Goal: Task Accomplishment & Management: Use online tool/utility

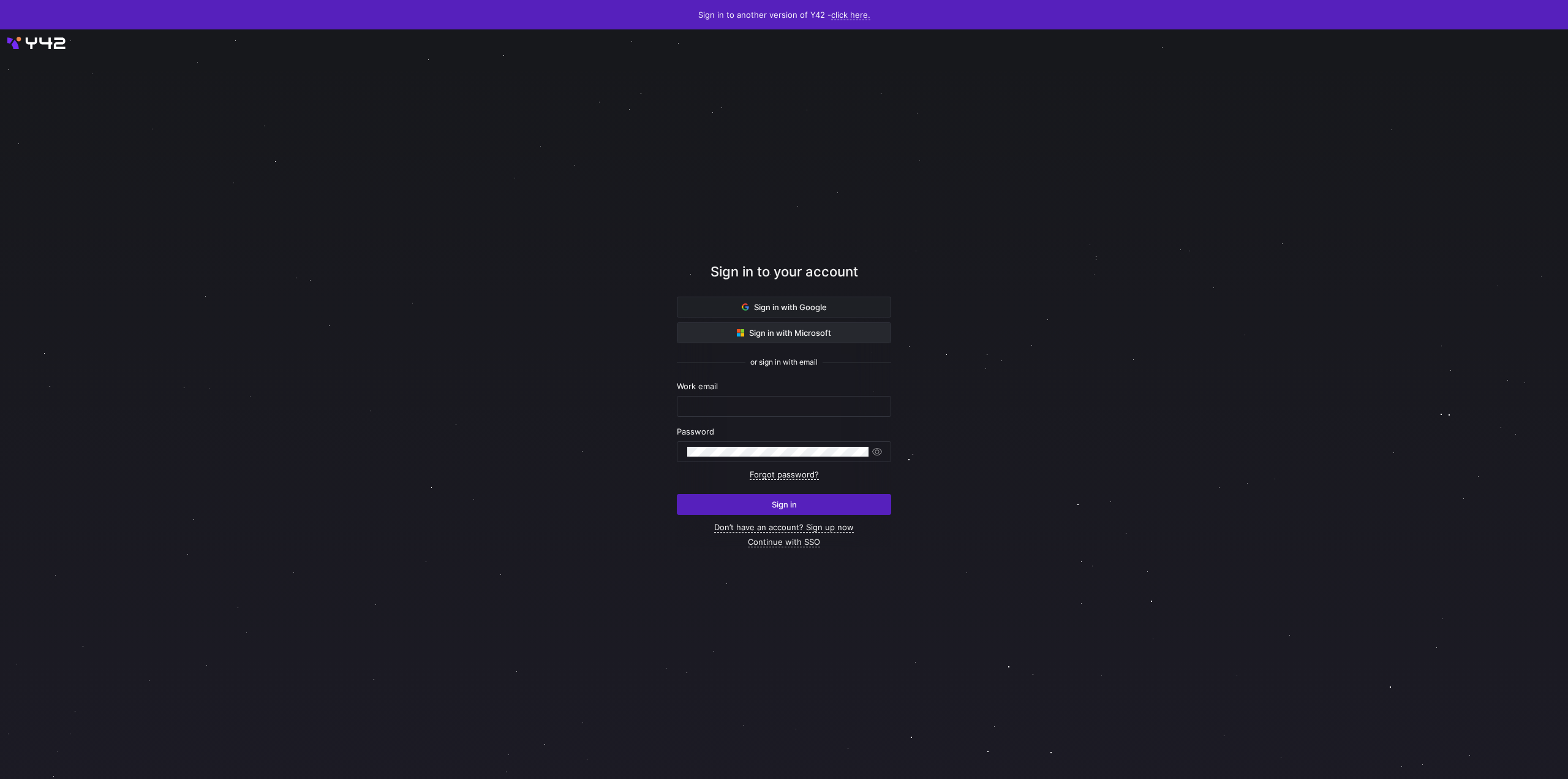
click at [832, 338] on span at bounding box center [784, 332] width 213 height 20
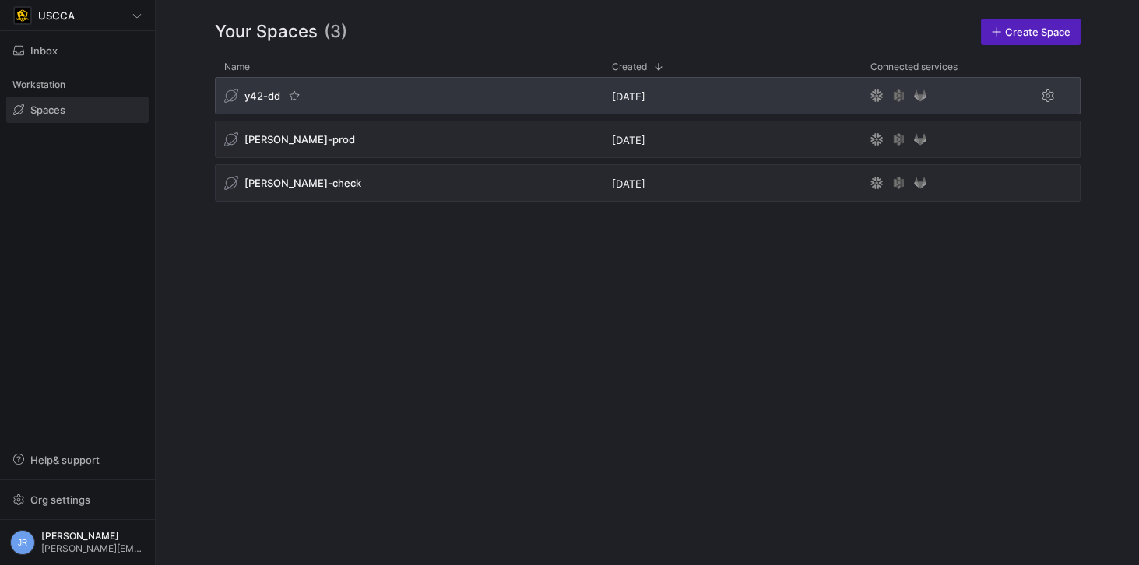
click at [281, 98] on div "y42-dd" at bounding box center [263, 96] width 78 height 16
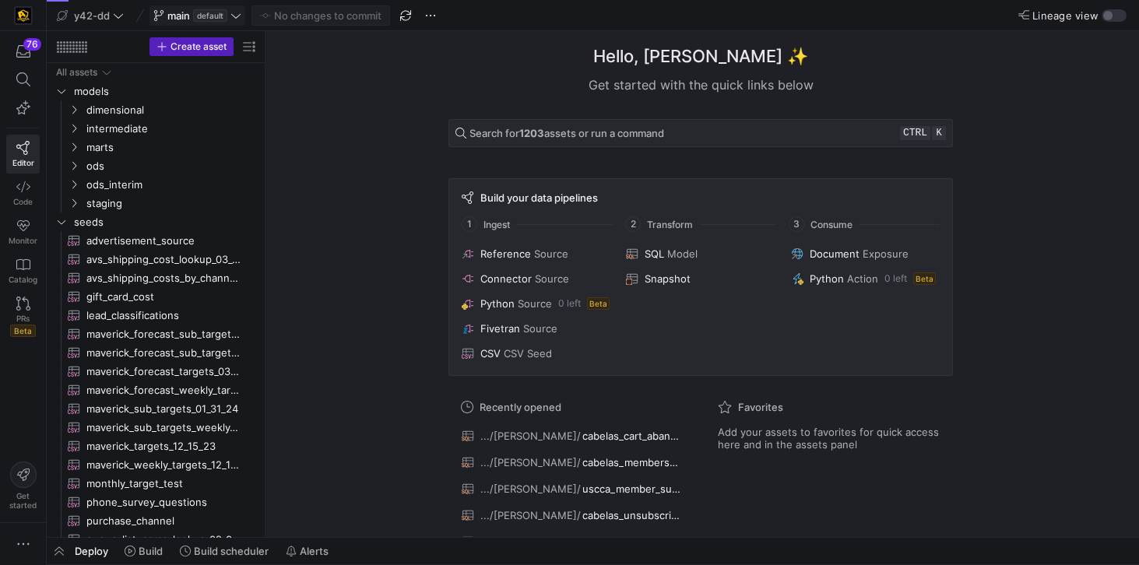
click at [241, 13] on span at bounding box center [197, 15] width 94 height 19
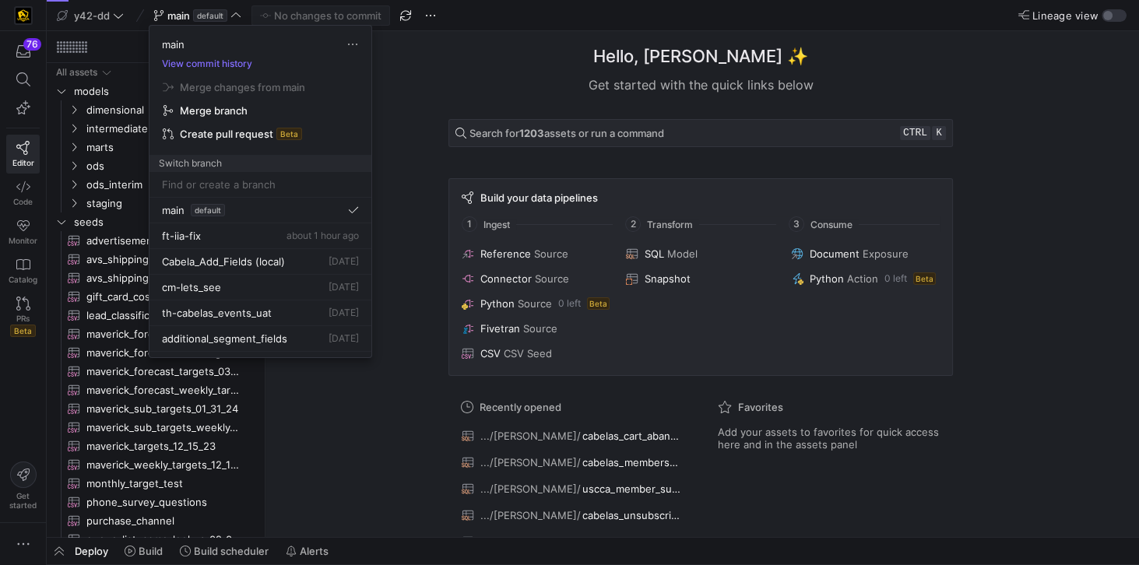
click at [250, 184] on input at bounding box center [260, 184] width 197 height 12
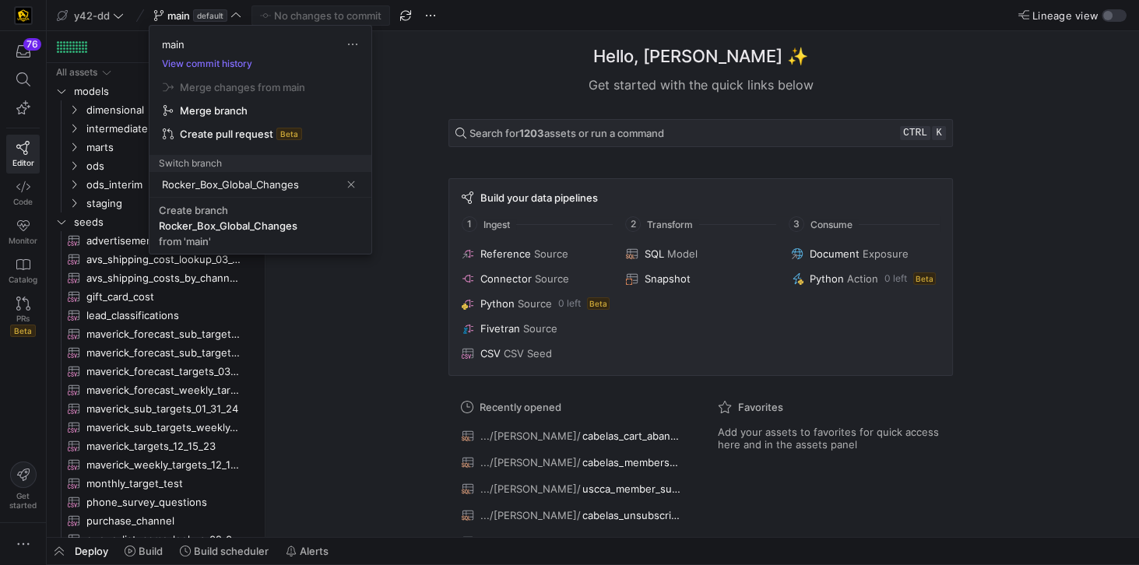
type input "Rocker_Box_Global_Changes"
click at [296, 220] on div "Rocker_Box_Global_Changes" at bounding box center [228, 226] width 139 height 12
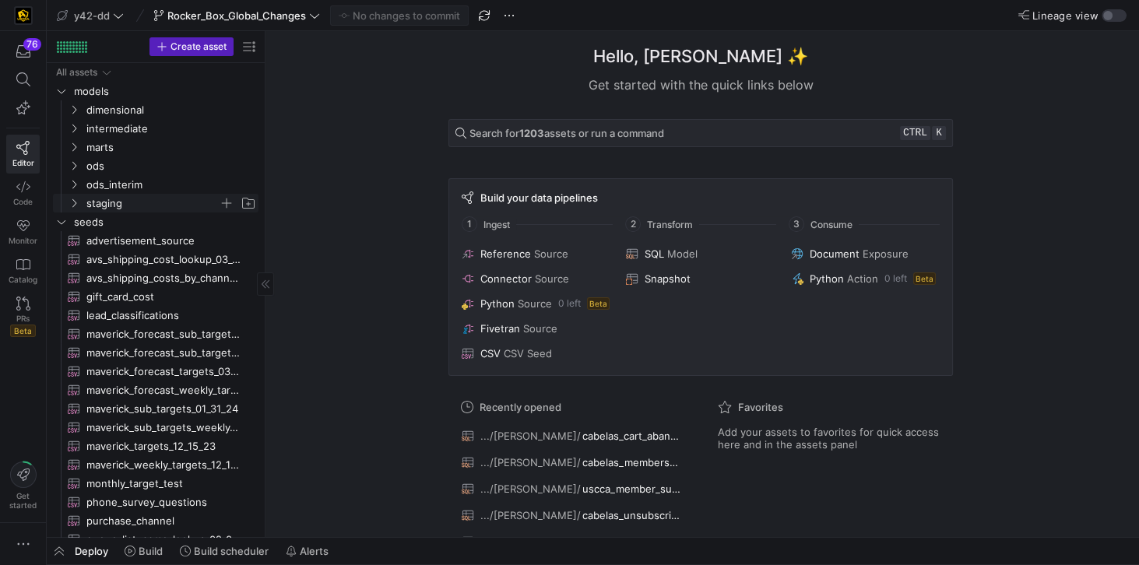
click at [79, 206] on icon "Press SPACE to select this row." at bounding box center [74, 203] width 11 height 9
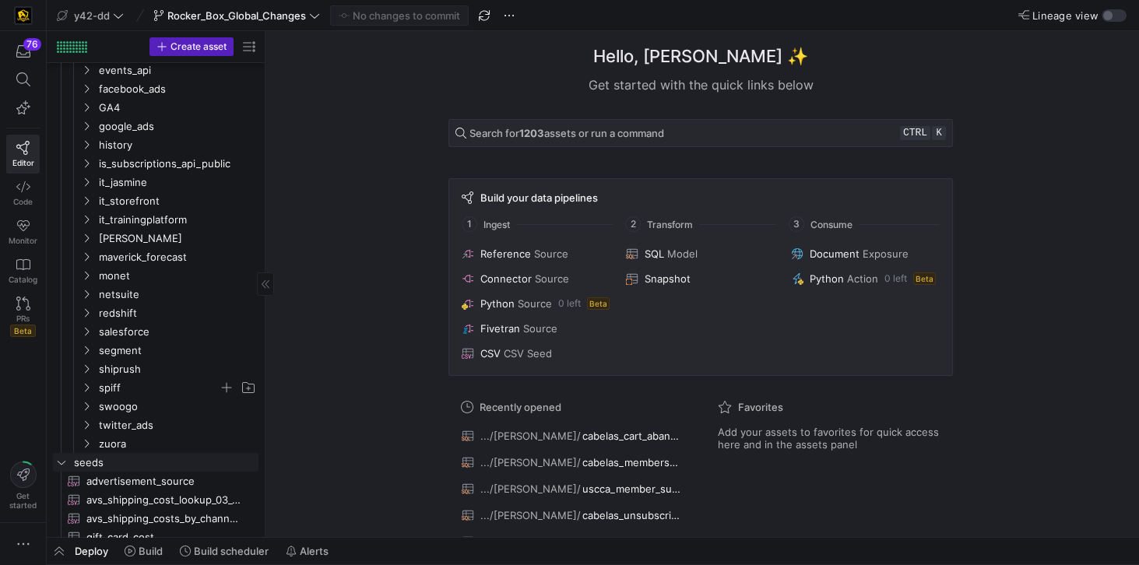
scroll to position [311, 0]
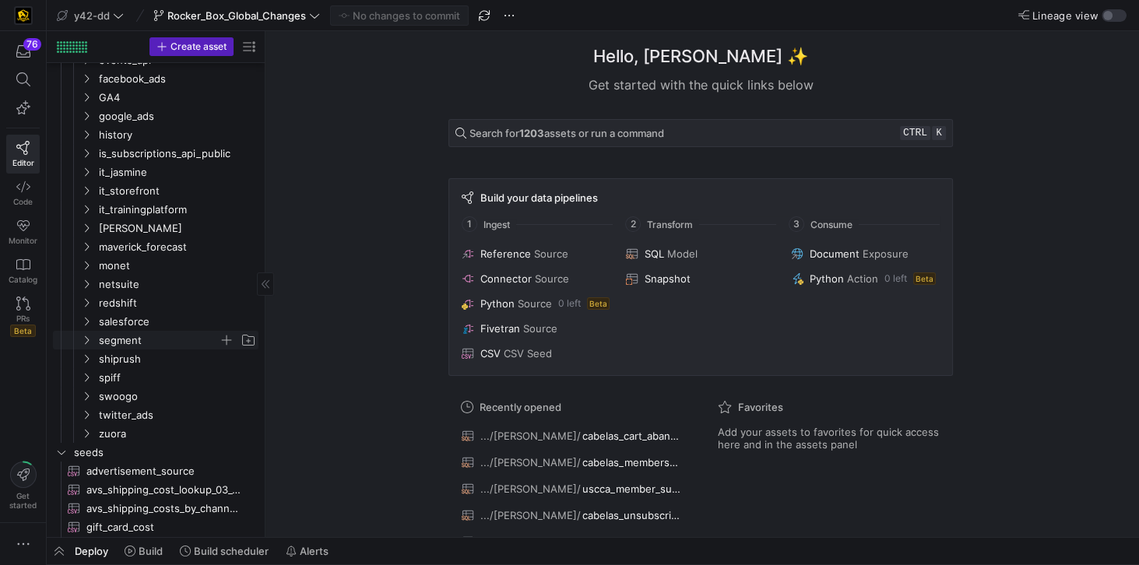
click at [92, 338] on y42-icon "Press SPACE to select this row." at bounding box center [86, 340] width 12 height 12
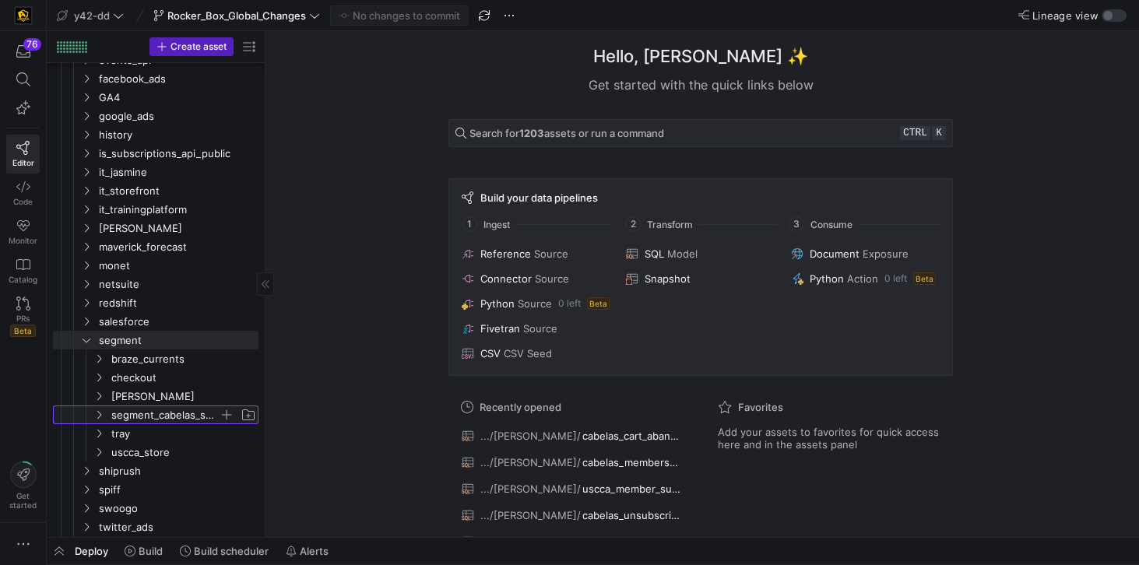
click at [141, 413] on span "segment_cabelas_shield_deltadefense_com" at bounding box center [164, 415] width 107 height 18
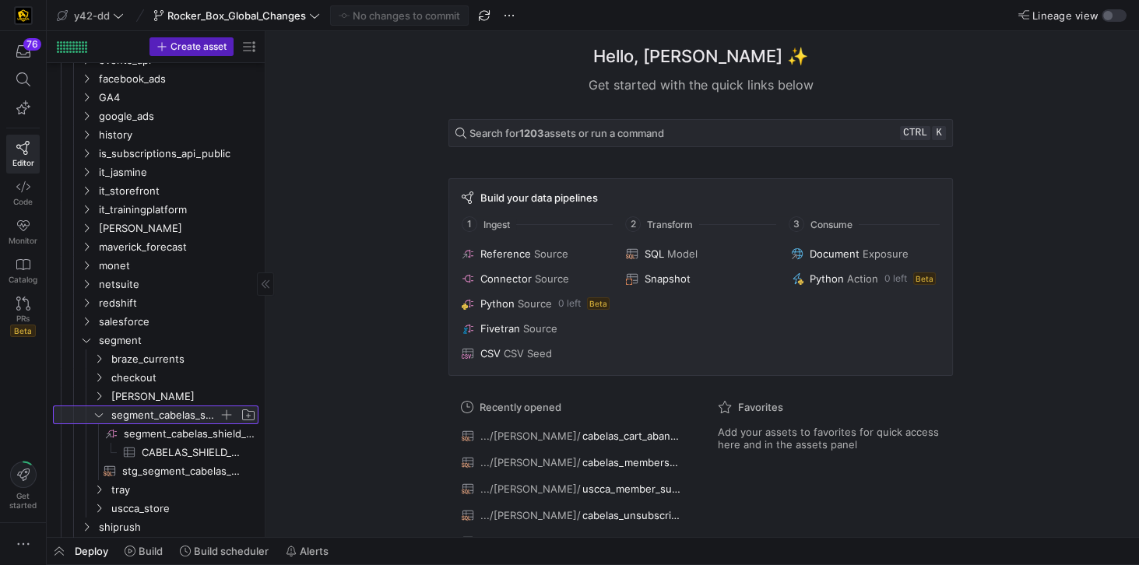
click at [96, 416] on icon at bounding box center [98, 414] width 11 height 9
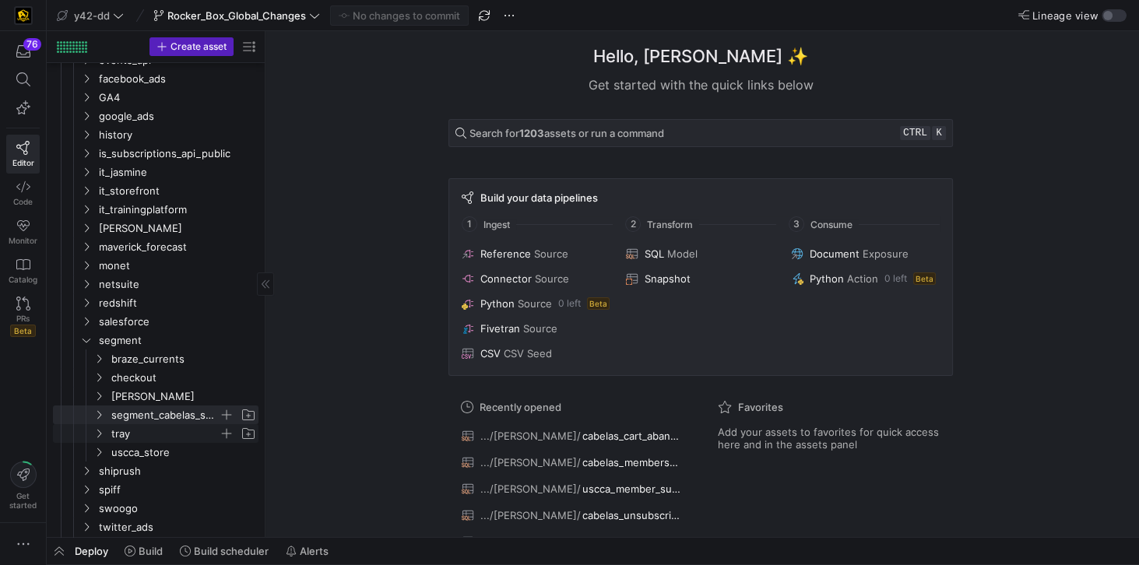
click at [97, 435] on icon "Press SPACE to select this row." at bounding box center [98, 433] width 11 height 9
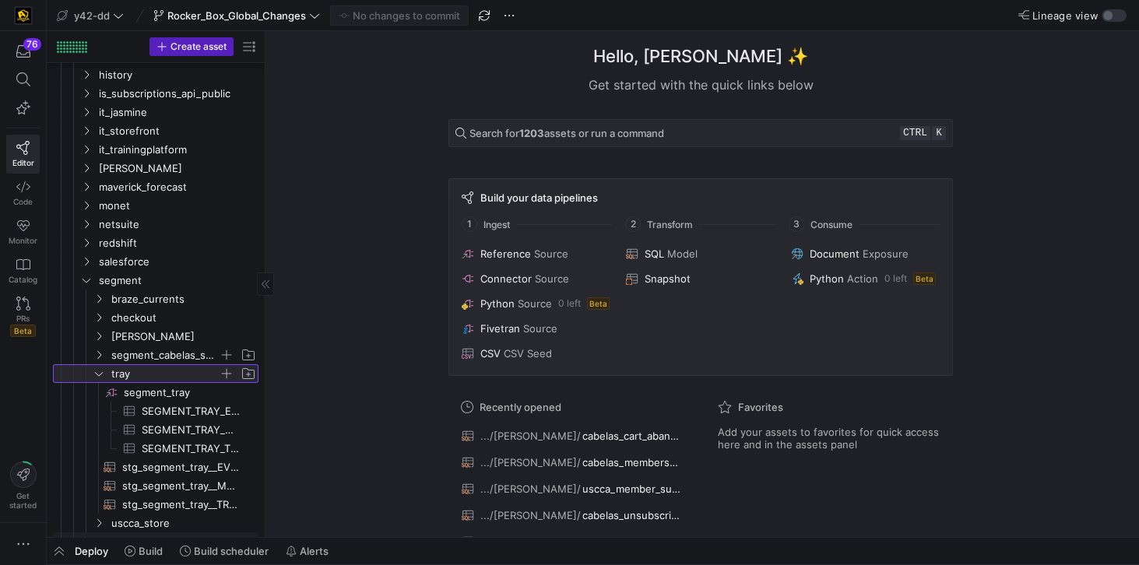
scroll to position [0, 0]
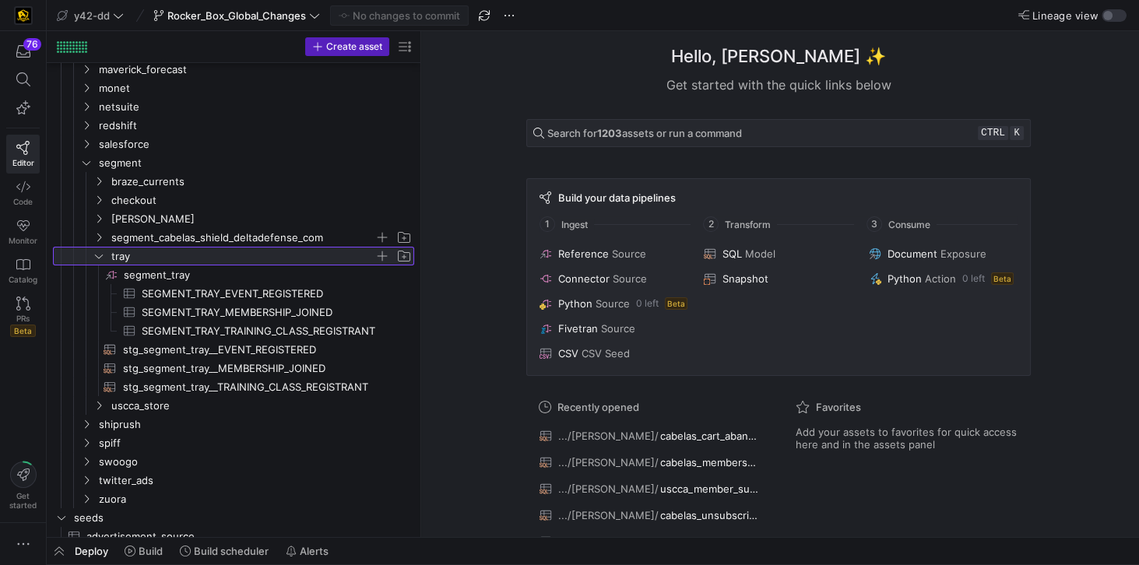
drag, startPoint x: 264, startPoint y: 413, endPoint x: 444, endPoint y: 431, distance: 180.7
click at [318, 332] on span "SEGMENT_TRAY_TRAINING_CLASS_REGISTRANT​​​​​​​​​" at bounding box center [269, 331] width 255 height 18
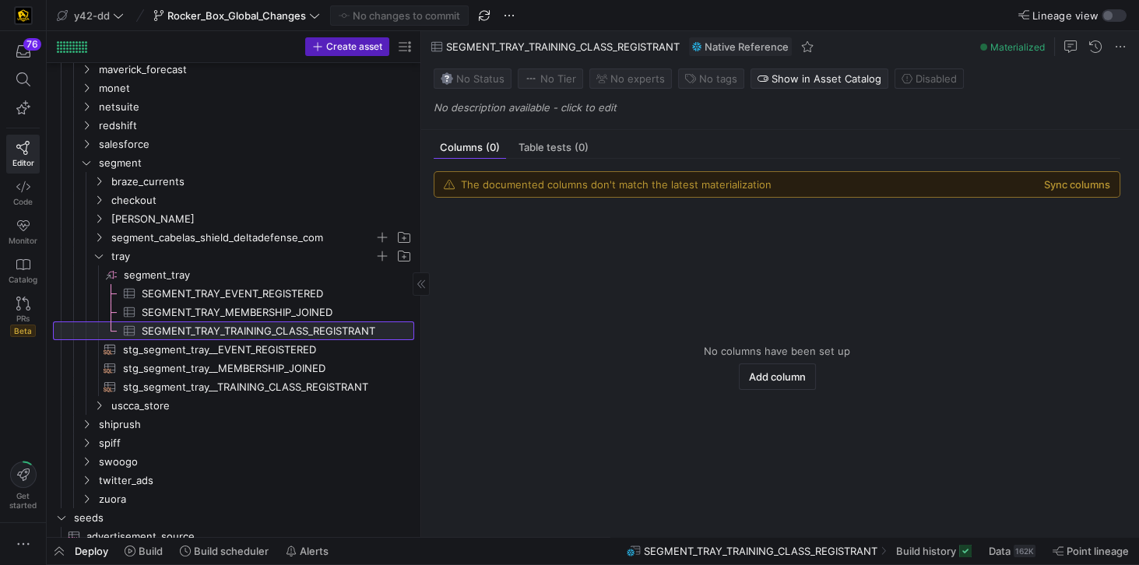
click at [318, 332] on span "SEGMENT_TRAY_TRAINING_CLASS_REGISTRANT​​​​​​​​​" at bounding box center [269, 331] width 255 height 18
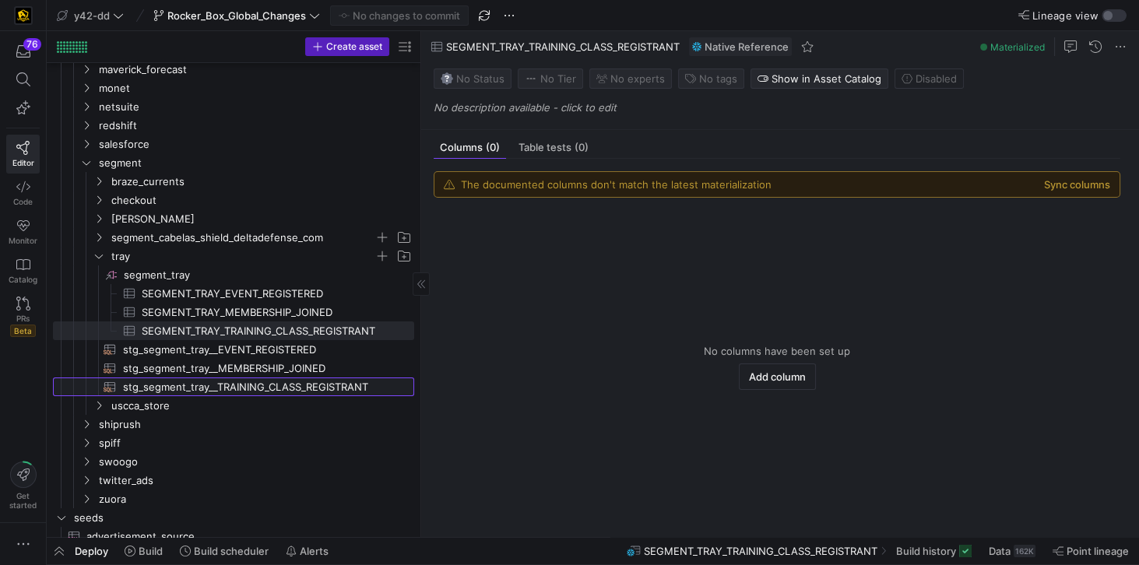
click at [293, 386] on span "stg_segment_tray__TRAINING_CLASS_REGISTRANT​​​​​​​​​​" at bounding box center [259, 387] width 273 height 18
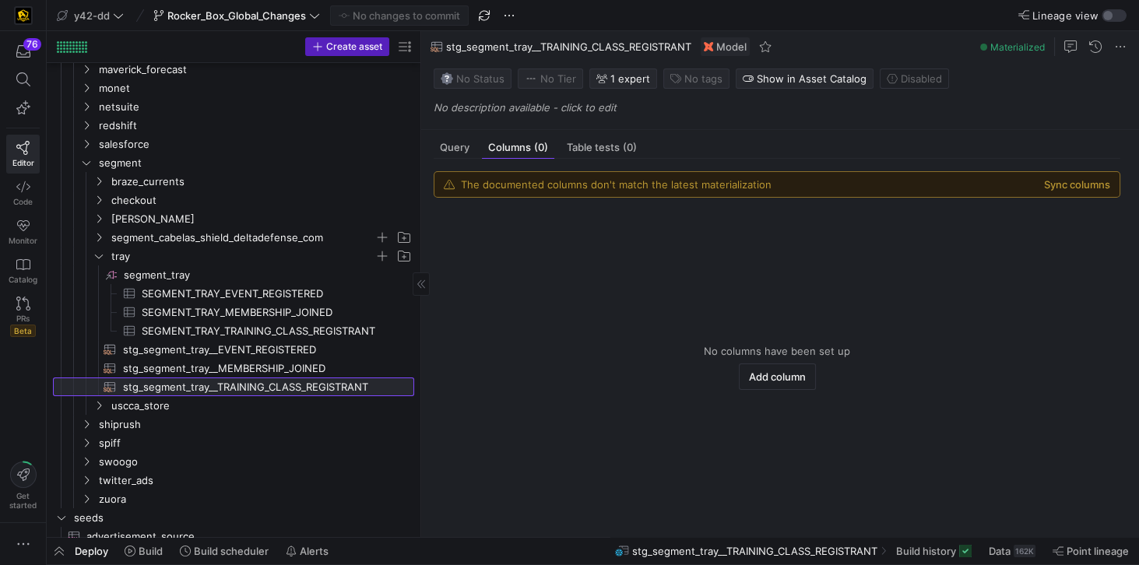
click at [293, 386] on span "stg_segment_tray__TRAINING_CLASS_REGISTRANT​​​​​​​​​​" at bounding box center [259, 387] width 273 height 18
click at [443, 144] on span "Query" at bounding box center [455, 147] width 30 height 10
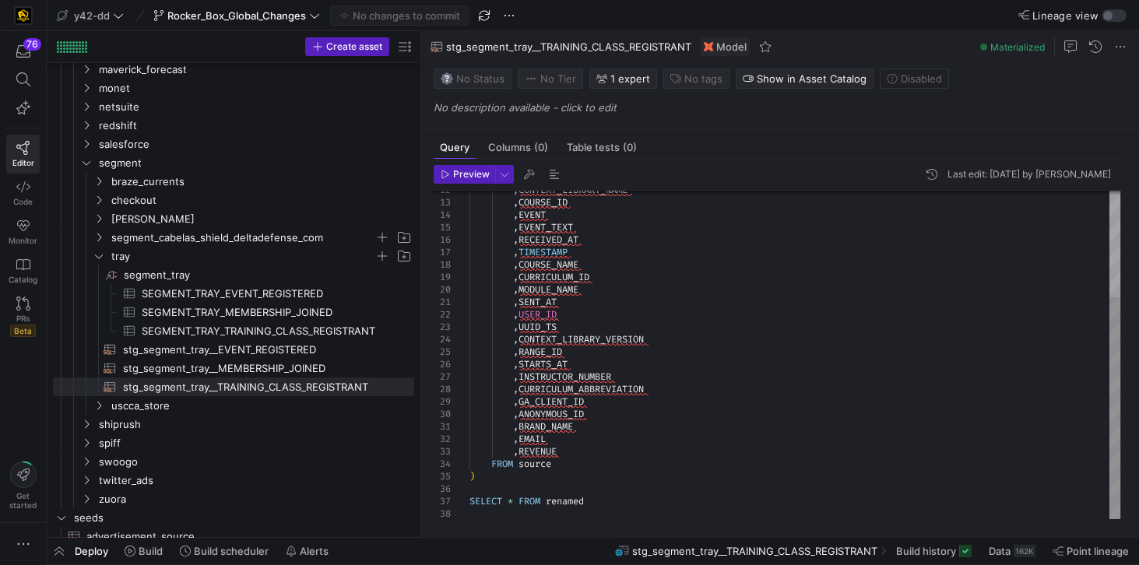
click at [565, 453] on div ", CONTEXT_LIBRARY_NAME , COURSE_ID , EVENT , EVENT_TEXT , RECEIVED_AT , TIMESTA…" at bounding box center [794, 277] width 651 height 486
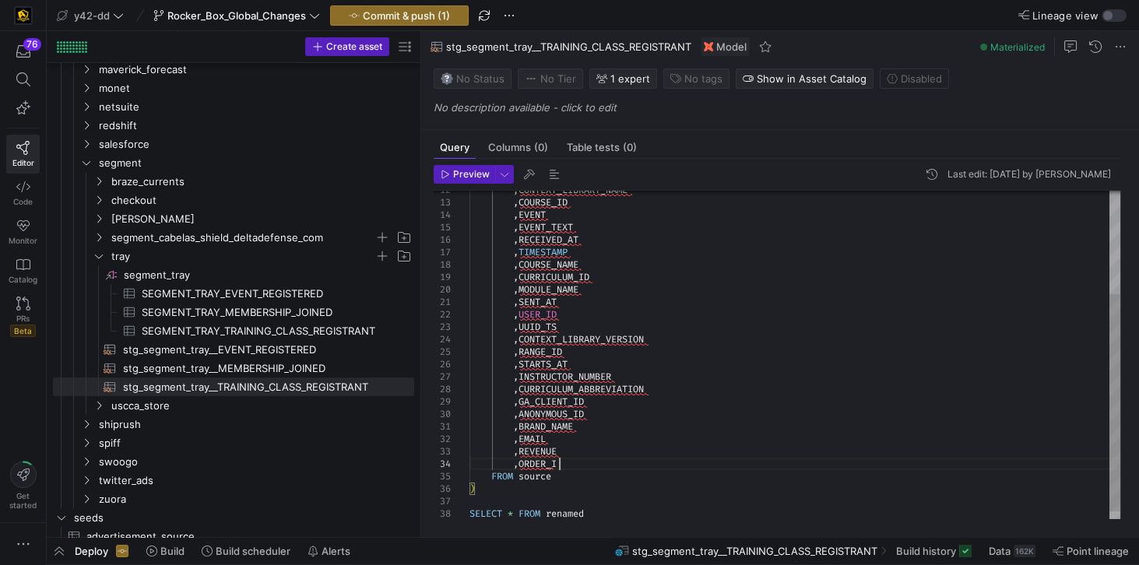
scroll to position [37, 94]
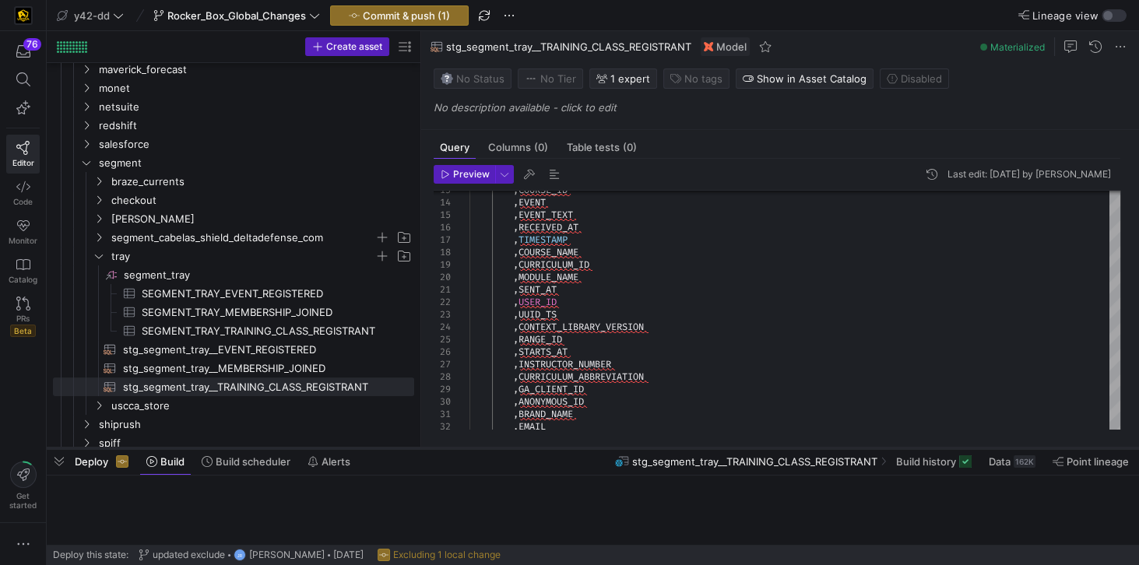
drag, startPoint x: 568, startPoint y: 540, endPoint x: 583, endPoint y: 450, distance: 90.9
click at [583, 450] on div at bounding box center [593, 448] width 1092 height 6
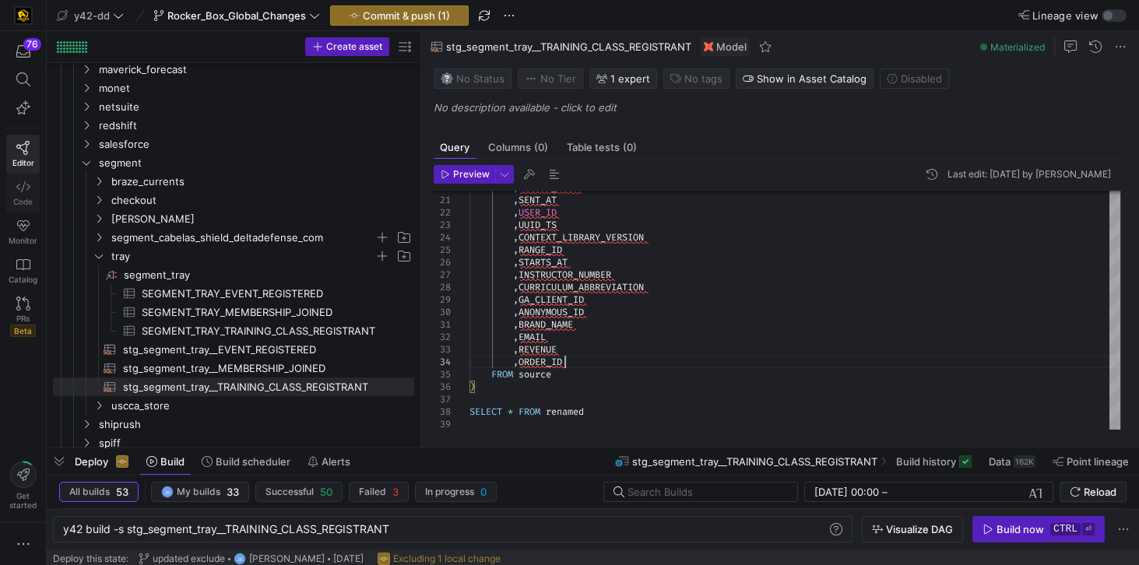
type textarea ",BRAND_NAME ,EMAIL ,REVENUE ,ORDER_ID FROM source ) SELECT * FROM renamed"
click at [30, 197] on span "Code" at bounding box center [22, 201] width 19 height 9
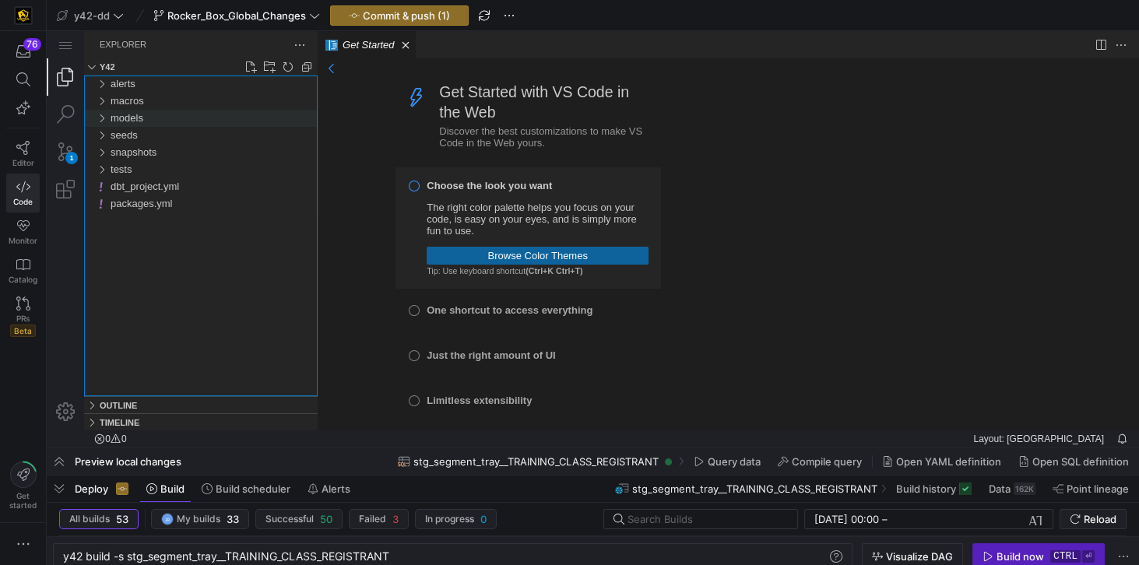
click at [100, 120] on div "models" at bounding box center [101, 118] width 23 height 17
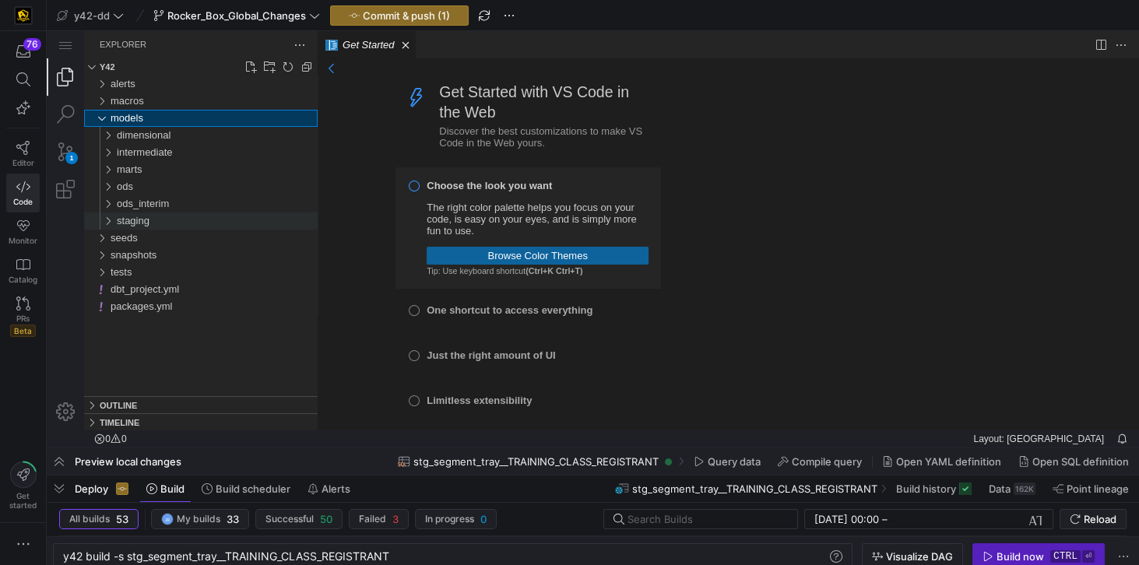
click at [109, 223] on div "staging" at bounding box center [105, 221] width 30 height 17
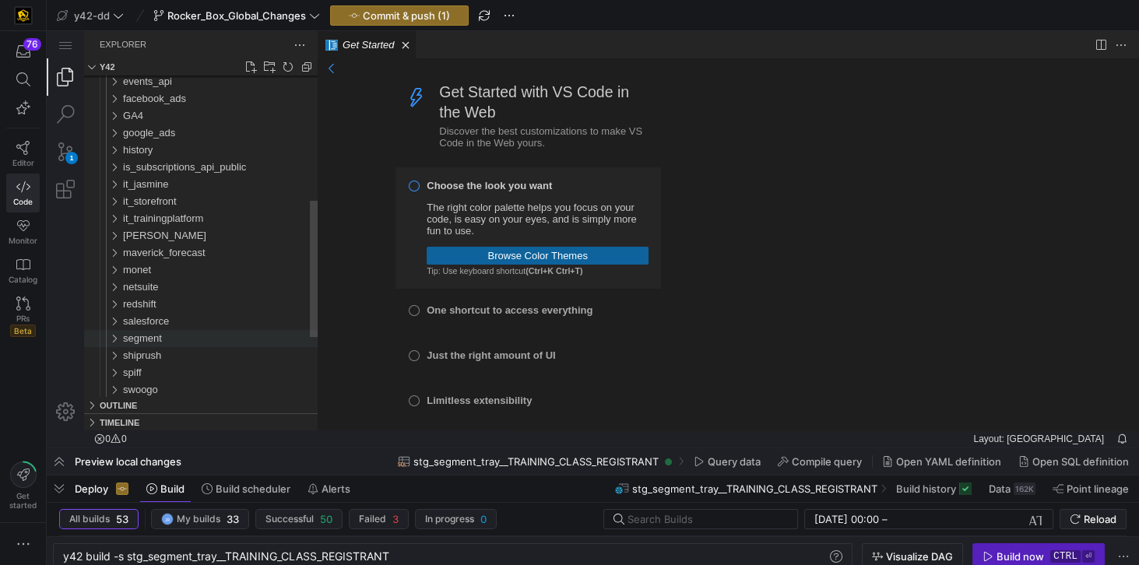
click at [118, 341] on div "segment" at bounding box center [108, 338] width 36 height 17
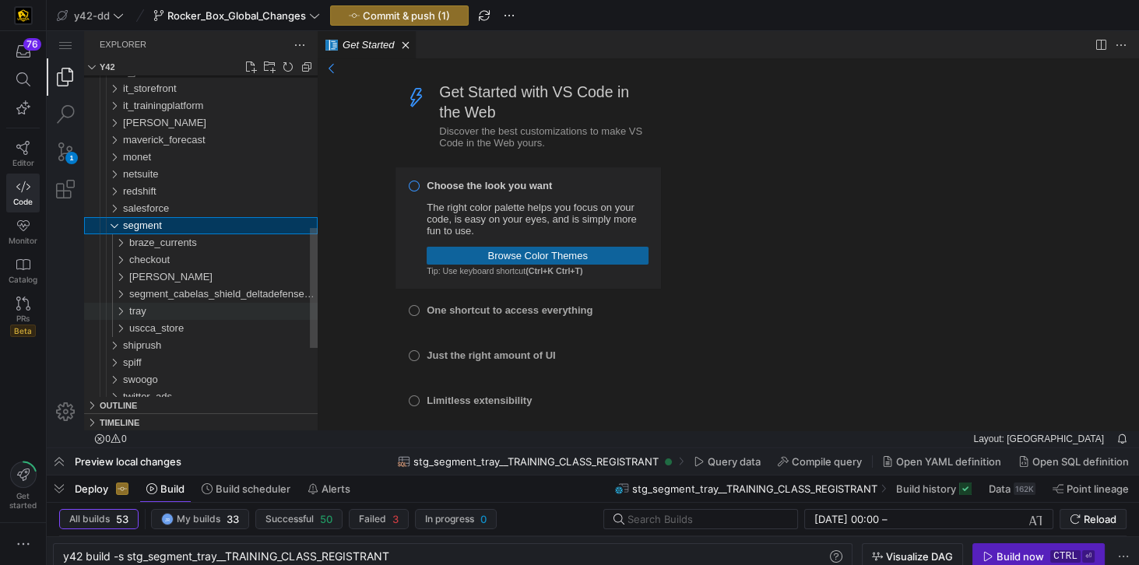
click at [140, 308] on span "tray" at bounding box center [137, 311] width 17 height 12
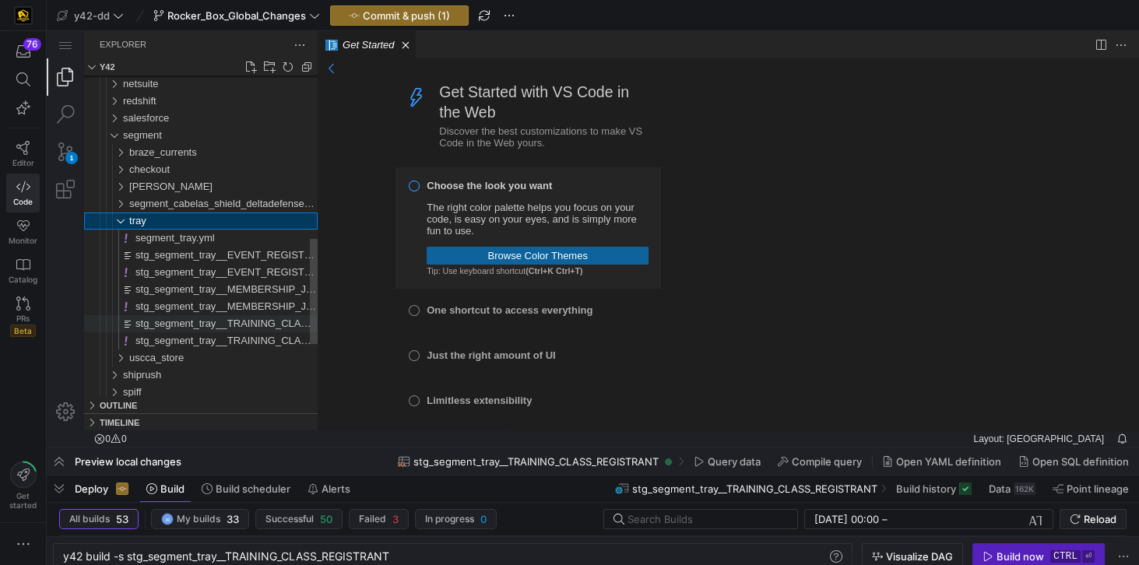
click at [265, 321] on span "stg_segment_tray__TRAINING_CLASS_REGISTRANT.sql" at bounding box center [267, 324] width 265 height 12
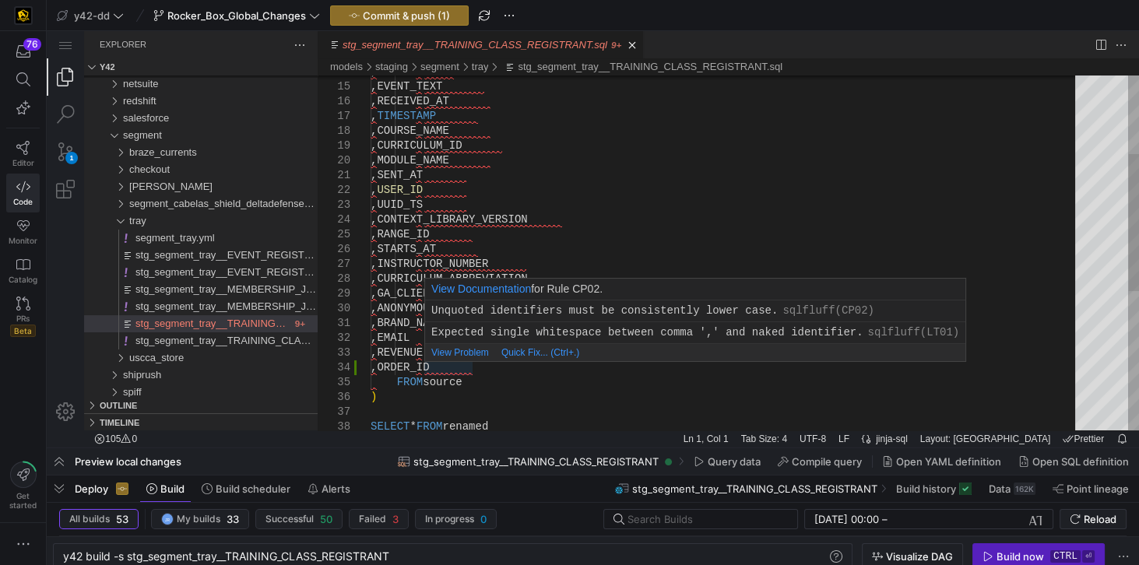
type textarea ",BRAND_NAME ,EMAIL ,REVENUE ,ORDER_ID FROM source ) SELECT * FROM renamed"
click at [467, 368] on div ", EVENT ,EVENT_TEXT ,RECEIVED_AT , TIMESTAMP ,COURSE_NAME ,CURRICULUM_ID ,MODUL…" at bounding box center [728, 330] width 715 height 917
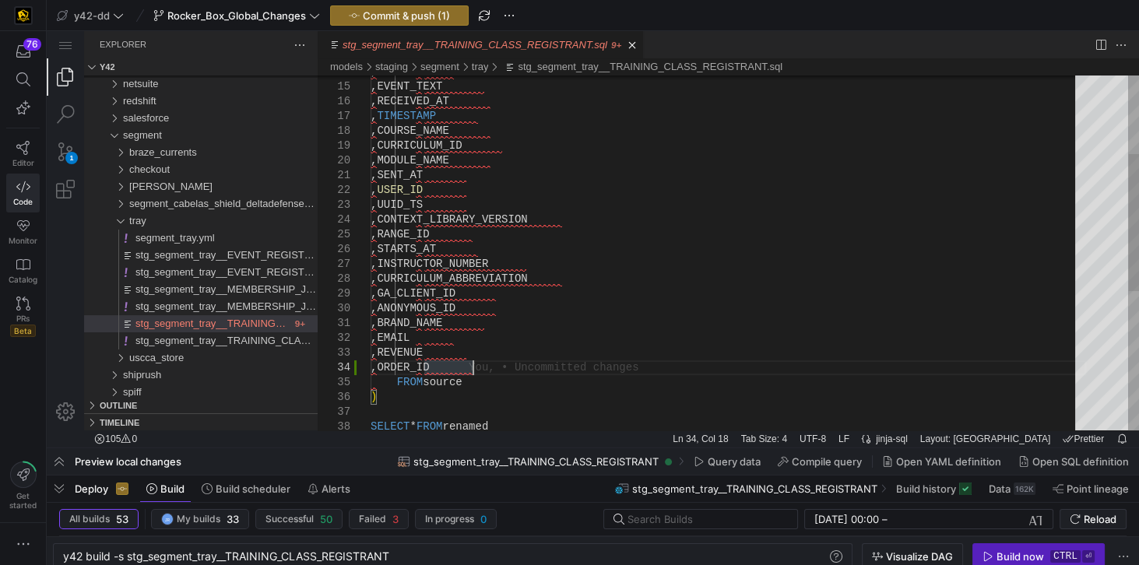
click at [485, 369] on div ", EVENT ,EVENT_TEXT ,RECEIVED_AT , TIMESTAMP ,COURSE_NAME ,CURRICULUM_ID ,MODUL…" at bounding box center [728, 330] width 715 height 917
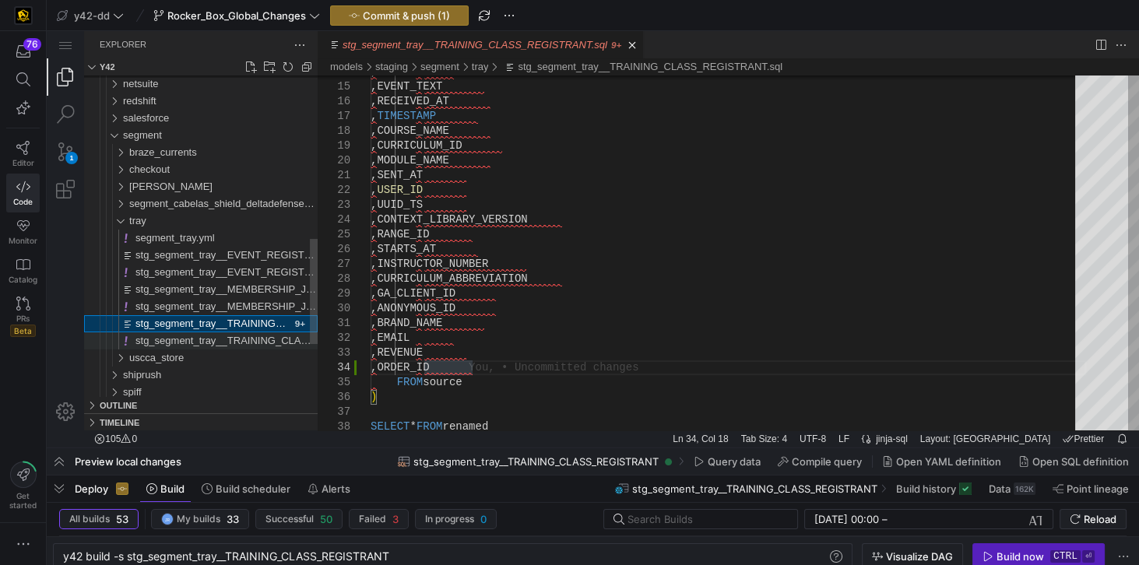
click at [225, 346] on span "stg_segment_tray__TRAINING_CLASS_REGISTRANT.yml" at bounding box center [268, 341] width 267 height 12
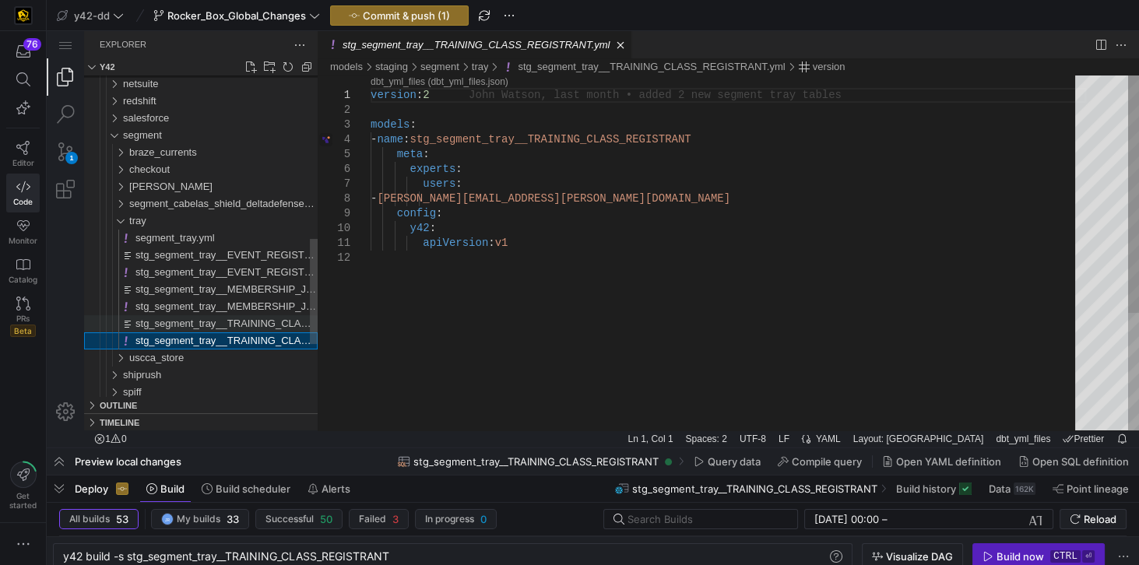
click at [229, 329] on span "stg_segment_tray__TRAINING_CLASS_REGISTRANT.sql" at bounding box center [267, 324] width 265 height 12
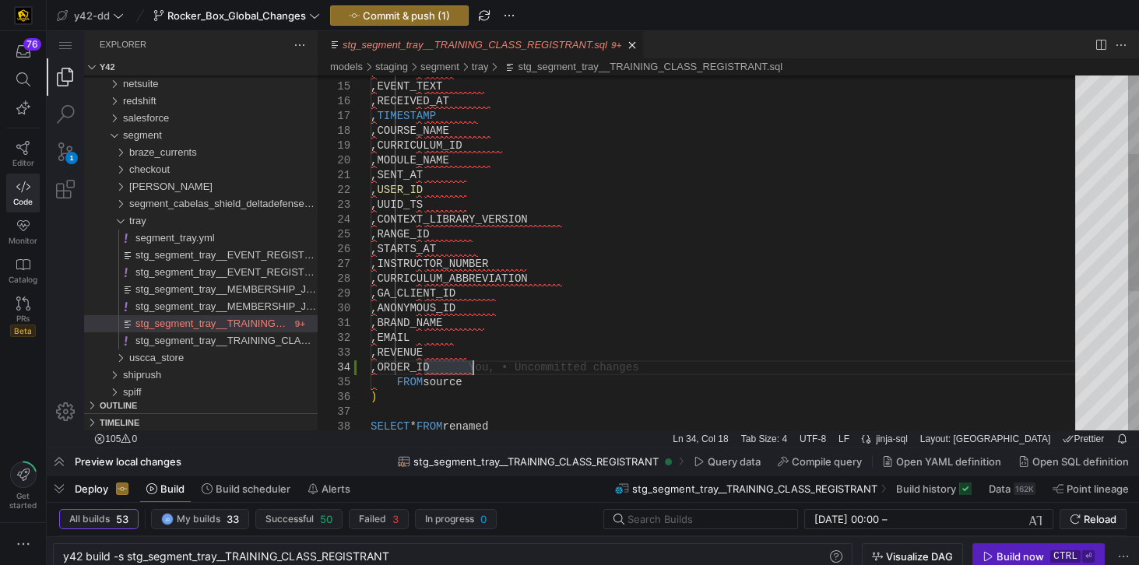
click at [483, 368] on div ", EVENT ,EVENT_TEXT ,RECEIVED_AT , TIMESTAMP ,COURSE_NAME ,CURRICULUM_ID ,MODUL…" at bounding box center [728, 330] width 715 height 917
click at [392, 19] on span "Commit & push (1)" at bounding box center [406, 15] width 87 height 12
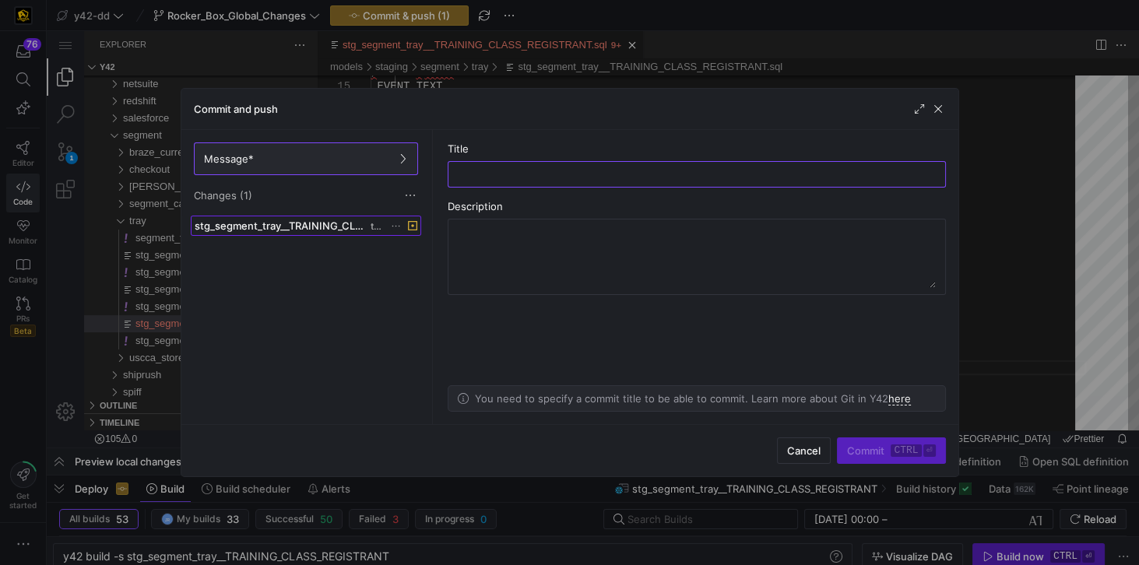
click at [346, 223] on span "stg_segment_tray__TRAINING_CLASS_REGISTRANT.sql" at bounding box center [282, 226] width 174 height 12
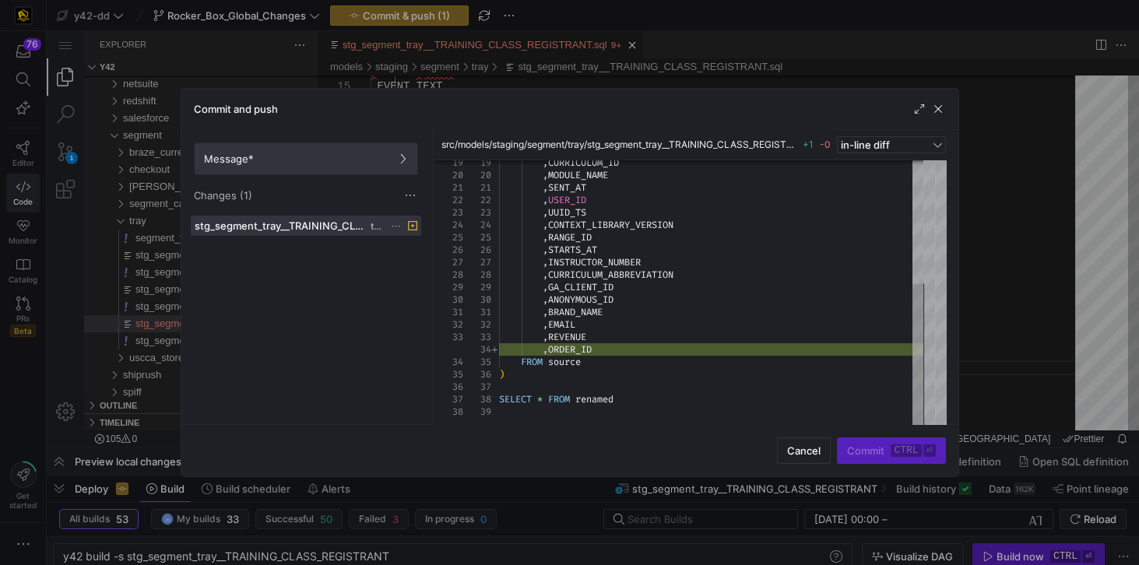
click at [330, 160] on span "Message*" at bounding box center [306, 159] width 204 height 12
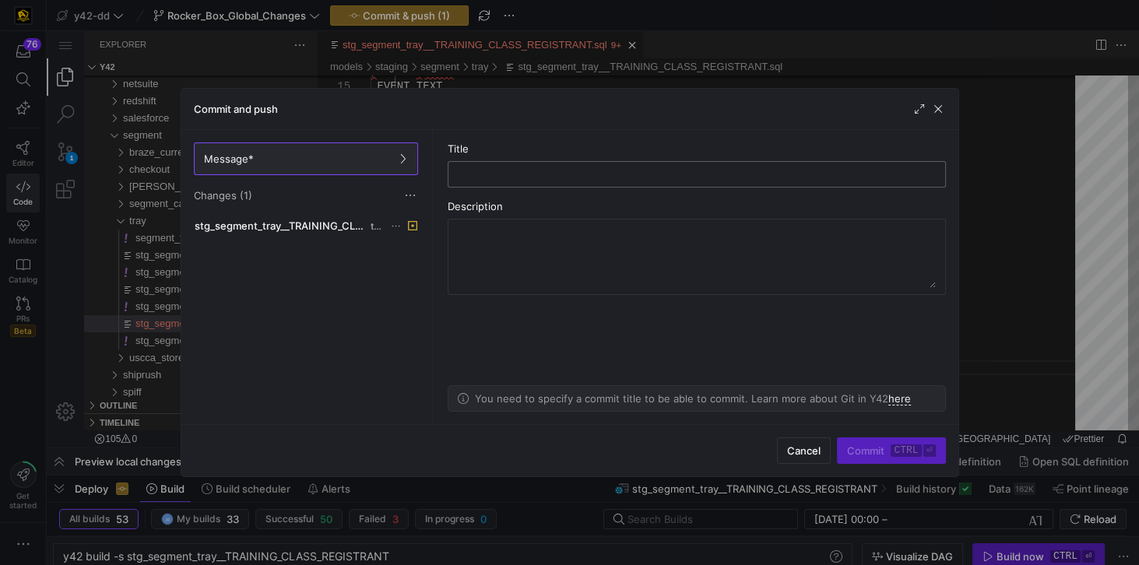
click at [527, 174] on input "text" at bounding box center [697, 174] width 472 height 12
type input "Adding Order_ID"
click at [864, 459] on span "submit" at bounding box center [891, 450] width 107 height 25
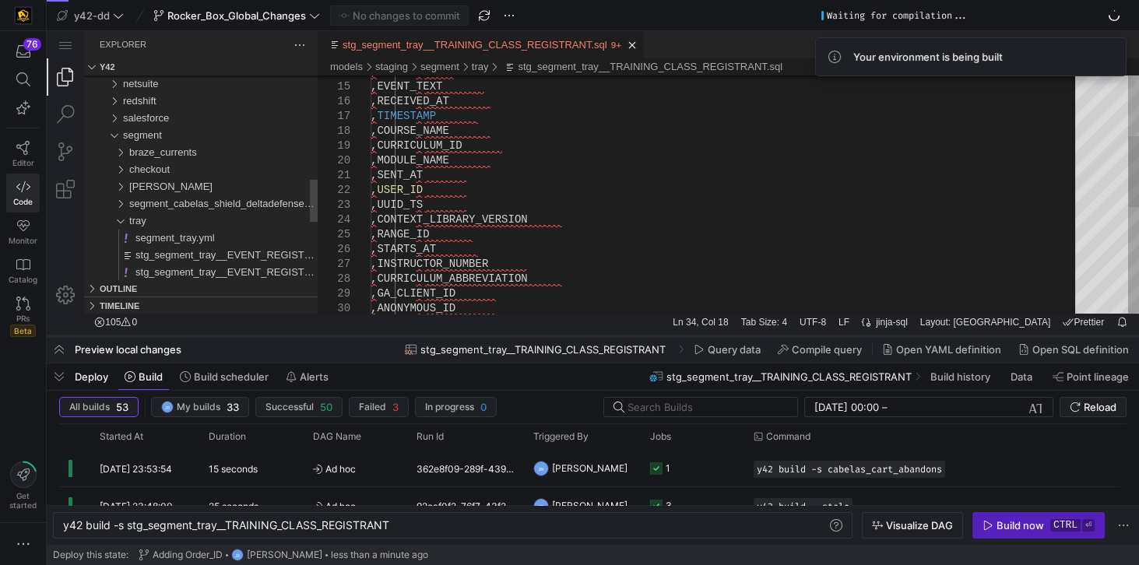
drag, startPoint x: 377, startPoint y: 450, endPoint x: 408, endPoint y: 333, distance: 120.9
click at [408, 333] on div at bounding box center [593, 336] width 1092 height 6
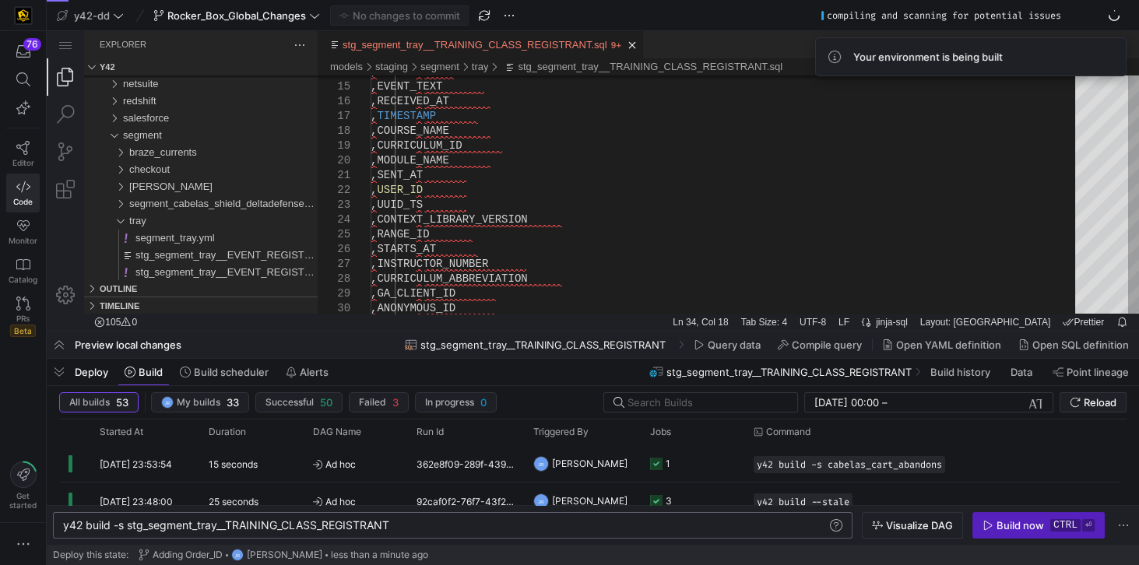
click at [428, 529] on div "y42 build -s stg_segment_tray__TRAINING_CLASS_REGI STRANT" at bounding box center [446, 525] width 766 height 12
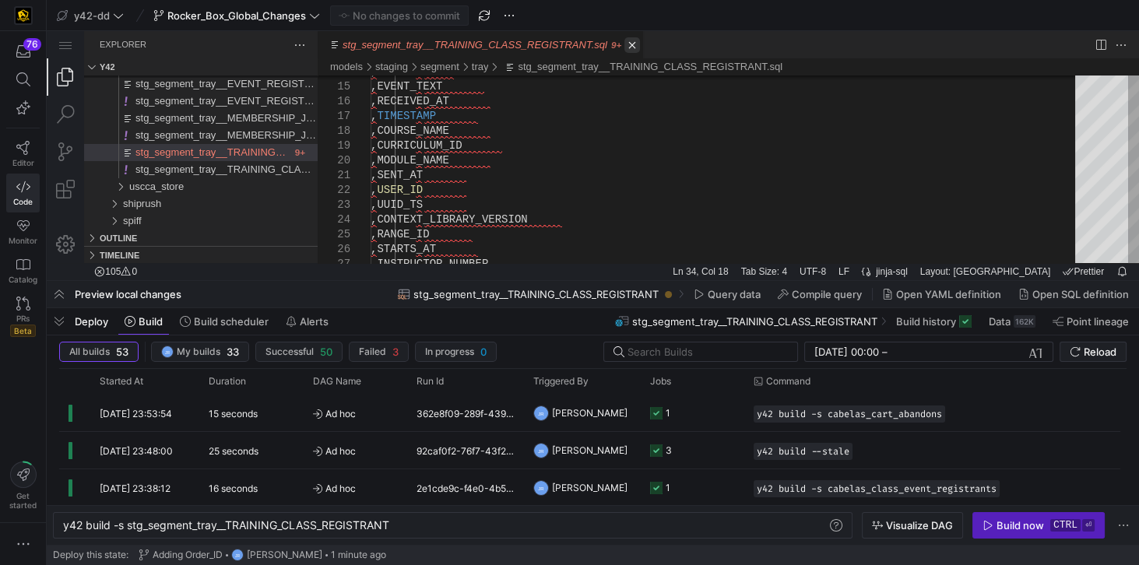
click at [624, 48] on link "Close (Ctrl+F4)" at bounding box center [632, 45] width 16 height 16
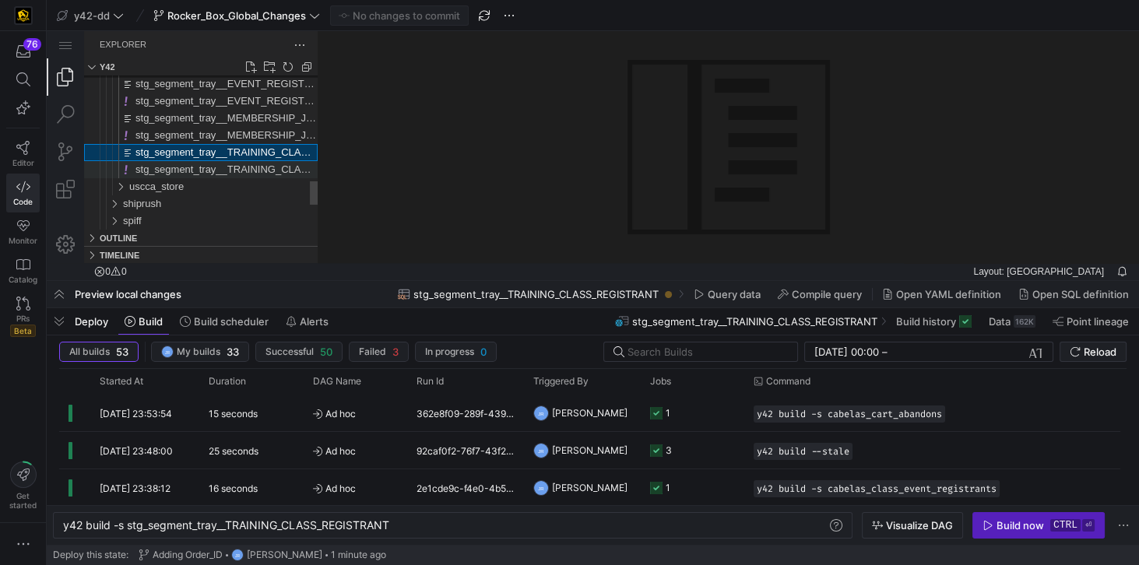
click at [260, 168] on span "stg_segment_tray__TRAINING_CLASS_REGISTRANT.yml" at bounding box center [268, 169] width 267 height 12
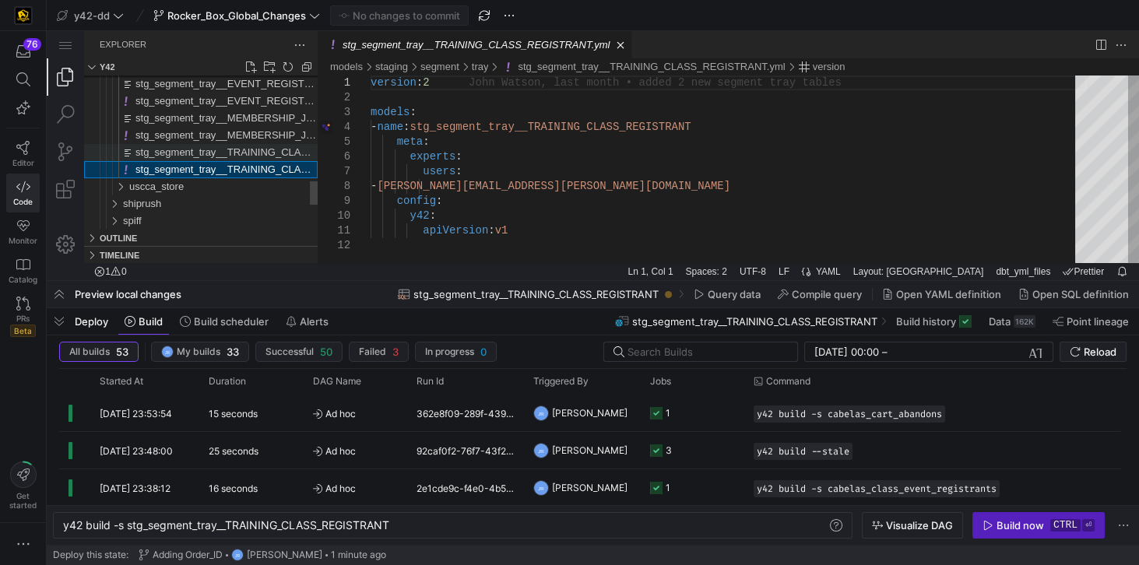
click at [258, 150] on span "stg_segment_tray__TRAINING_CLASS_REGISTRANT.sql" at bounding box center [267, 152] width 265 height 12
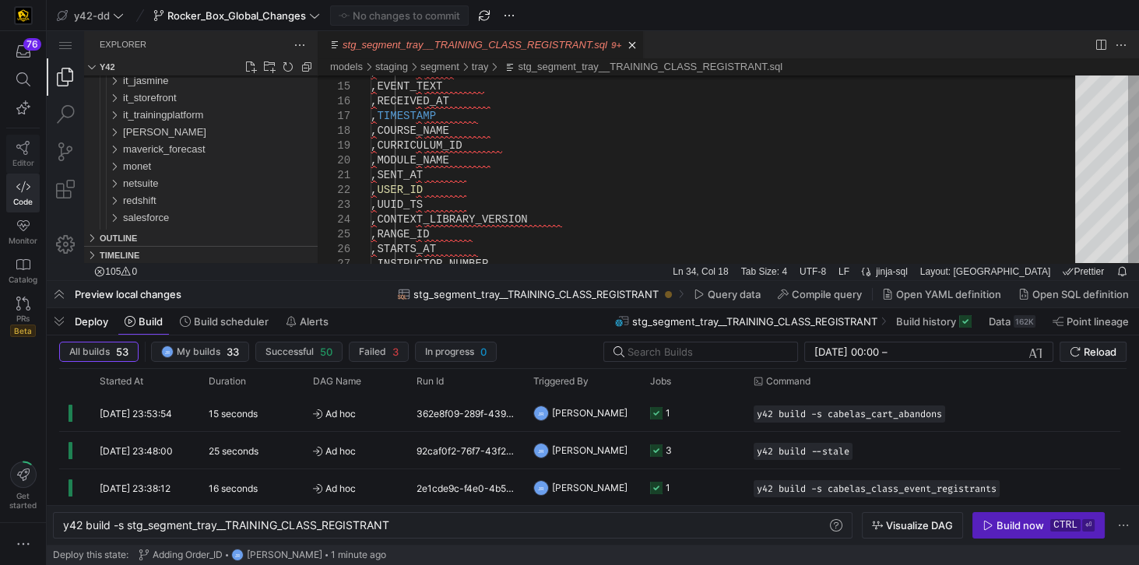
click at [22, 148] on icon at bounding box center [23, 148] width 14 height 14
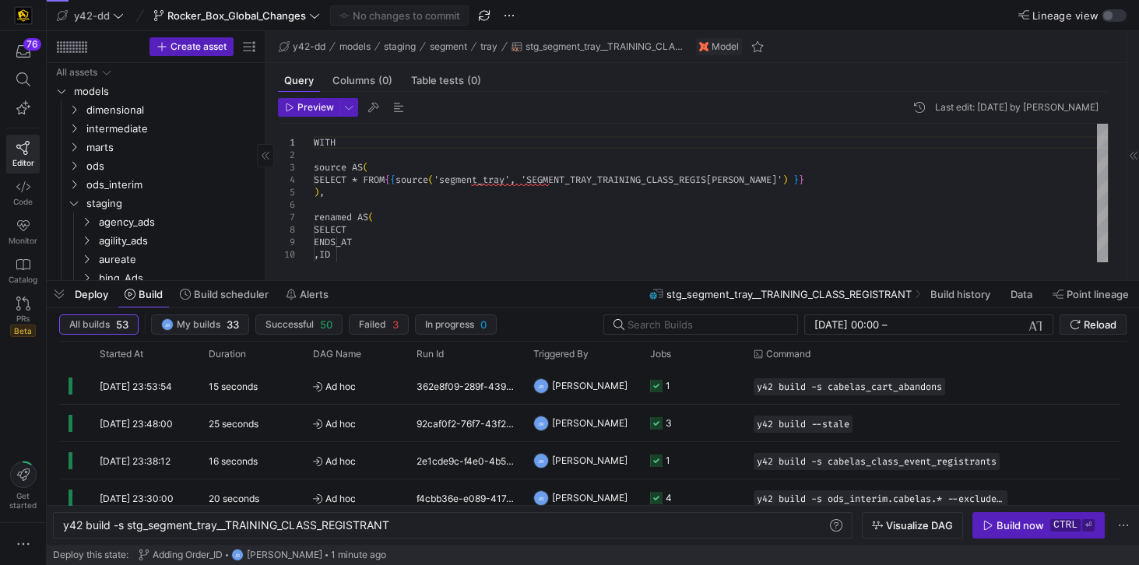
scroll to position [604, 0]
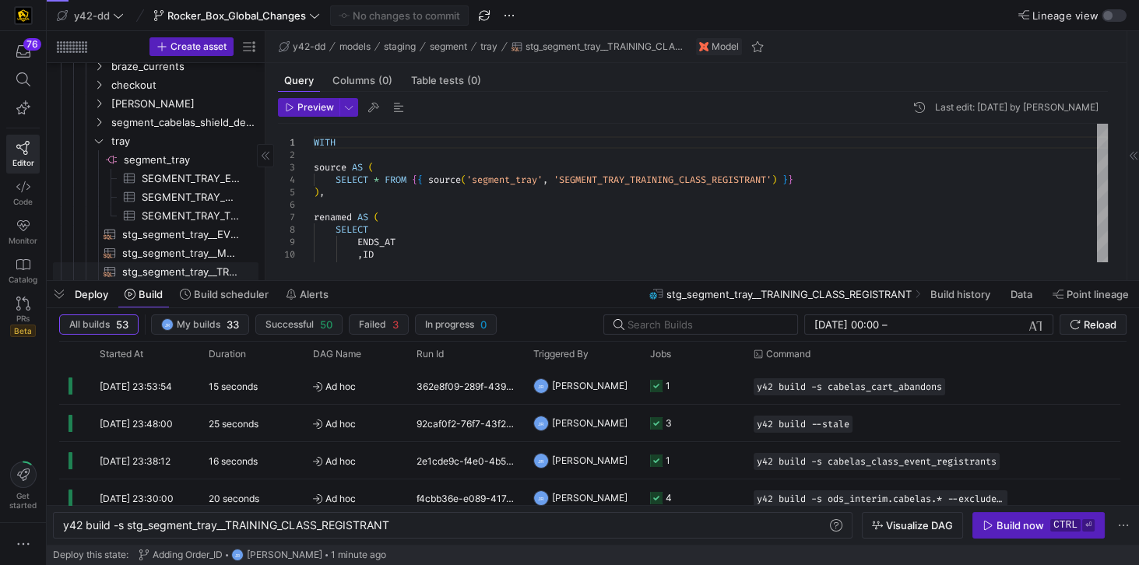
click at [185, 272] on span "stg_segment_tray__TRAINING_CLASS_REGISTRANT​​​​​​​​​​" at bounding box center [181, 272] width 118 height 18
click at [800, 531] on div "y42 build -s stg_segment_tray__TRAINING_CLASS_REGI STRANT" at bounding box center [446, 525] width 766 height 12
click at [1007, 530] on div "Build now" at bounding box center [1020, 525] width 47 height 12
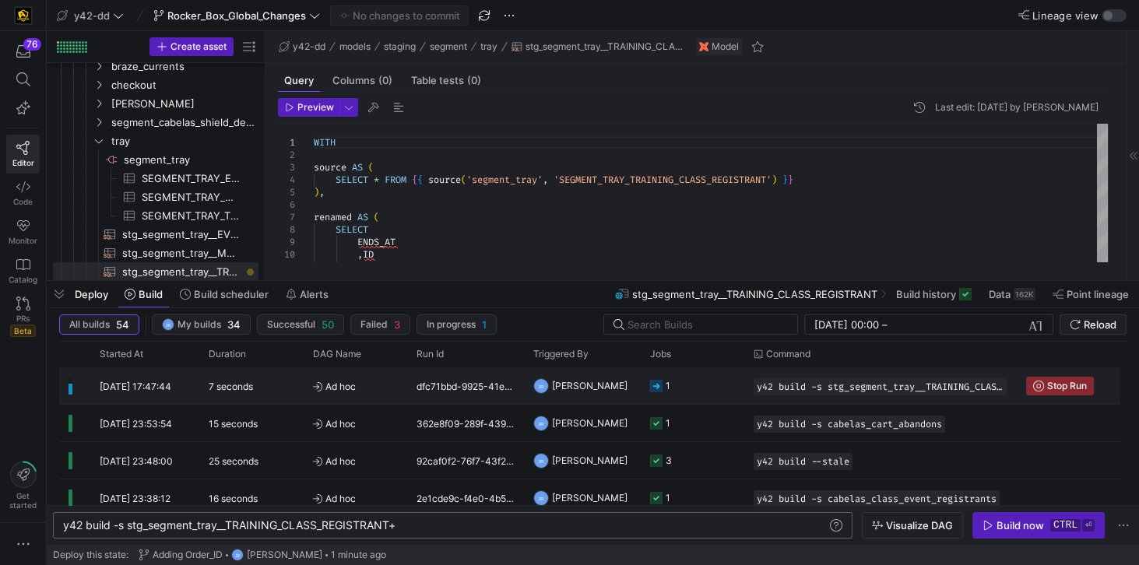
click at [232, 386] on y42-duration "7 seconds" at bounding box center [231, 387] width 44 height 12
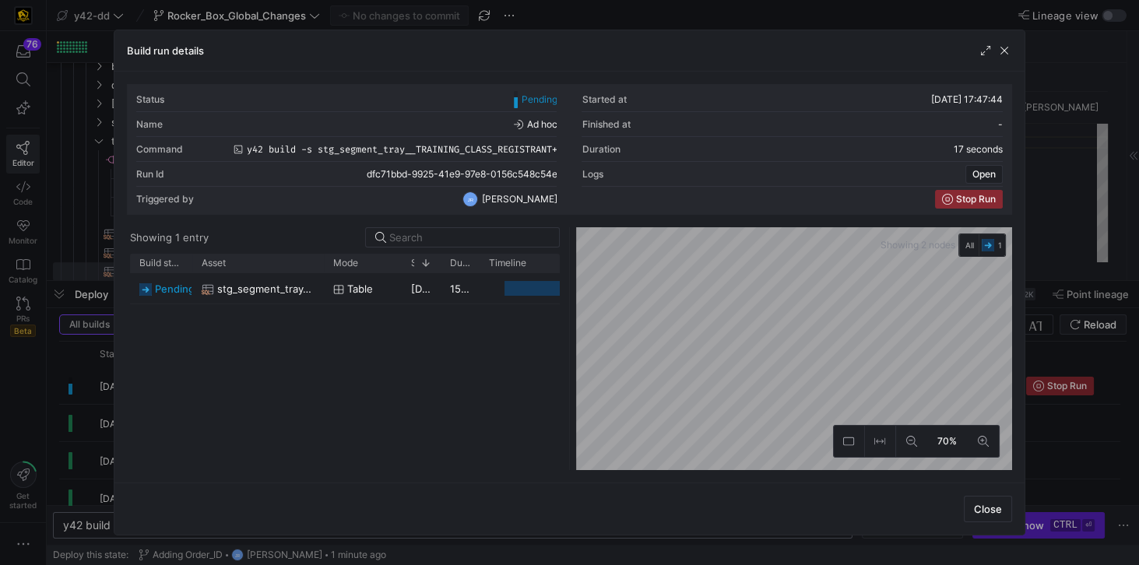
drag, startPoint x: 231, startPoint y: 262, endPoint x: 322, endPoint y: 280, distance: 93.0
click at [322, 280] on div "Build status Asset Mode 1" at bounding box center [345, 362] width 430 height 216
click at [509, 406] on div "pending stg_segment_tray__TRAINING_CLASS_REGISTRANT table 17/09/25, 17:47:47 38…" at bounding box center [345, 371] width 430 height 197
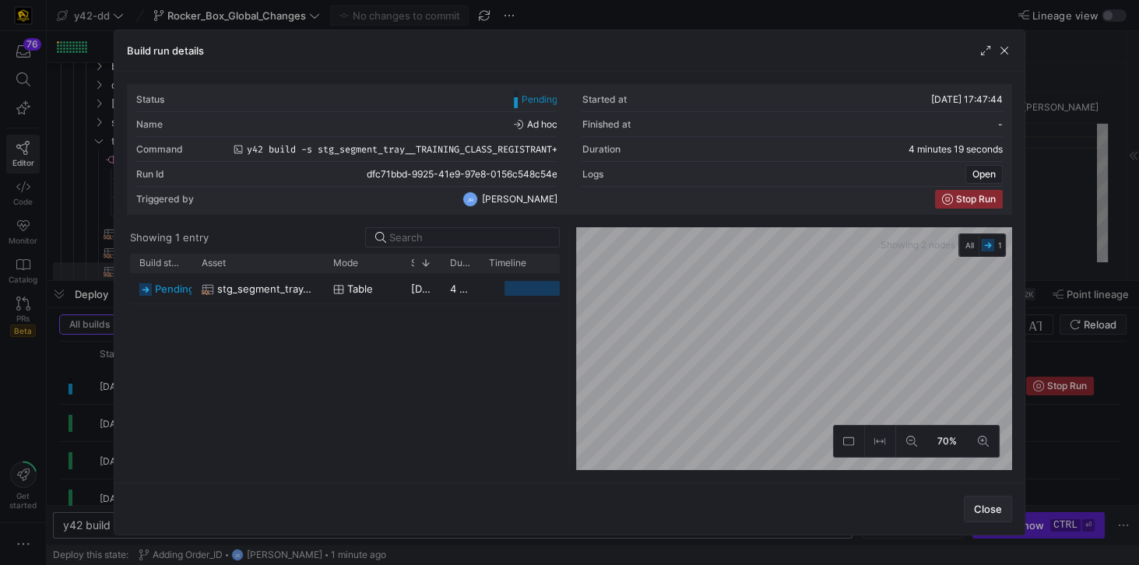
click at [985, 509] on span "Close" at bounding box center [988, 509] width 28 height 12
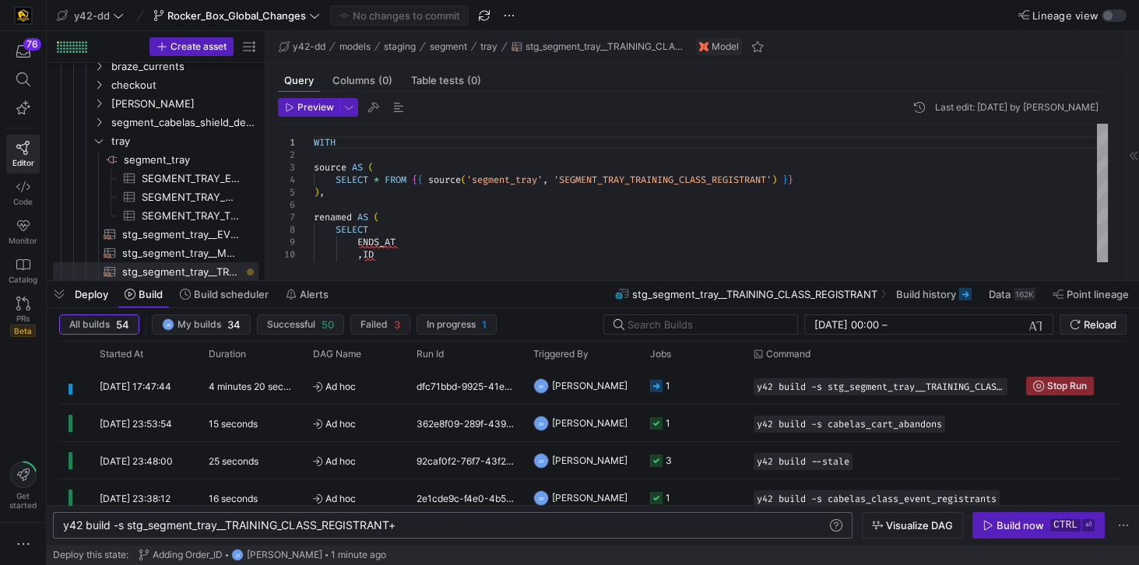
click at [518, 533] on div "y42 build -s stg_segment_tray__TRAINING_CLASS_REGI STRANT+ y42 build -s stg_seg…" at bounding box center [453, 525] width 800 height 26
click at [402, 525] on div "y42 build -s stg_segment_tray__TRAINING_CLASS_REGI STRANT+" at bounding box center [446, 525] width 766 height 12
type textarea "y42 build -s stg_segment_tray__TRAINING_CLASS_REGISTRANT"
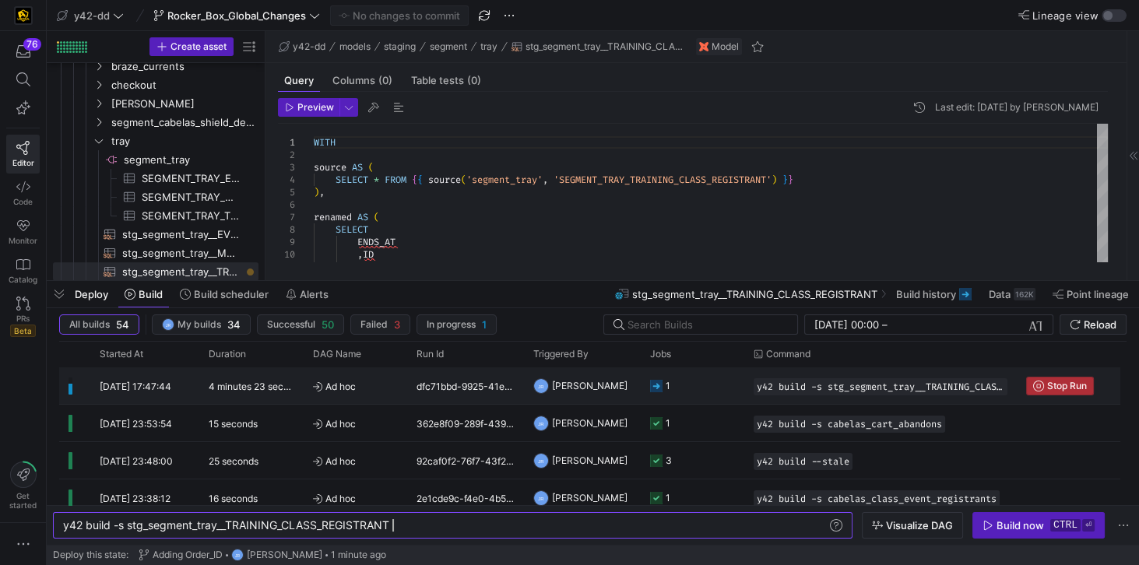
click at [1060, 384] on span "Stop Run" at bounding box center [1067, 386] width 40 height 11
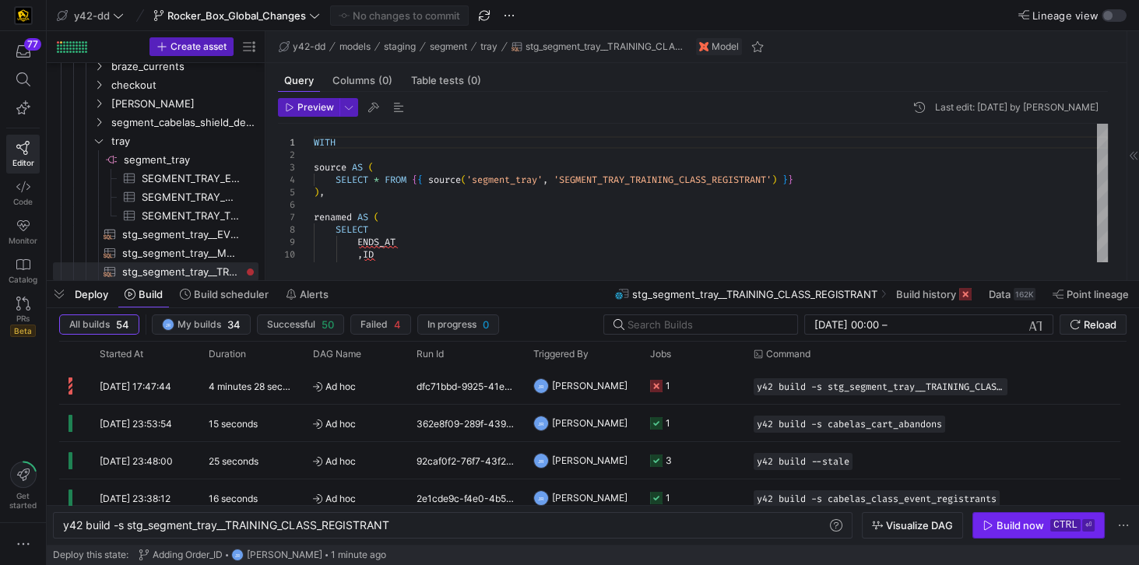
click at [999, 526] on div "Build now" at bounding box center [1020, 525] width 47 height 12
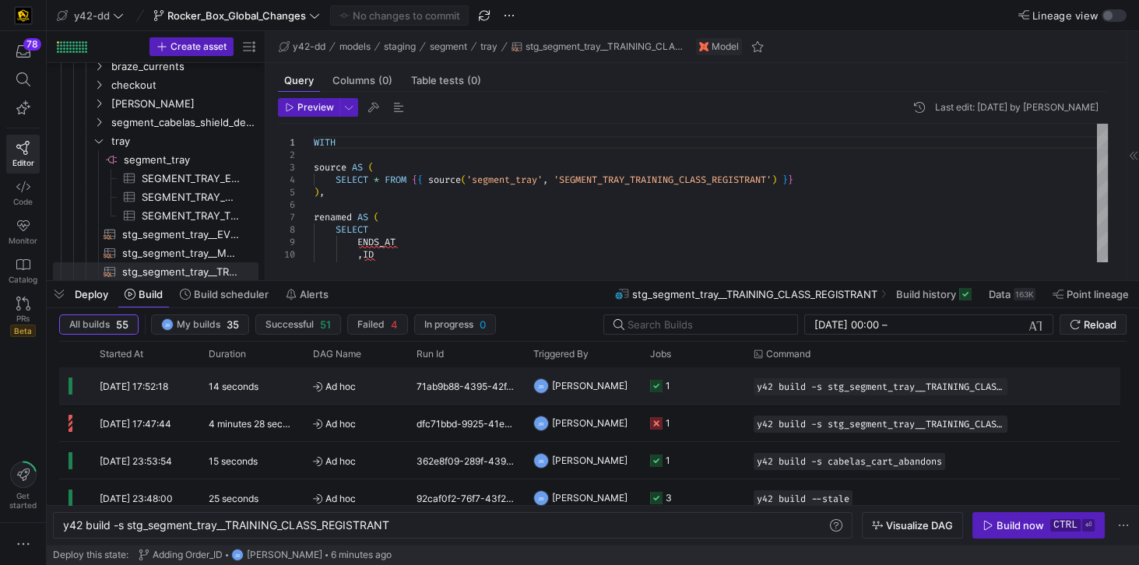
click at [265, 381] on div "14 seconds" at bounding box center [251, 385] width 104 height 37
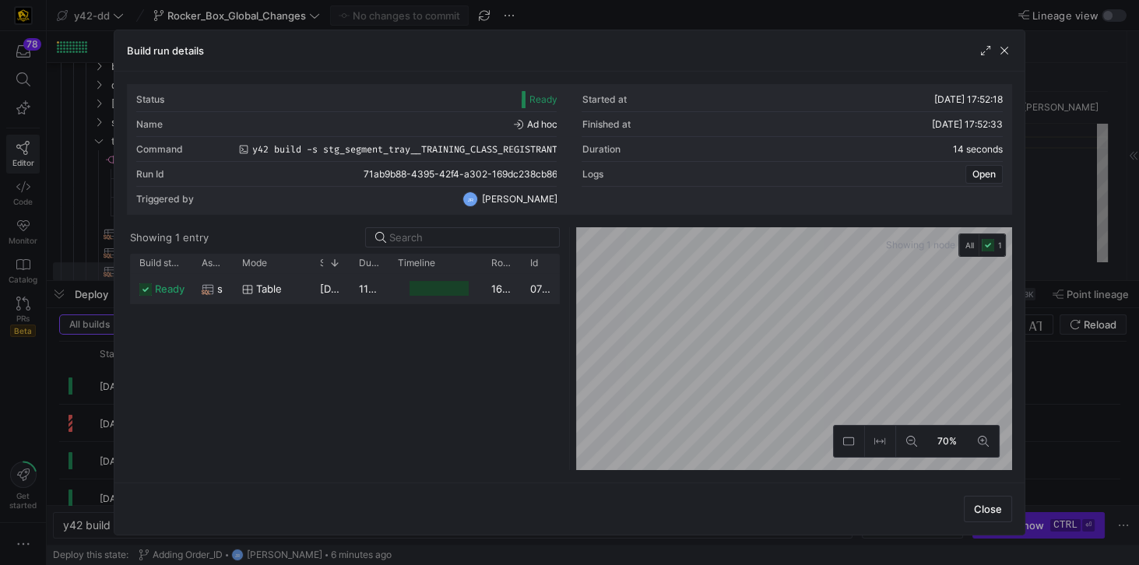
click at [444, 291] on div at bounding box center [439, 288] width 59 height 15
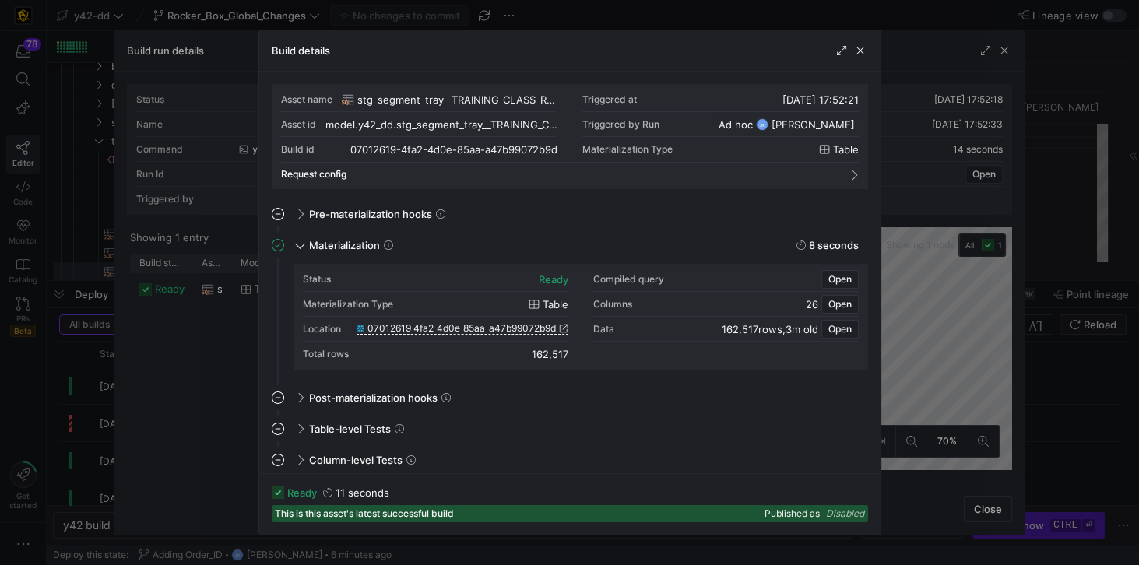
click at [817, 305] on span "26" at bounding box center [812, 304] width 12 height 12
click at [849, 302] on span "Open" at bounding box center [839, 304] width 23 height 11
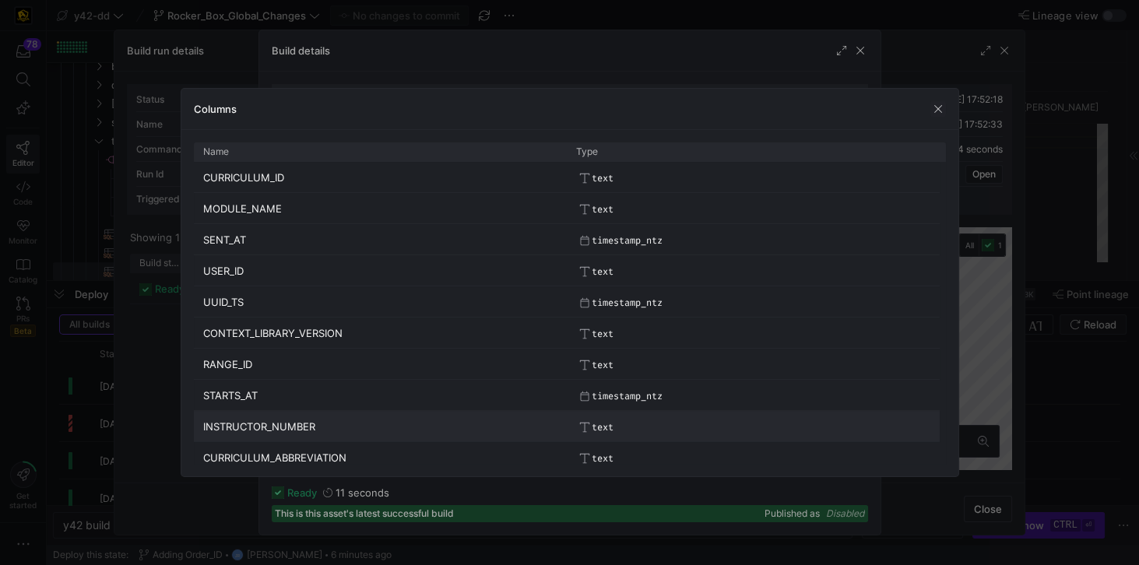
scroll to position [506, 0]
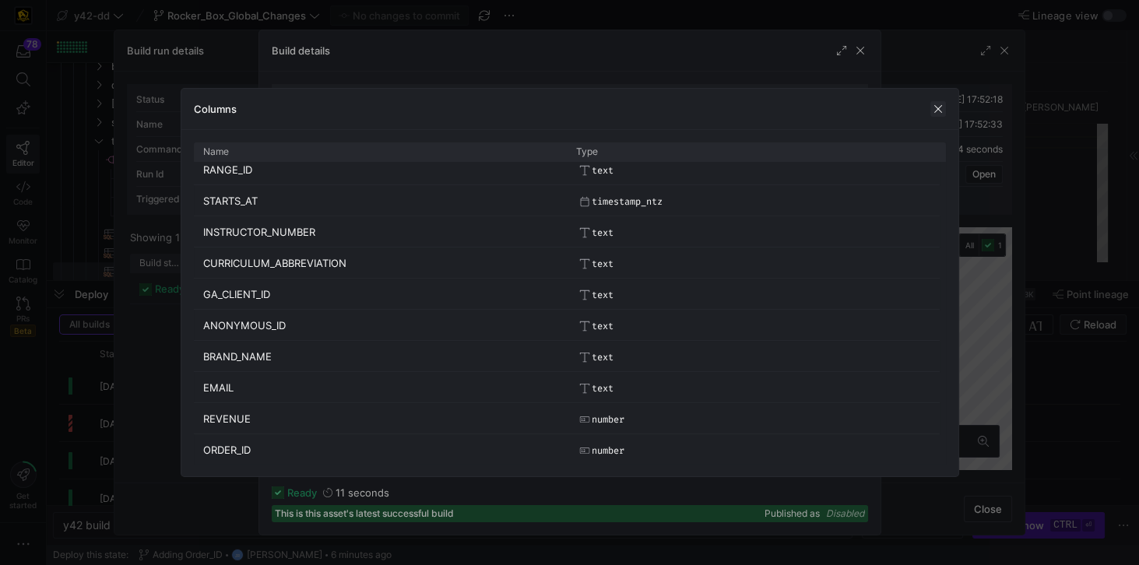
click at [939, 103] on span "button" at bounding box center [938, 109] width 16 height 16
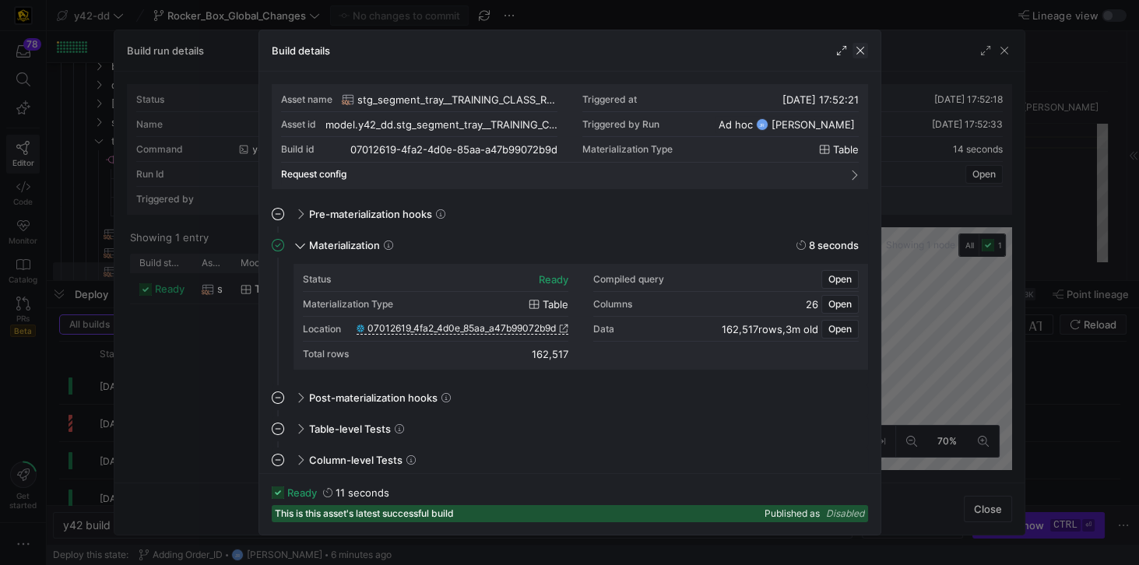
click at [858, 44] on span "button" at bounding box center [861, 51] width 16 height 16
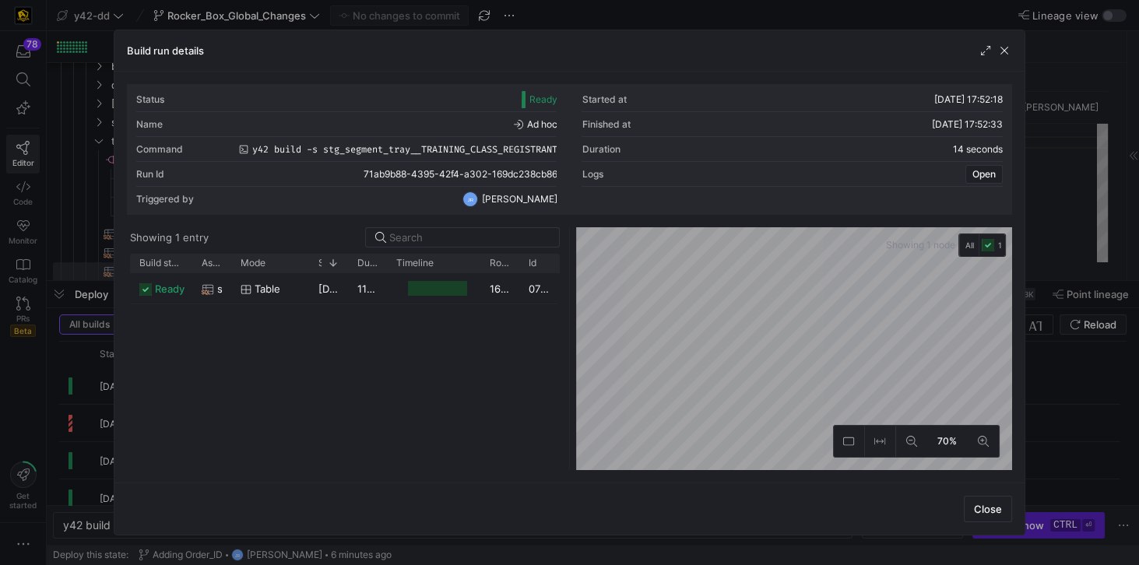
drag, startPoint x: 989, startPoint y: 512, endPoint x: 981, endPoint y: 512, distance: 7.8
click at [989, 514] on span "Close" at bounding box center [988, 509] width 28 height 12
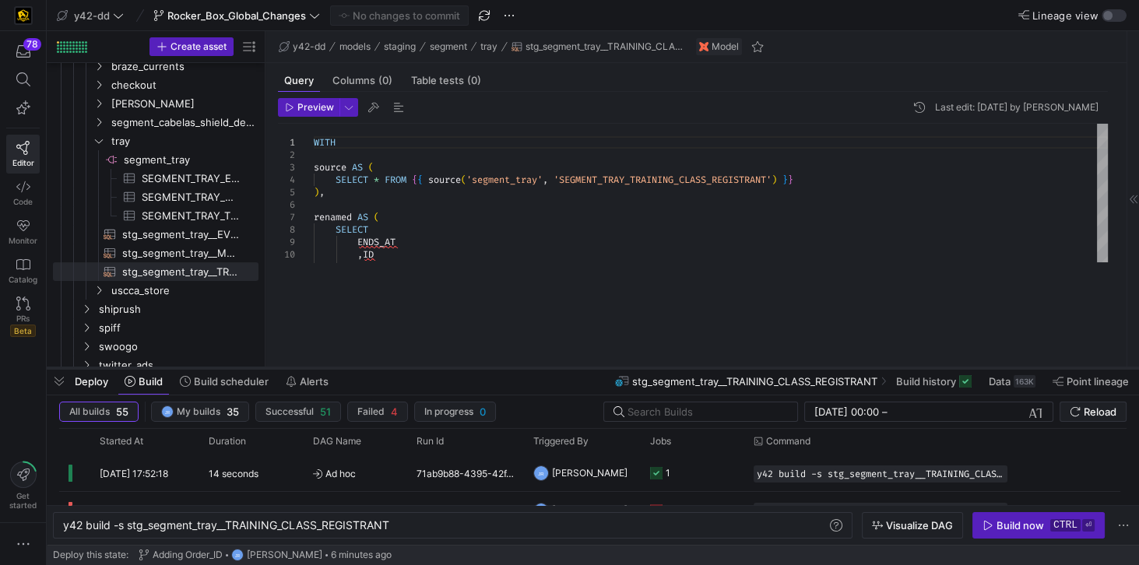
drag, startPoint x: 387, startPoint y: 283, endPoint x: 377, endPoint y: 371, distance: 87.8
click at [377, 371] on div at bounding box center [593, 368] width 1092 height 6
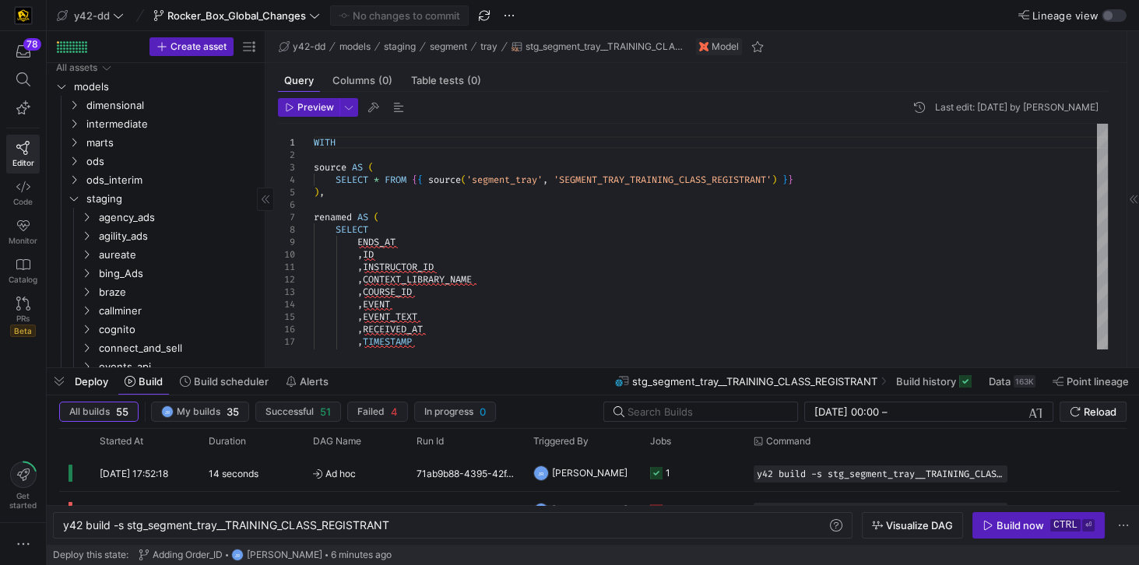
scroll to position [0, 0]
click at [86, 181] on span "ods_interim" at bounding box center [152, 185] width 132 height 18
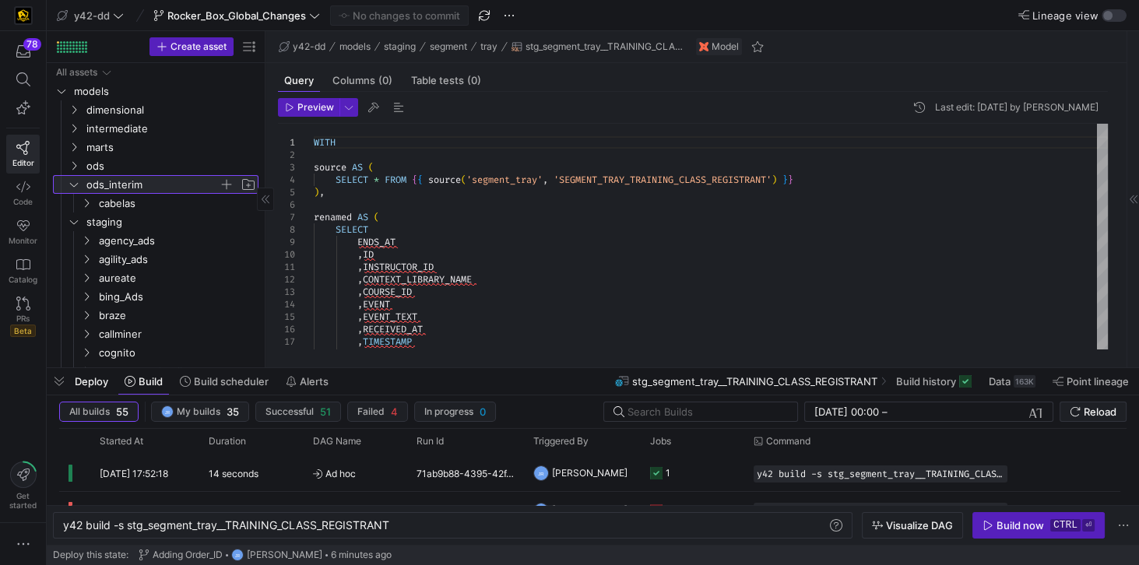
click at [121, 181] on span "ods_interim" at bounding box center [152, 185] width 132 height 18
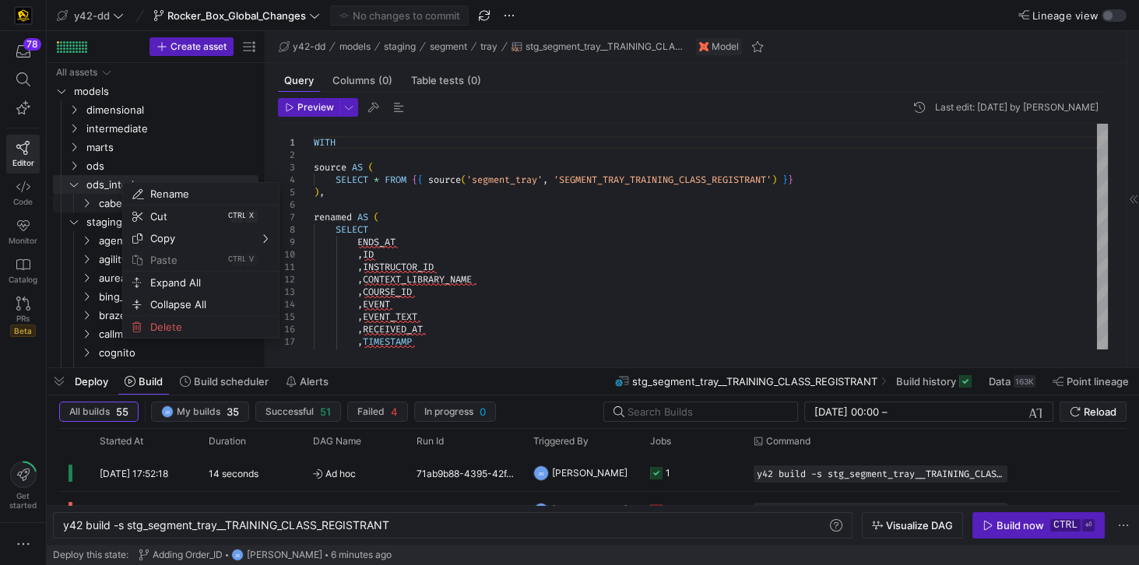
click at [103, 202] on span "cabelas" at bounding box center [159, 204] width 120 height 18
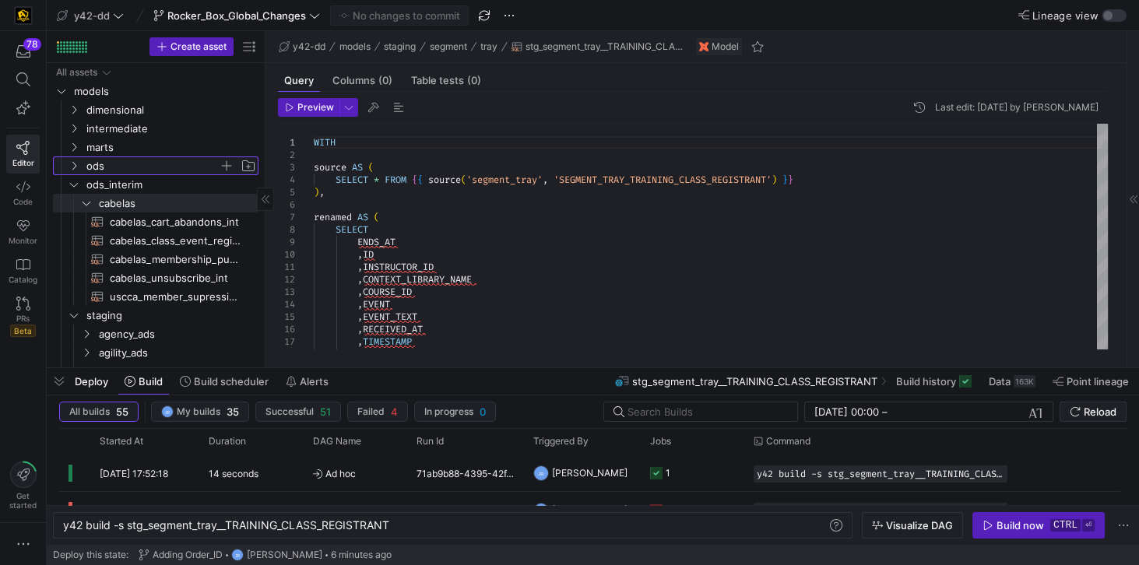
click at [100, 170] on span "ods" at bounding box center [152, 166] width 132 height 18
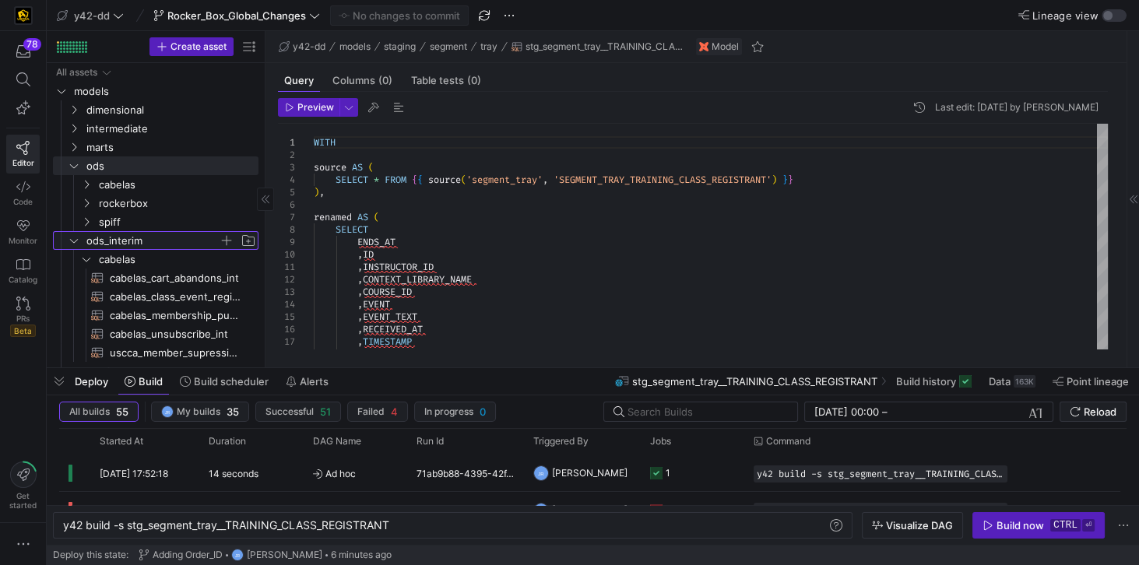
click at [132, 243] on span "ods_interim" at bounding box center [152, 241] width 132 height 18
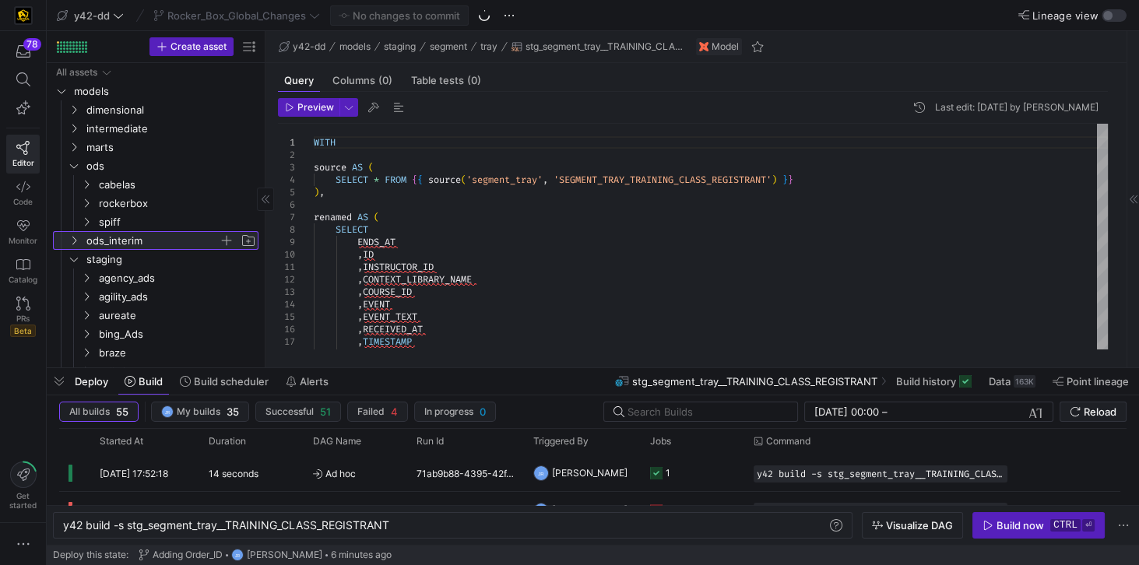
click at [132, 243] on span "ods_interim" at bounding box center [152, 241] width 132 height 18
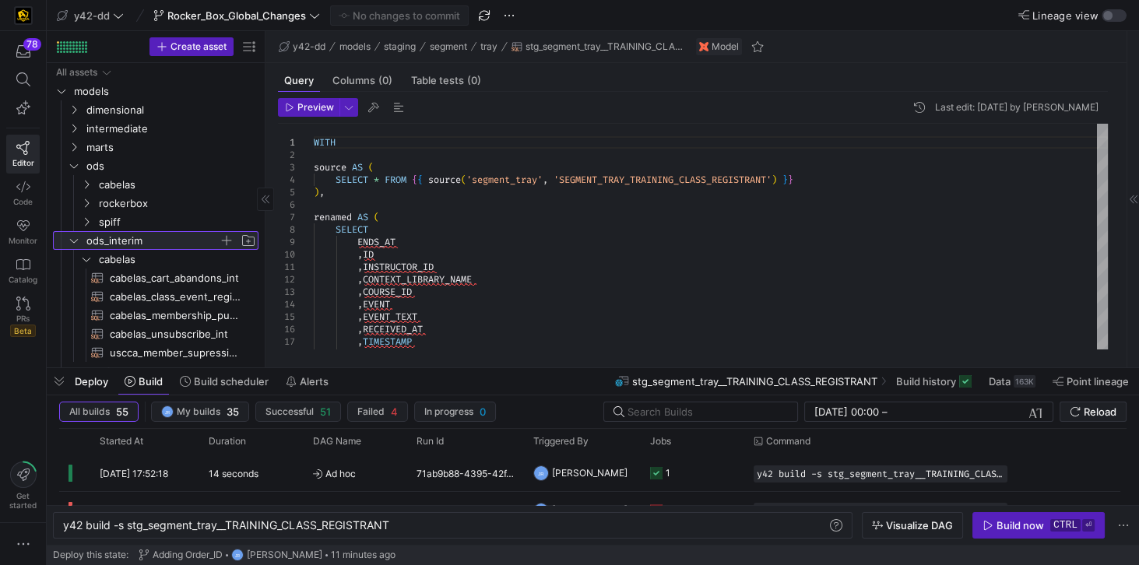
click at [114, 237] on span "ods_interim" at bounding box center [152, 241] width 132 height 18
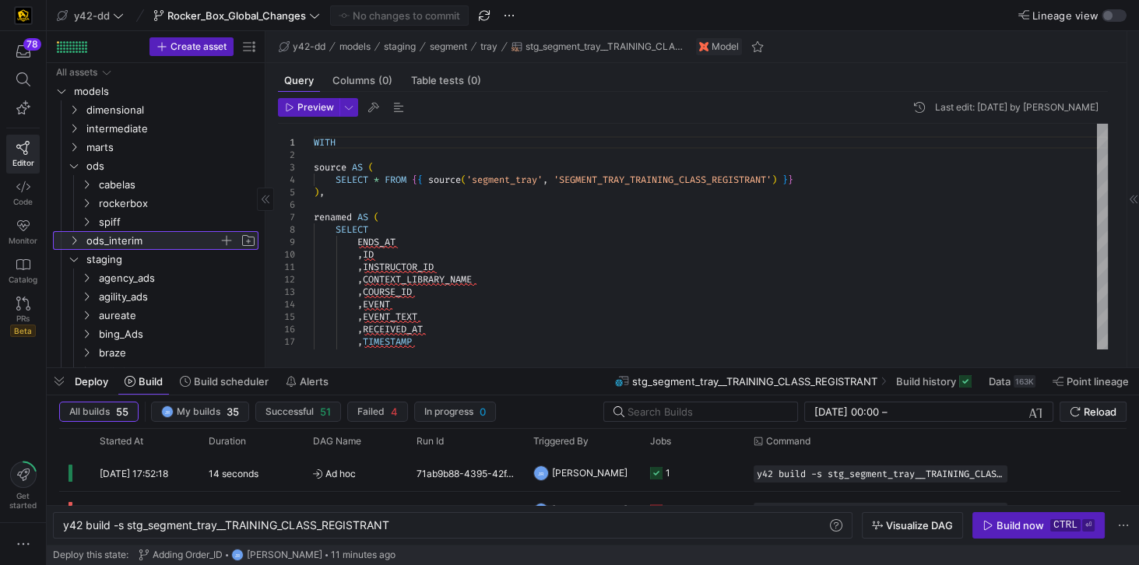
click at [114, 237] on span "ods_interim" at bounding box center [152, 241] width 132 height 18
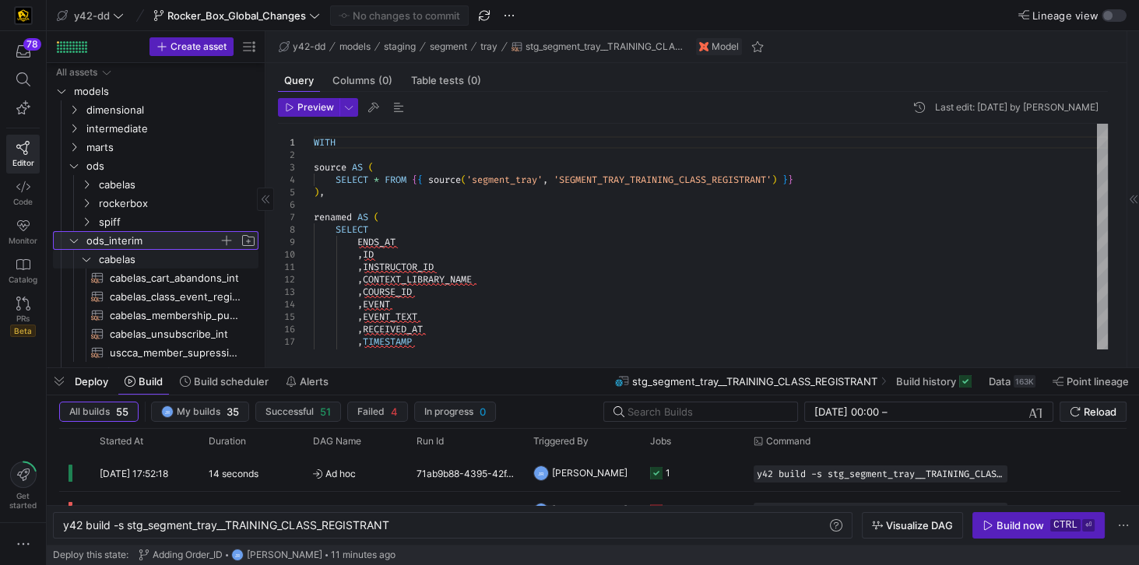
scroll to position [44, 0]
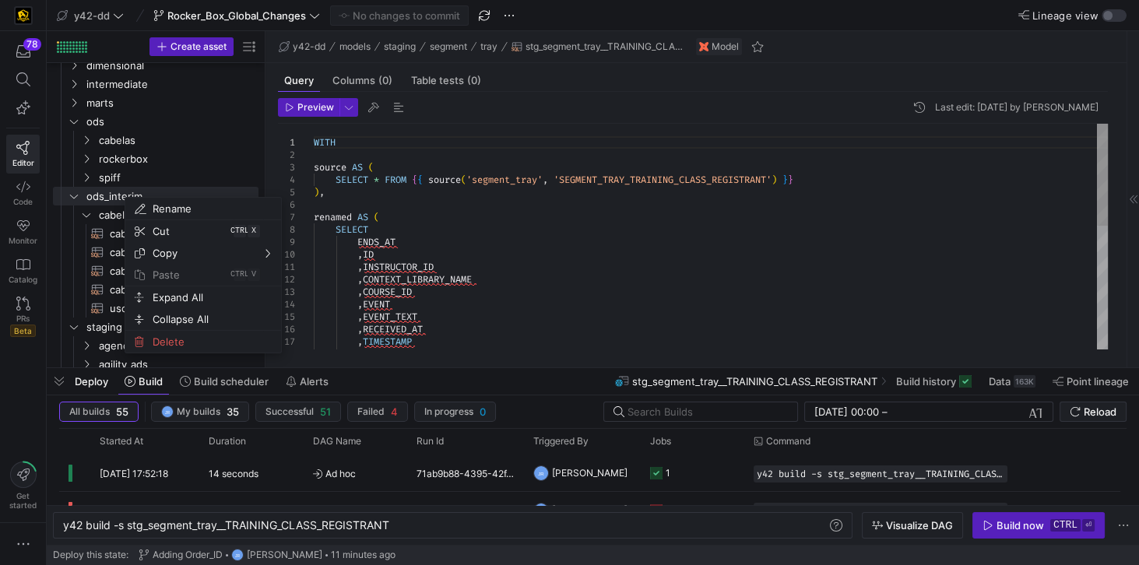
click at [475, 217] on div "WITH source AS ( SELECT * FROM { { source ( 'segment_tray' , 'SEGMENT_TRAY_TRAI…" at bounding box center [711, 373] width 794 height 498
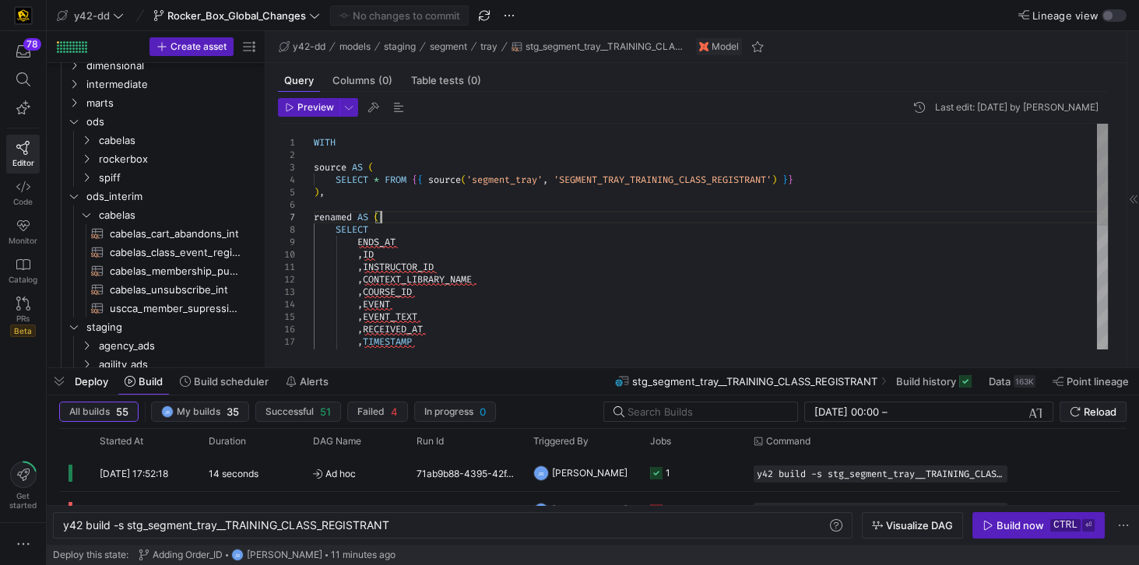
scroll to position [0, 0]
click at [35, 190] on link "Code" at bounding box center [22, 193] width 33 height 39
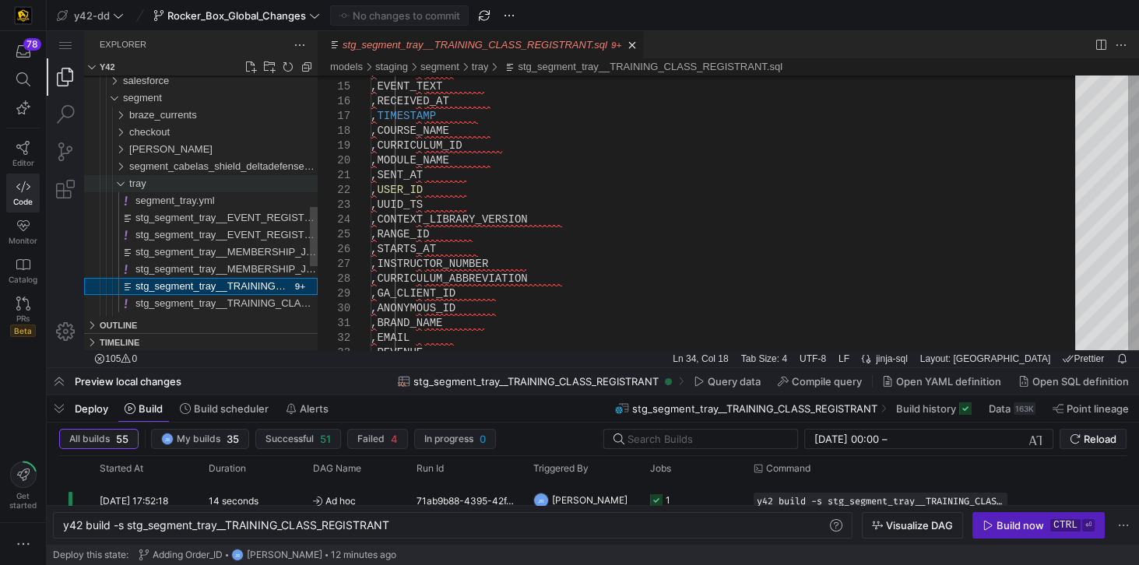
click at [138, 184] on span "tray" at bounding box center [137, 184] width 17 height 12
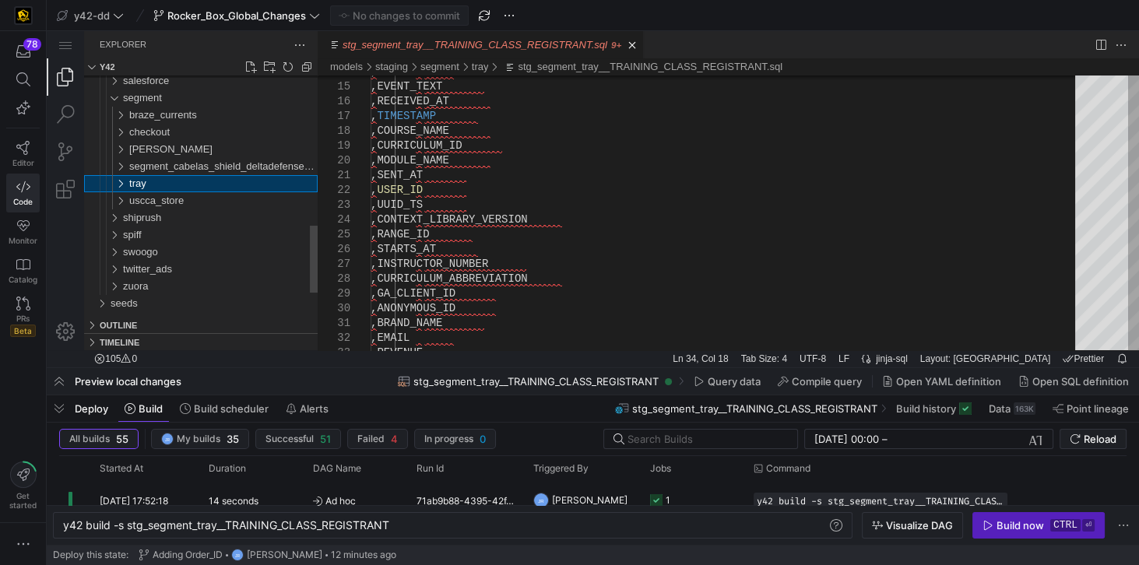
click at [160, 181] on div "tray" at bounding box center [223, 183] width 188 height 17
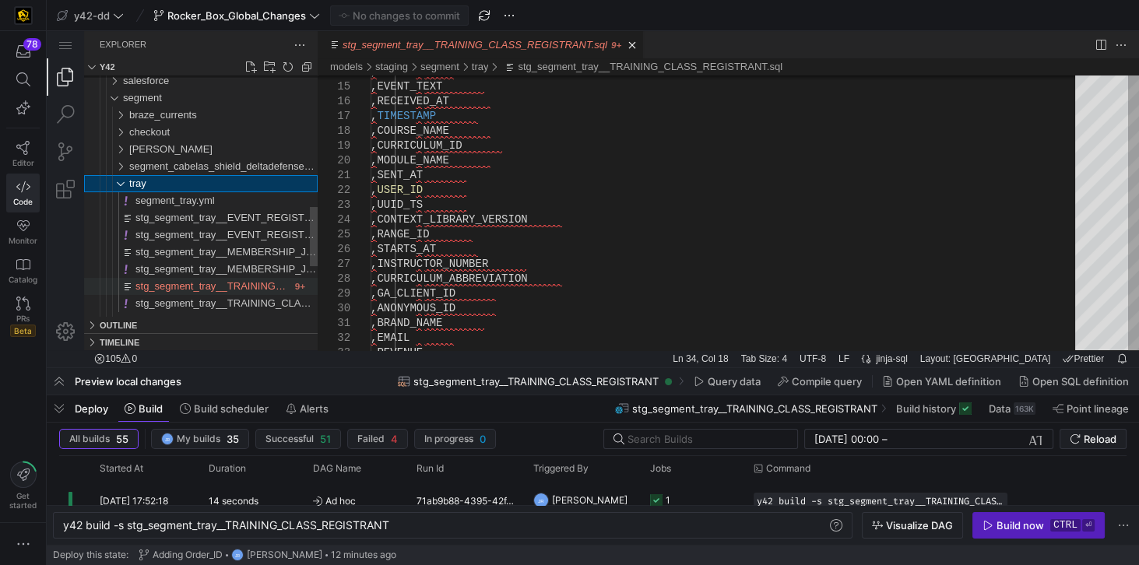
click at [199, 283] on span "stg_segment_tray__TRAINING_CLASS_REGISTRANT.sql" at bounding box center [267, 286] width 265 height 12
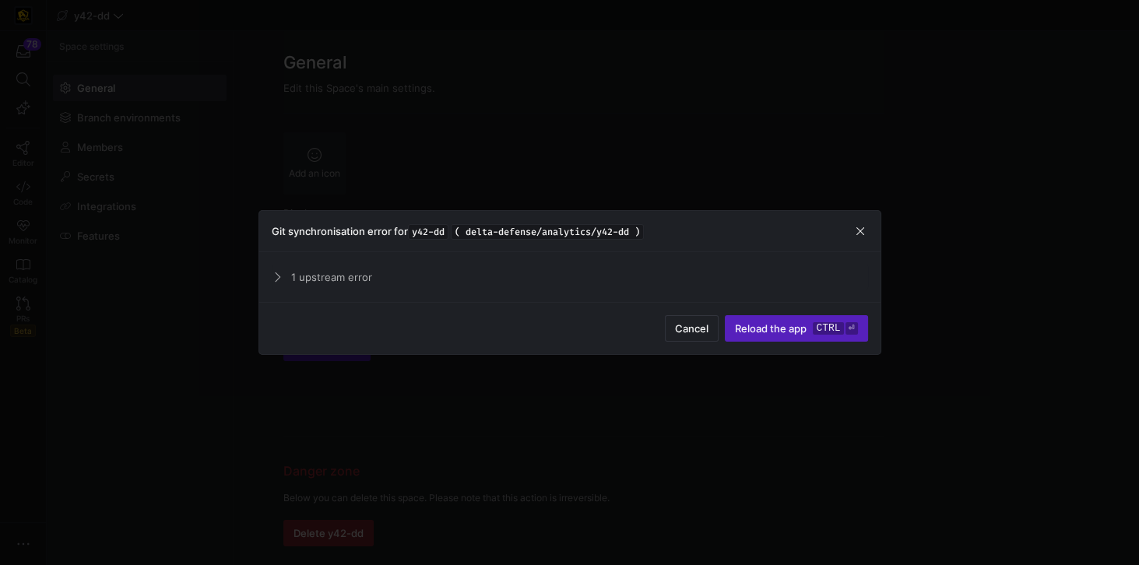
click at [312, 280] on span "1 upstream error" at bounding box center [579, 277] width 577 height 12
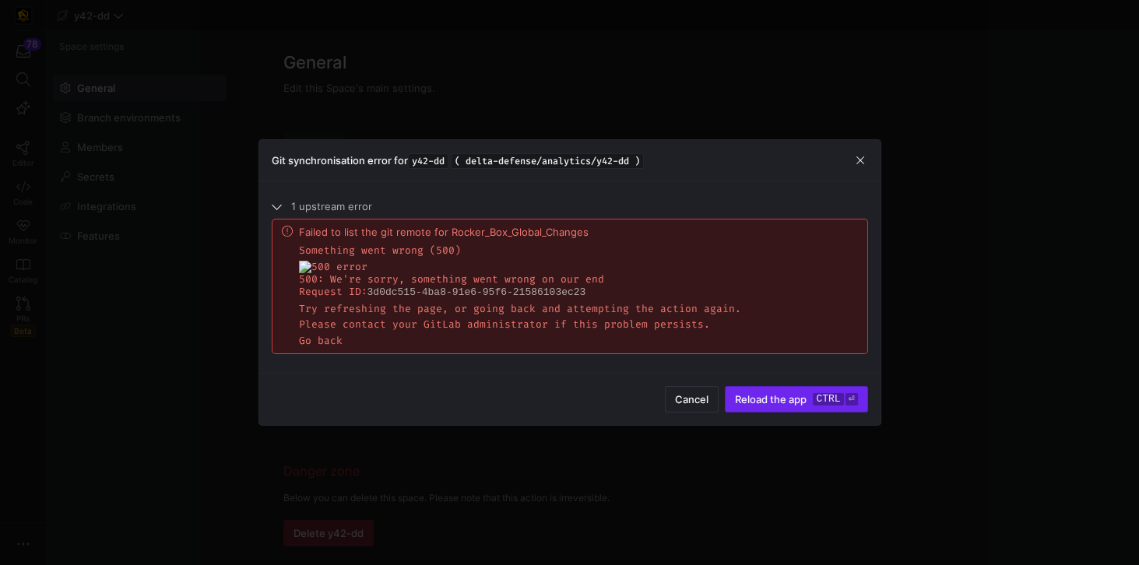
click at [756, 389] on span "submit" at bounding box center [796, 399] width 141 height 25
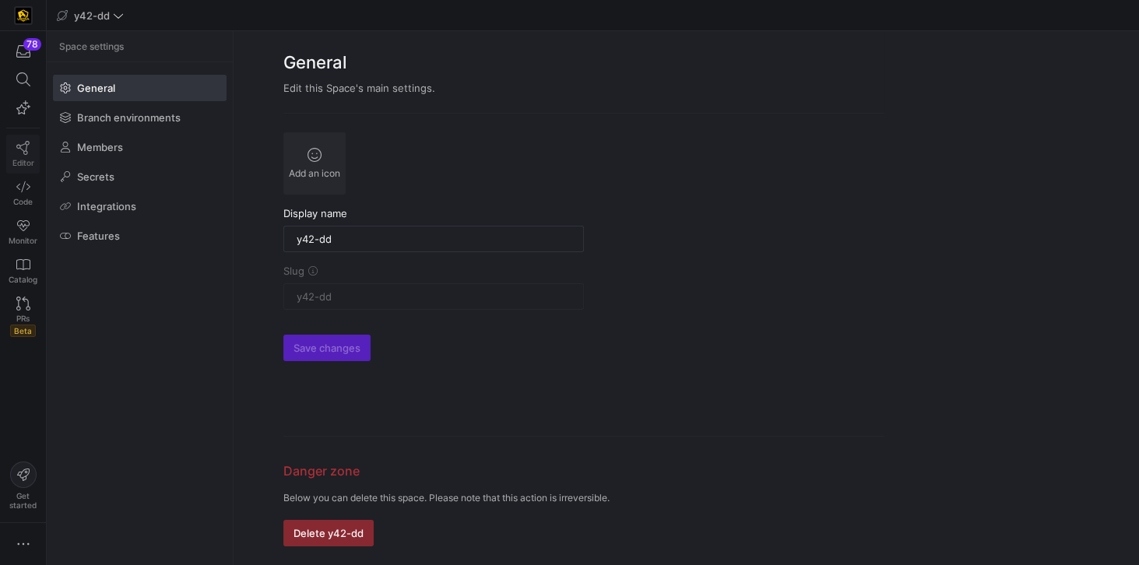
click at [26, 151] on icon at bounding box center [22, 148] width 13 height 14
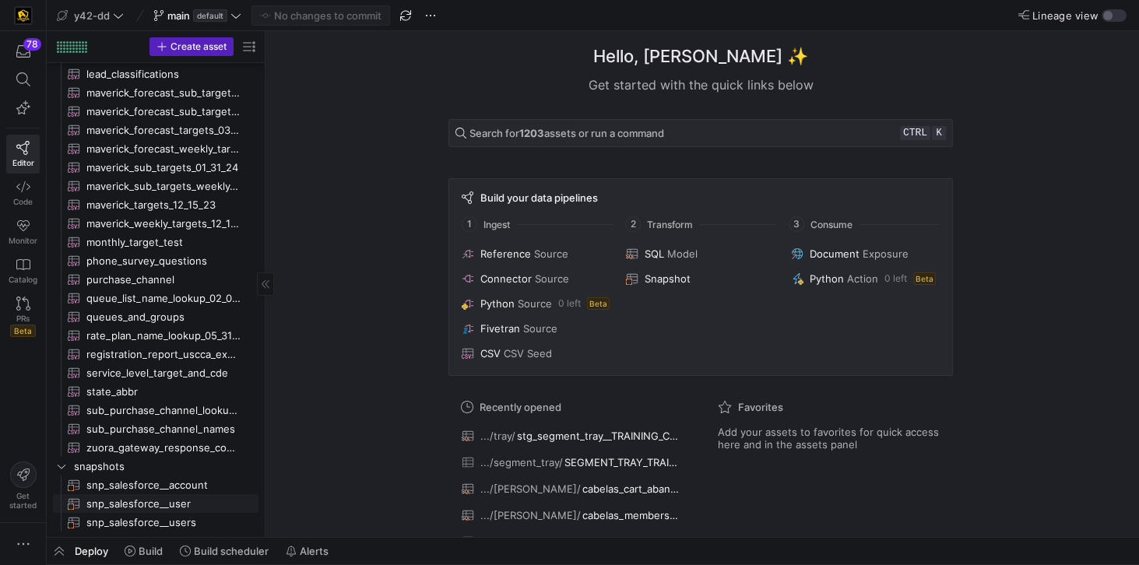
scroll to position [19, 0]
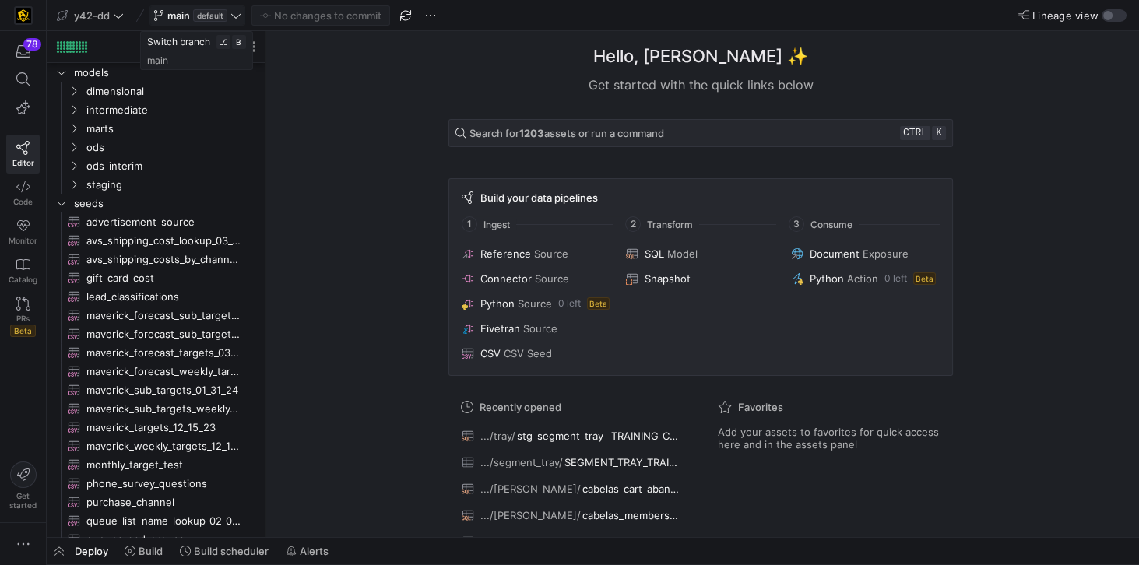
click at [236, 19] on icon at bounding box center [235, 15] width 11 height 11
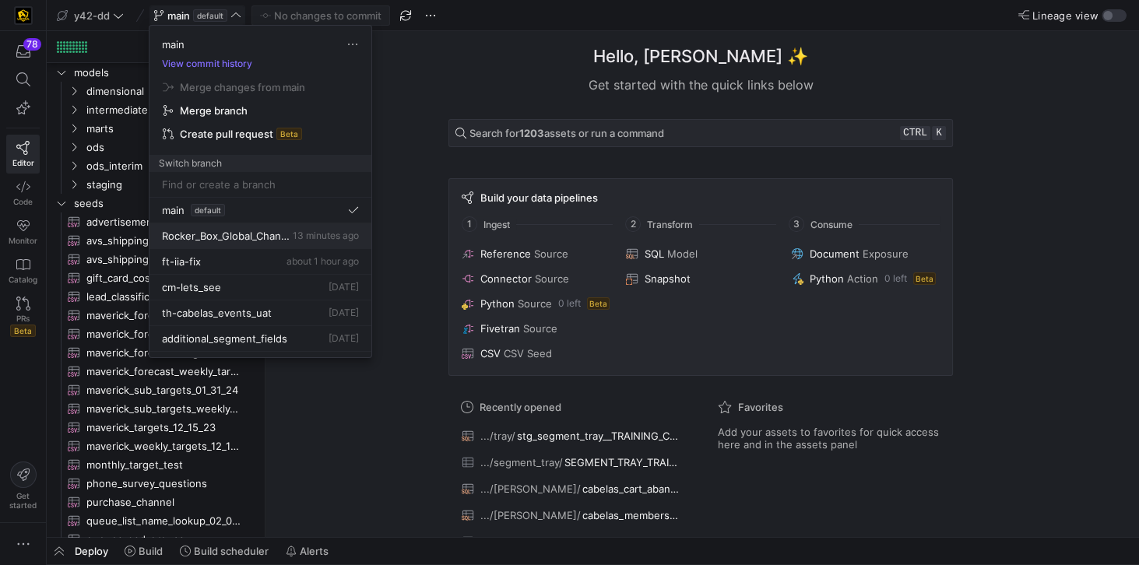
click at [237, 231] on span "Rocker_Box_Global_Changes" at bounding box center [226, 236] width 128 height 12
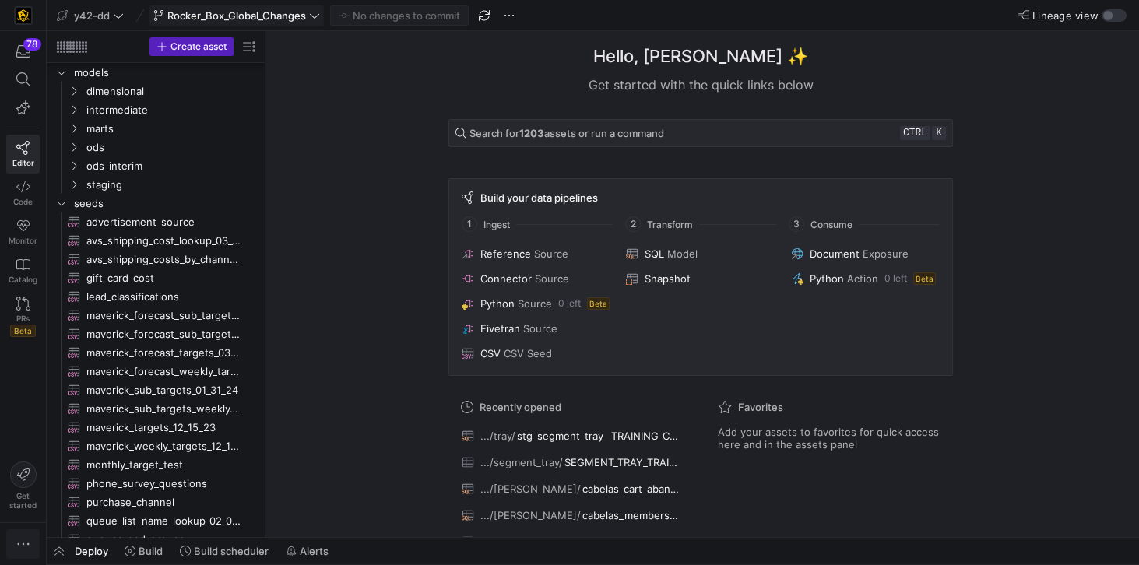
click at [26, 543] on icon "button" at bounding box center [24, 544] width 16 height 16
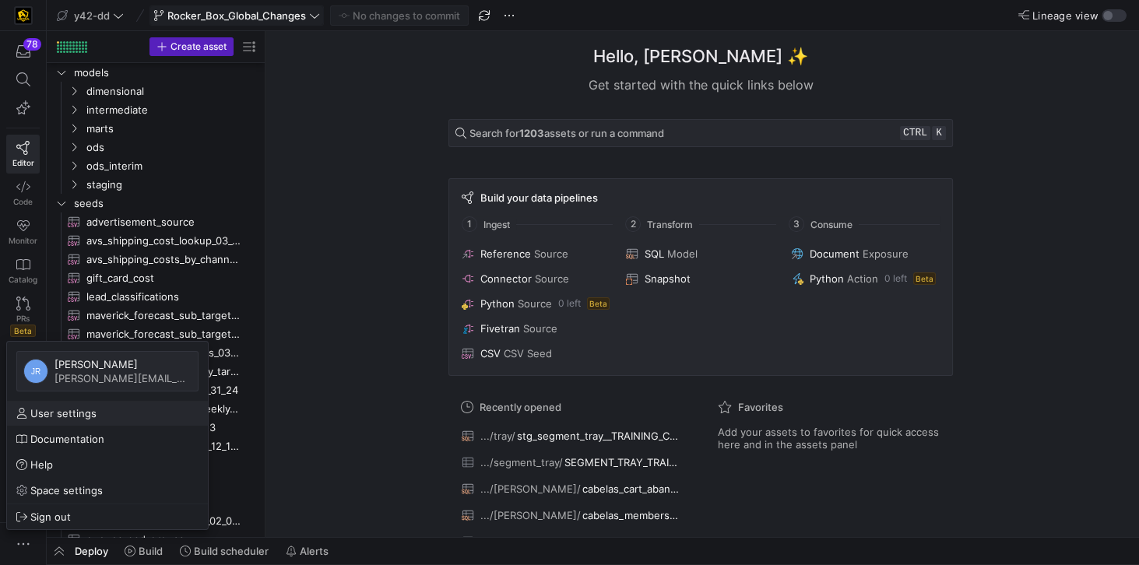
click at [63, 416] on span "User settings" at bounding box center [63, 413] width 66 height 12
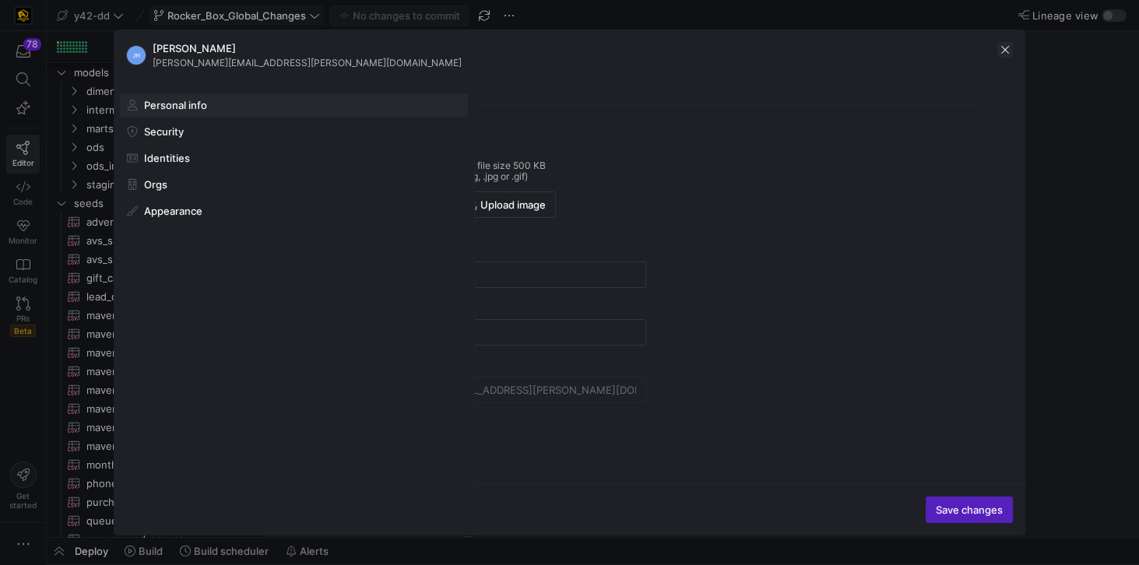
click at [1003, 47] on span "button" at bounding box center [1005, 50] width 16 height 16
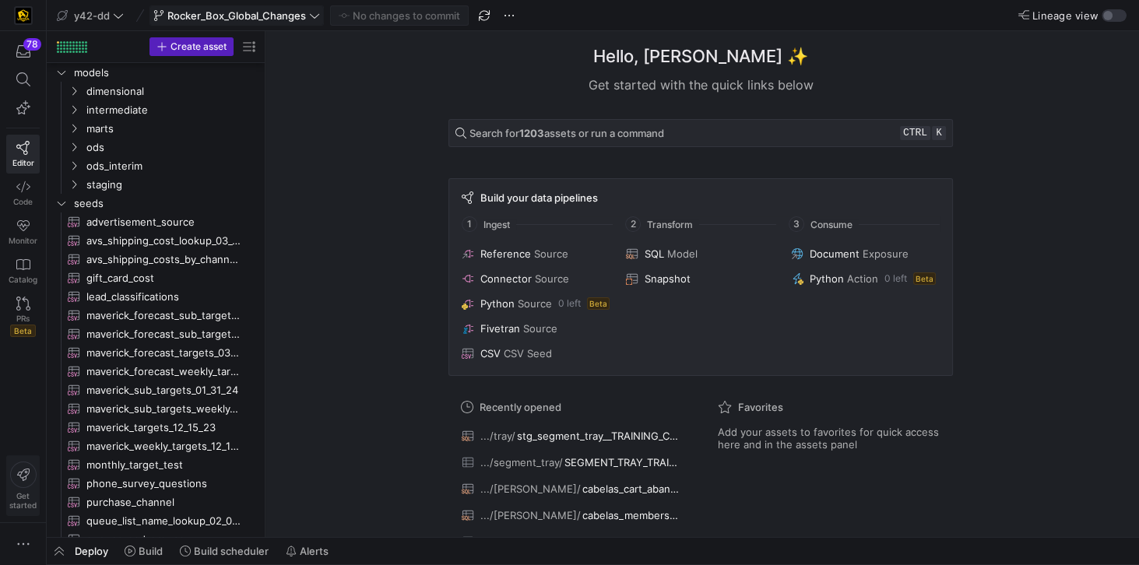
click at [25, 510] on span "Get started" at bounding box center [22, 500] width 27 height 19
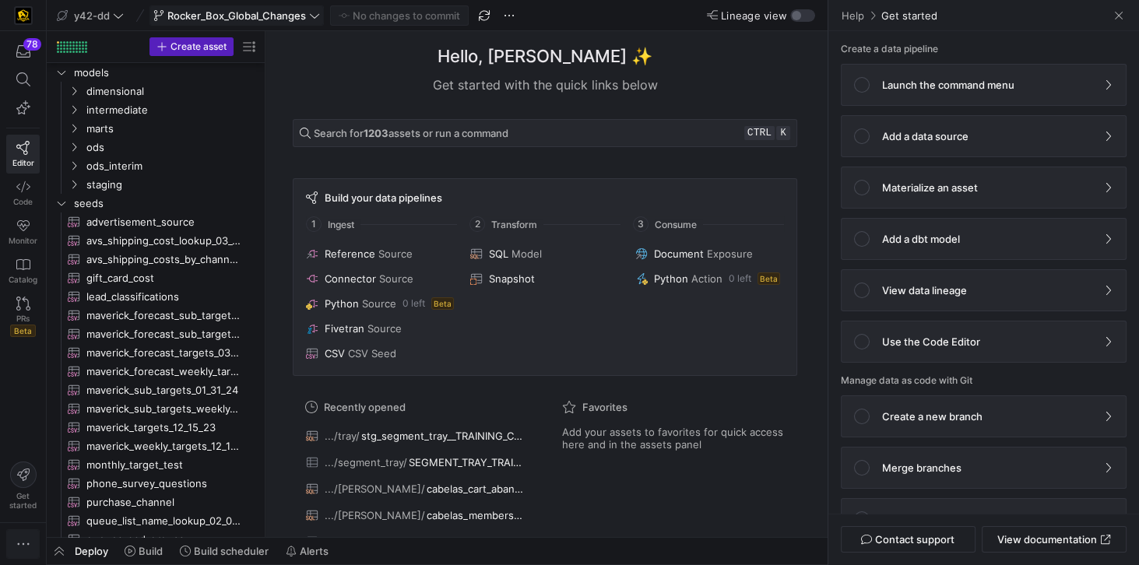
click at [26, 540] on icon "button" at bounding box center [24, 544] width 16 height 16
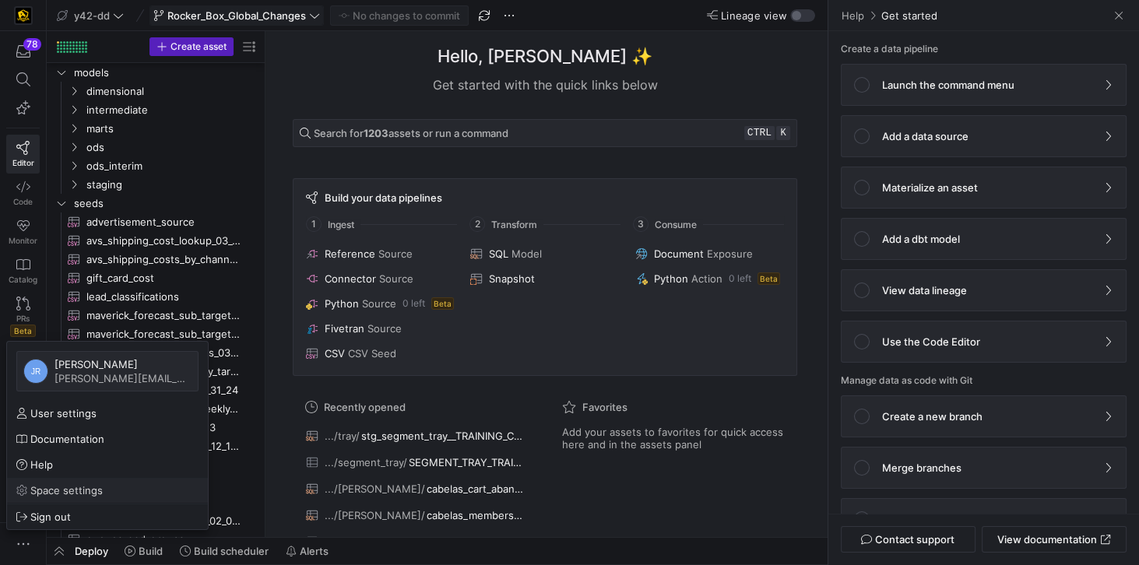
click at [62, 492] on span "Space settings" at bounding box center [66, 490] width 72 height 12
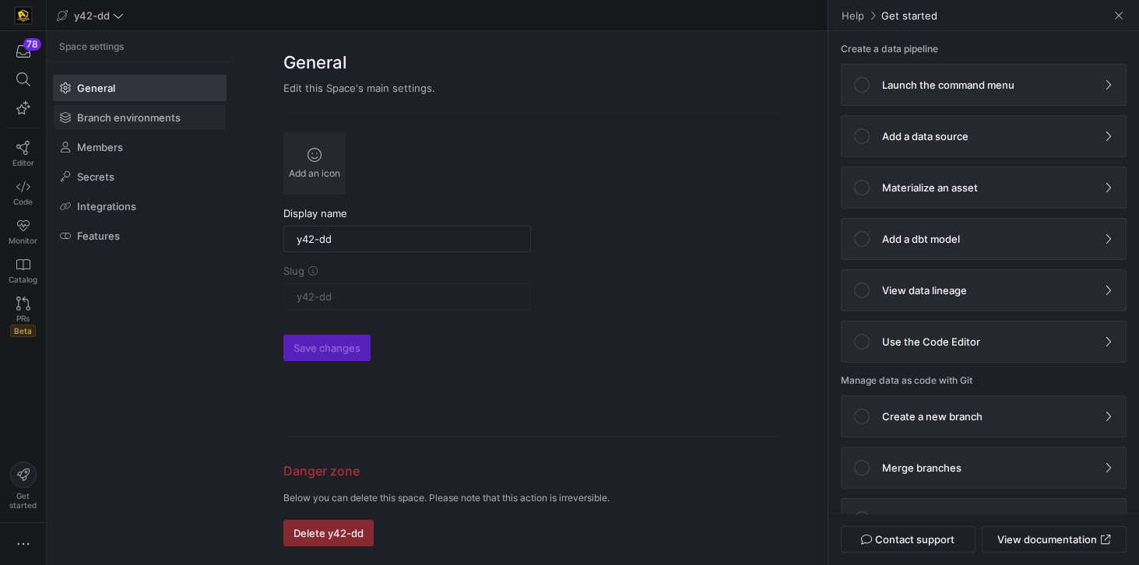
click at [97, 118] on span "Branch environments" at bounding box center [129, 117] width 104 height 12
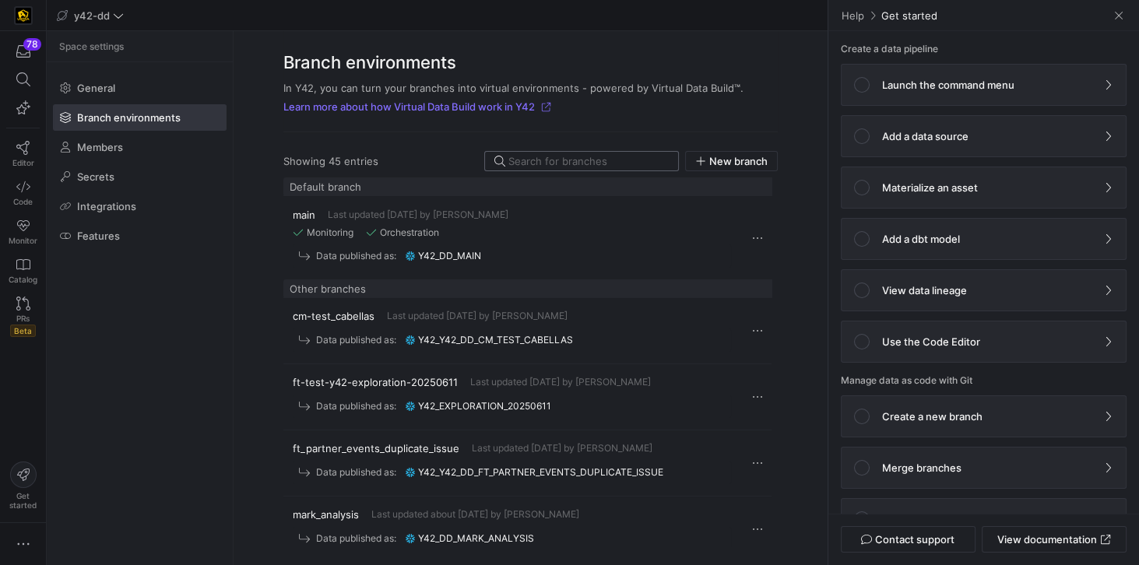
click at [540, 157] on input at bounding box center [588, 161] width 160 height 12
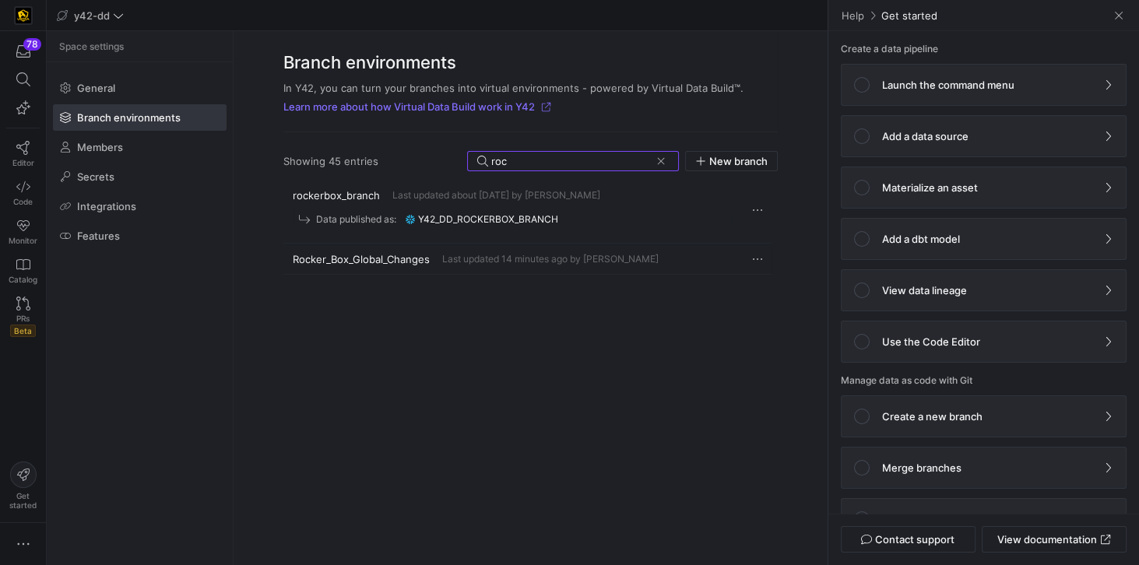
type input "roc"
click at [525, 254] on span "Last updated 14 minutes ago by [PERSON_NAME]" at bounding box center [550, 259] width 216 height 11
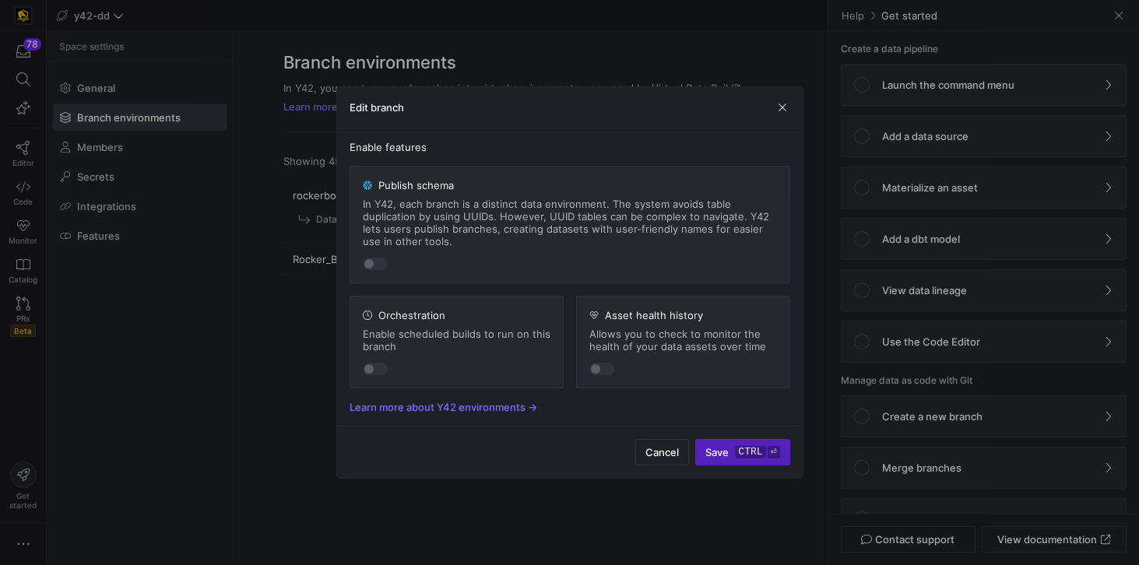
click at [380, 274] on y42-branch-environment-feature "Publish schema In Y42, each branch is a distinct data environment. The system a…" at bounding box center [570, 225] width 441 height 118
click at [381, 269] on div "button" at bounding box center [375, 264] width 25 height 12
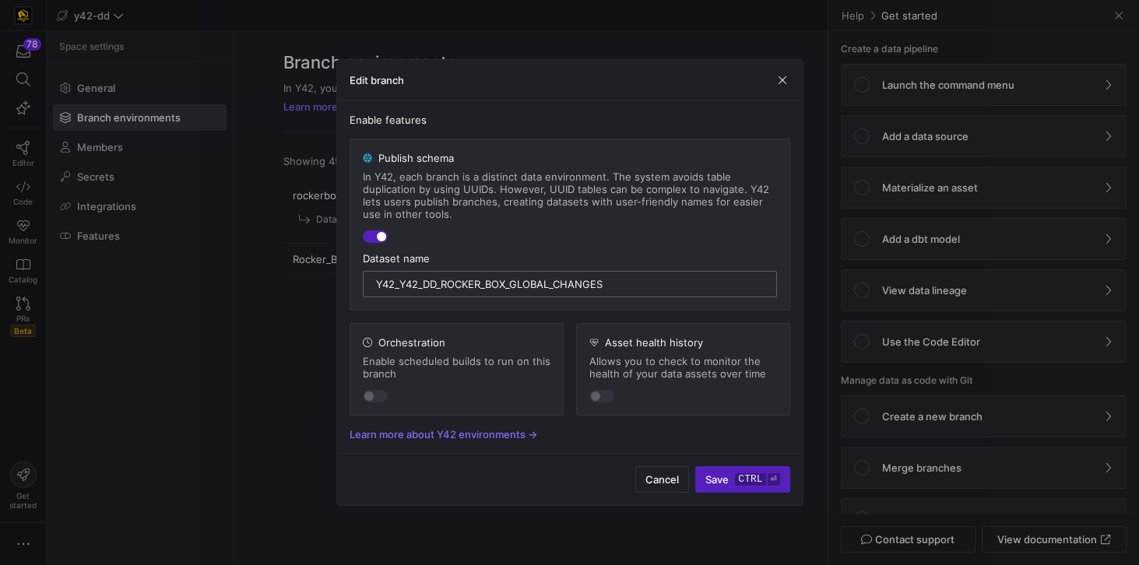
click at [414, 287] on input "y42_y42_dd_Rocker_Box_Global_Changes" at bounding box center [570, 284] width 388 height 12
drag, startPoint x: 400, startPoint y: 283, endPoint x: 346, endPoint y: 277, distance: 54.9
click at [346, 277] on div "Enable features Publish schema In Y42, each branch is a distinct data environme…" at bounding box center [570, 277] width 466 height 353
type input "y42_dd_Rocker_Box_Global_Changes"
click at [740, 476] on kbd "ctrl" at bounding box center [750, 479] width 30 height 12
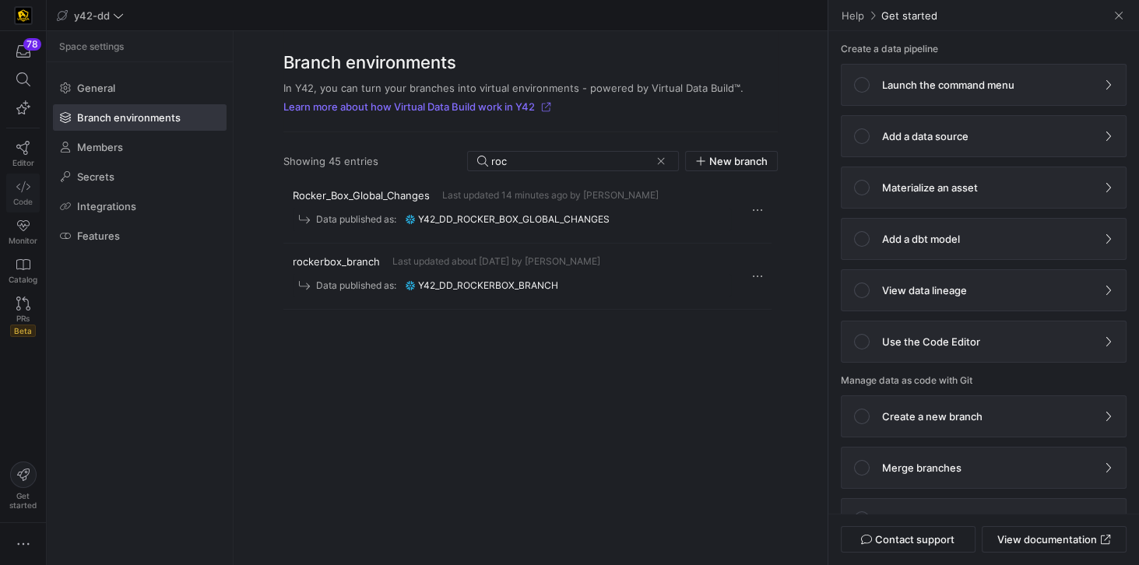
click at [23, 199] on span "Code" at bounding box center [22, 201] width 19 height 9
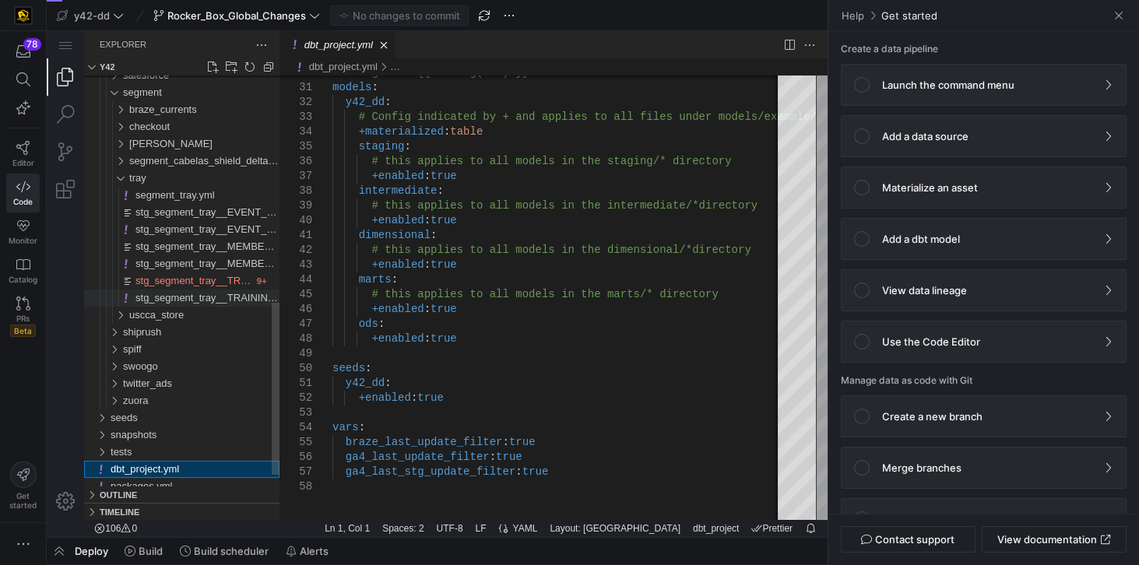
click at [175, 298] on span "stg_segment_tray__TRAINING_CLASS_REGISTRANT.yml" at bounding box center [268, 298] width 267 height 12
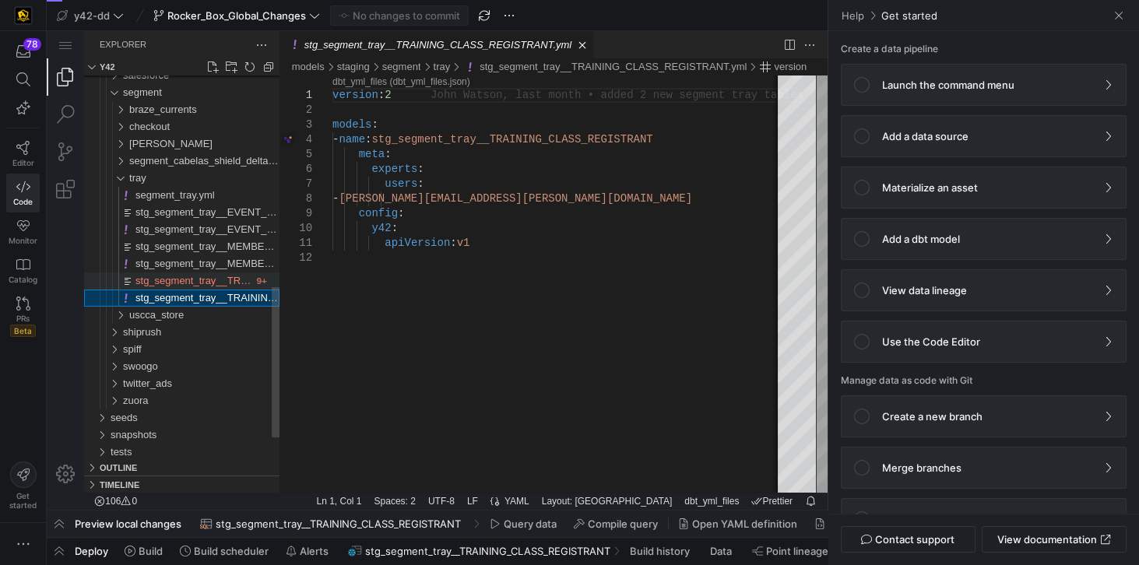
click at [182, 285] on span "stg_segment_tray__TRAINING_CLASS_REGISTRANT.sql" at bounding box center [267, 281] width 265 height 12
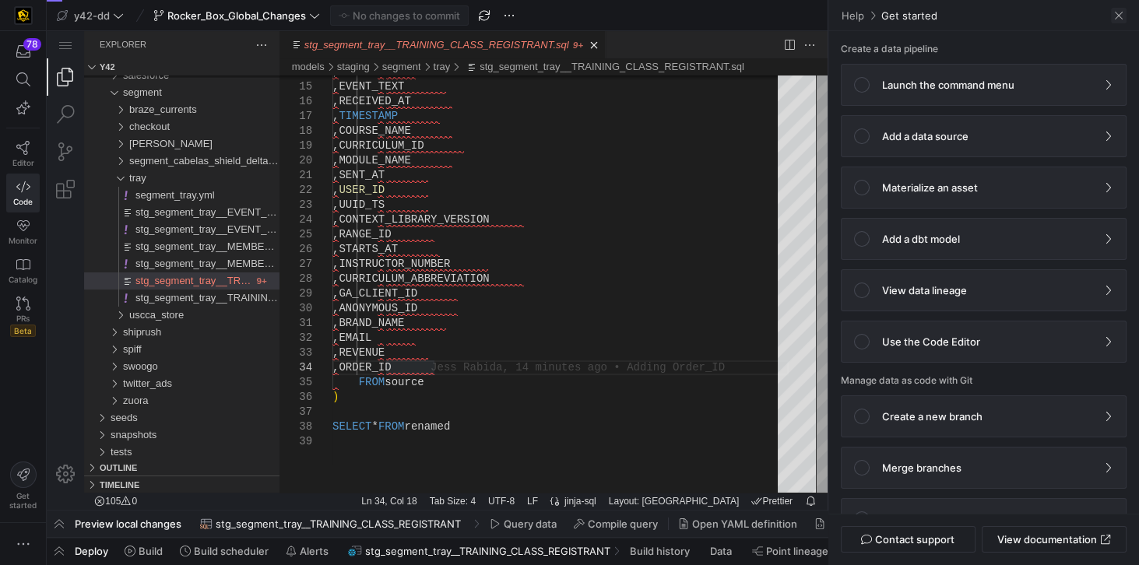
click at [1115, 19] on span at bounding box center [1119, 16] width 16 height 16
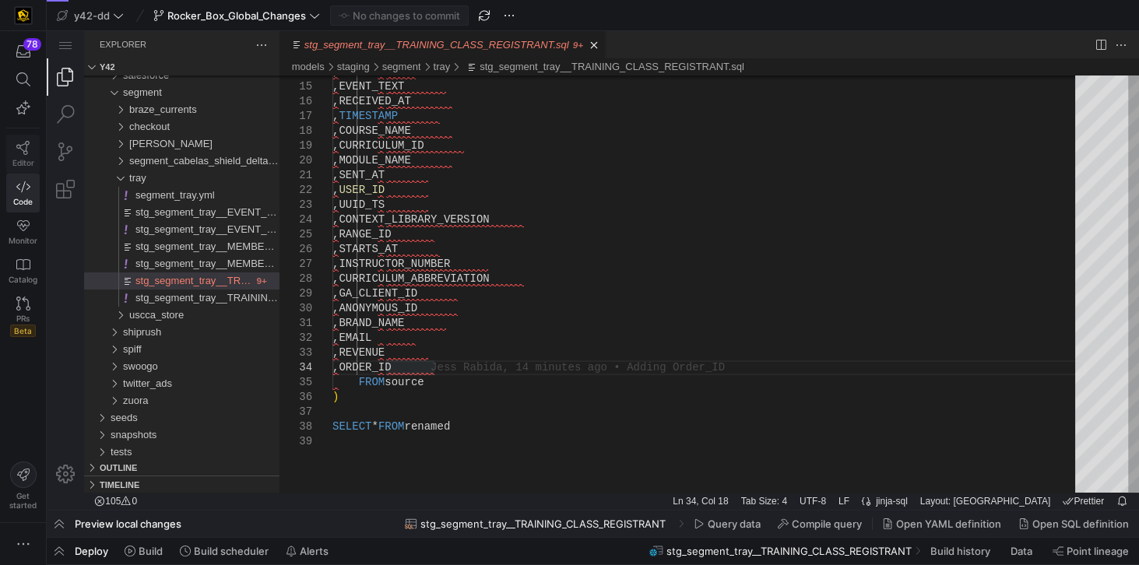
click at [22, 153] on link "Editor" at bounding box center [22, 154] width 33 height 39
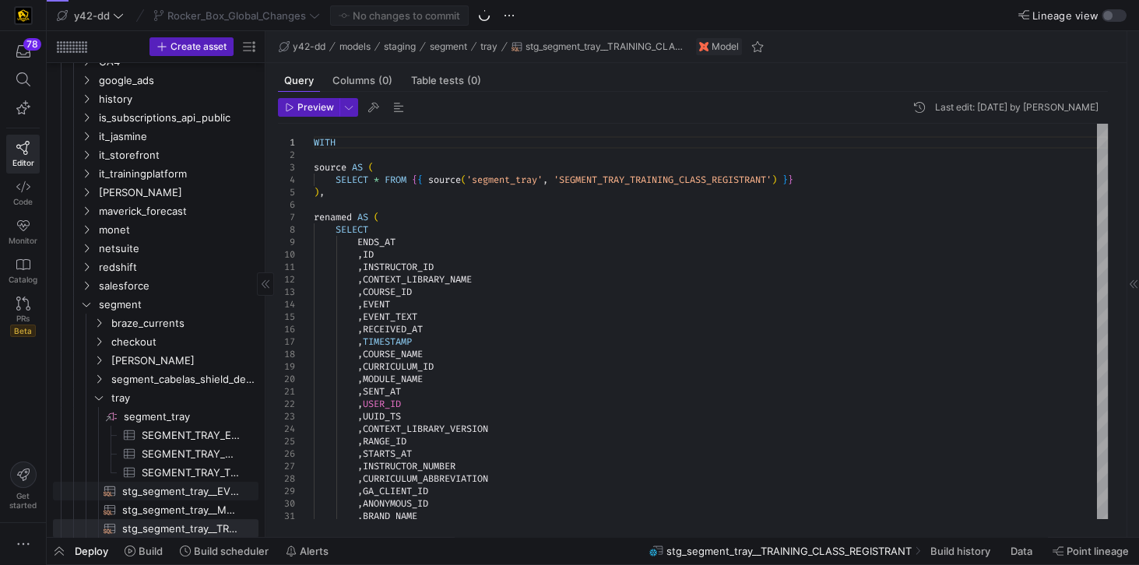
scroll to position [614, 0]
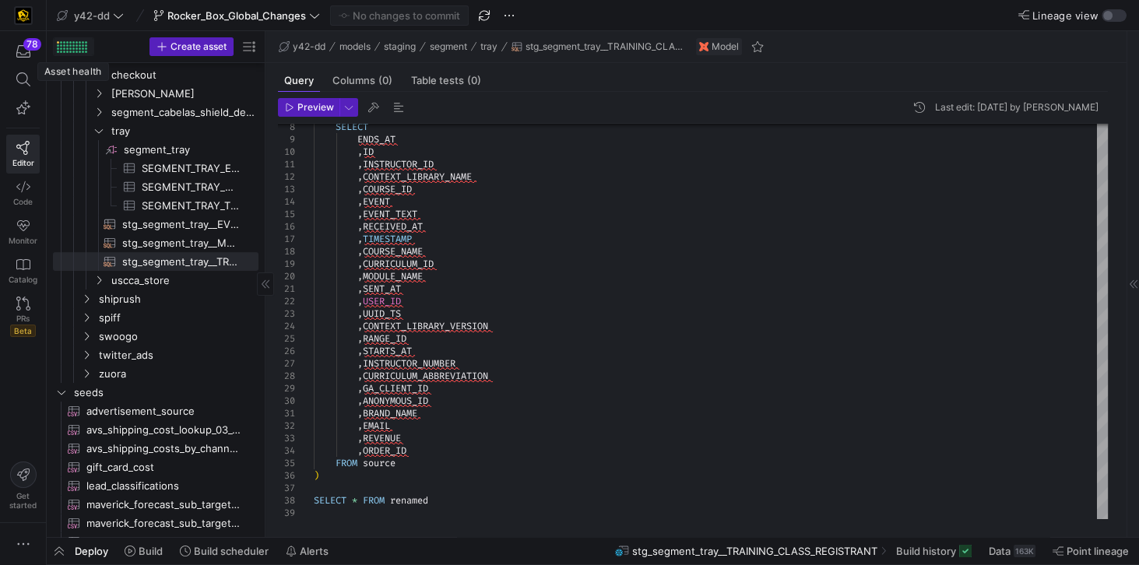
click at [58, 41] on div at bounding box center [58, 42] width 2 height 2
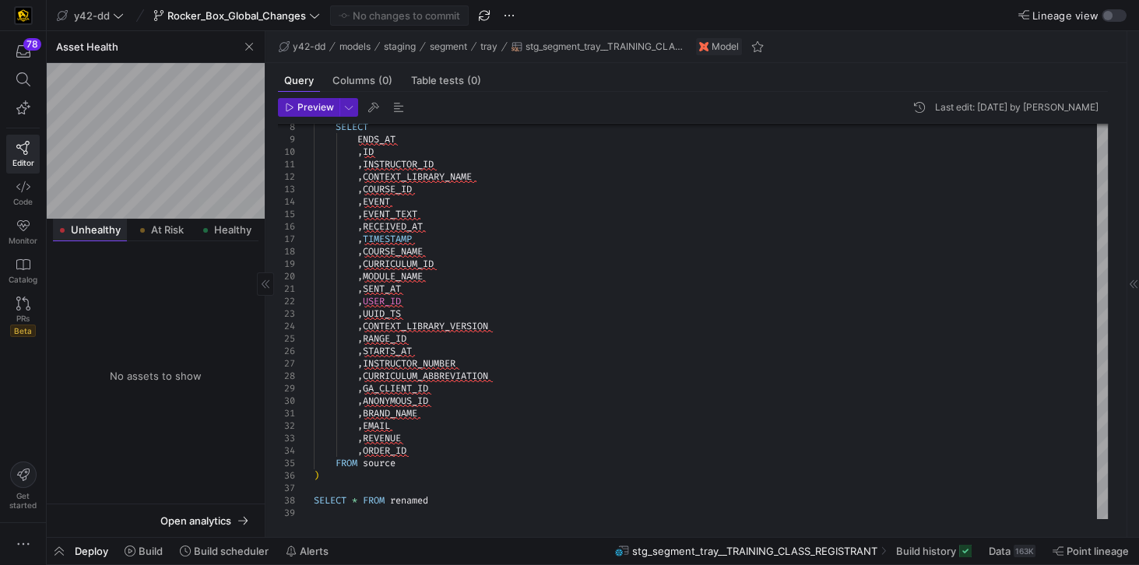
click at [114, 230] on span "Unhealthy" at bounding box center [96, 230] width 50 height 10
click at [104, 234] on span "Unhealthy" at bounding box center [96, 230] width 50 height 10
click at [90, 227] on span "Unhealthy" at bounding box center [96, 230] width 50 height 10
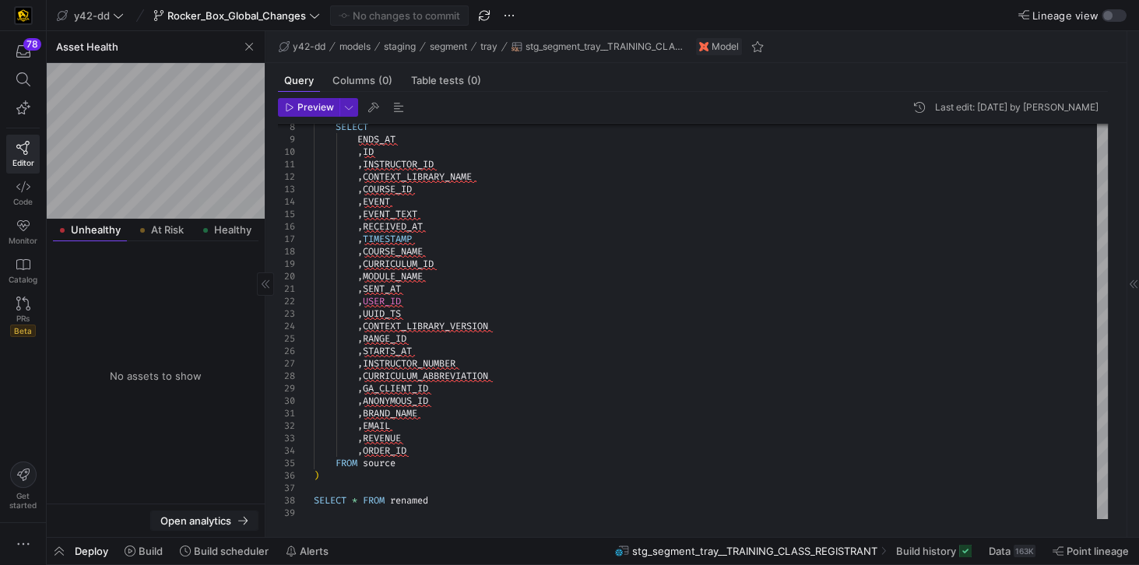
click at [209, 519] on span "Open analytics" at bounding box center [195, 521] width 71 height 12
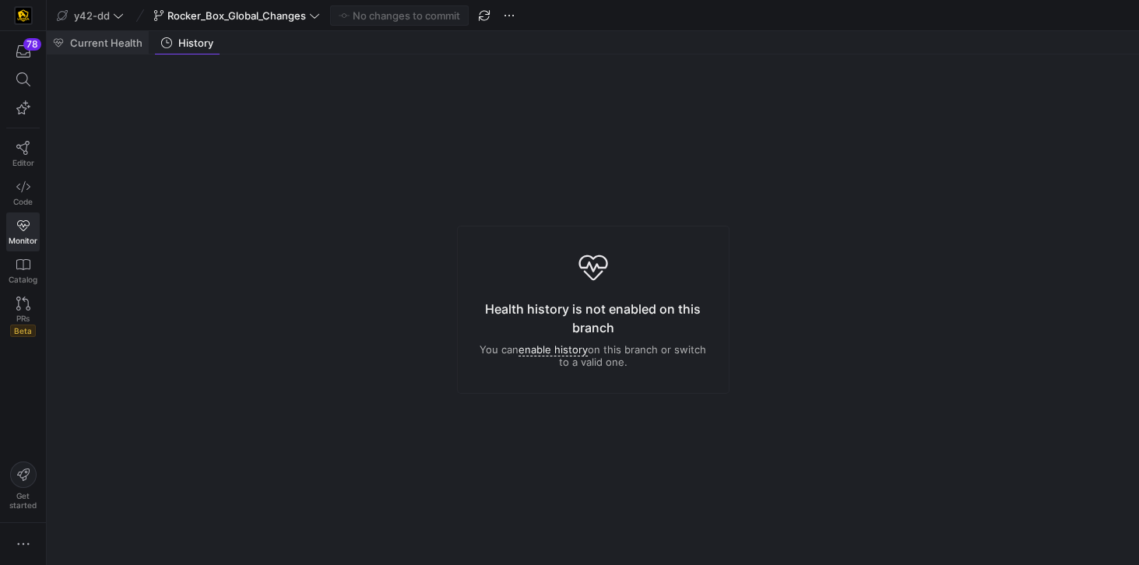
click at [121, 45] on span "Current Health" at bounding box center [106, 43] width 72 height 10
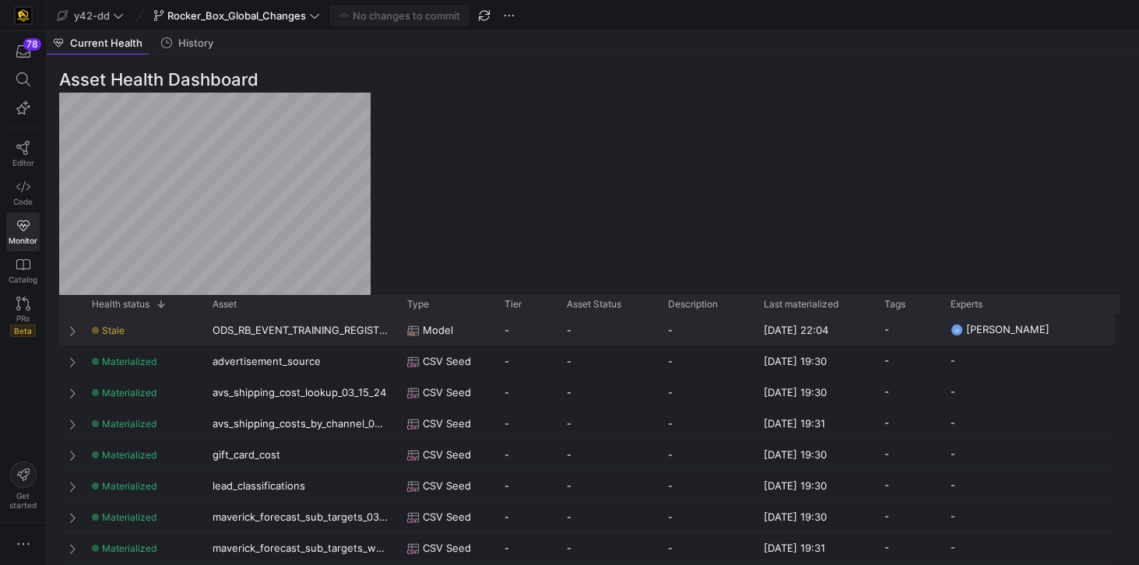
click at [315, 334] on div "ODS_RB_EVENT_TRAINING_REGISTRANT" at bounding box center [300, 330] width 195 height 30
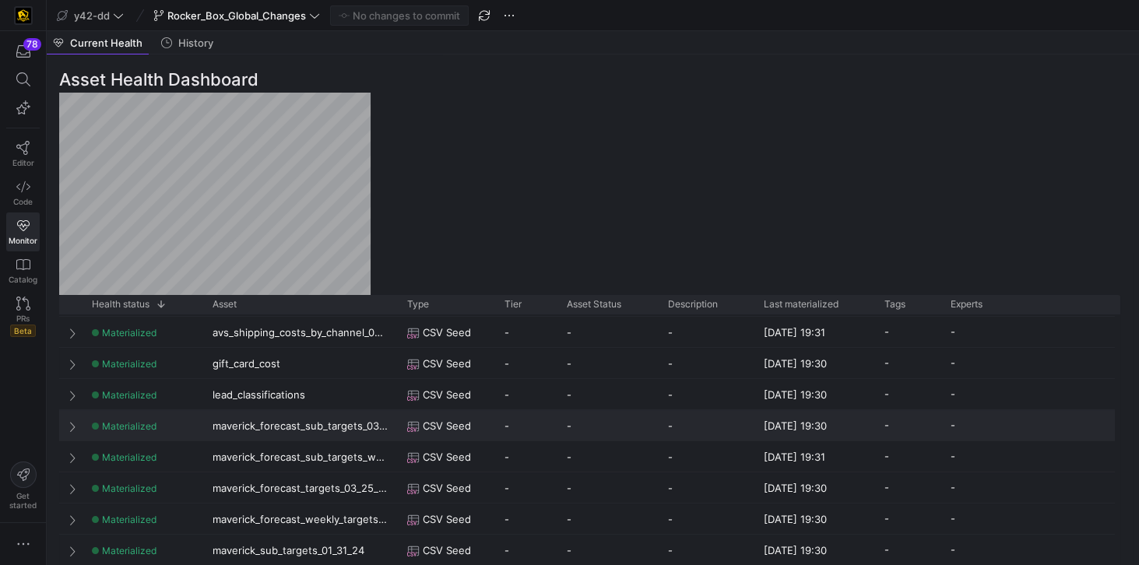
scroll to position [266, 0]
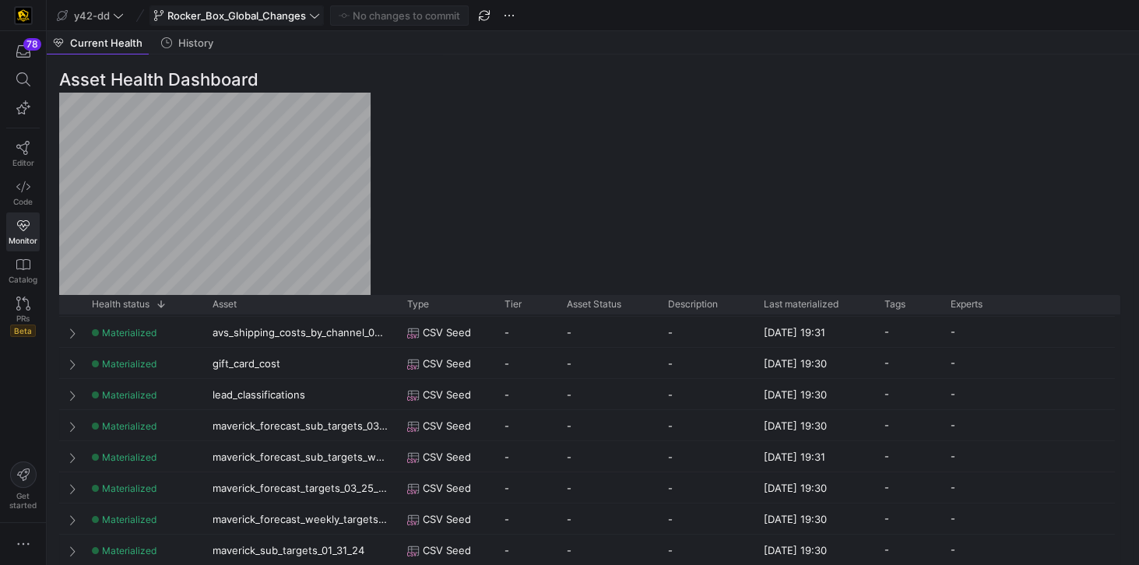
click at [210, 16] on span "Rocker_Box_Global_Changes" at bounding box center [236, 15] width 139 height 12
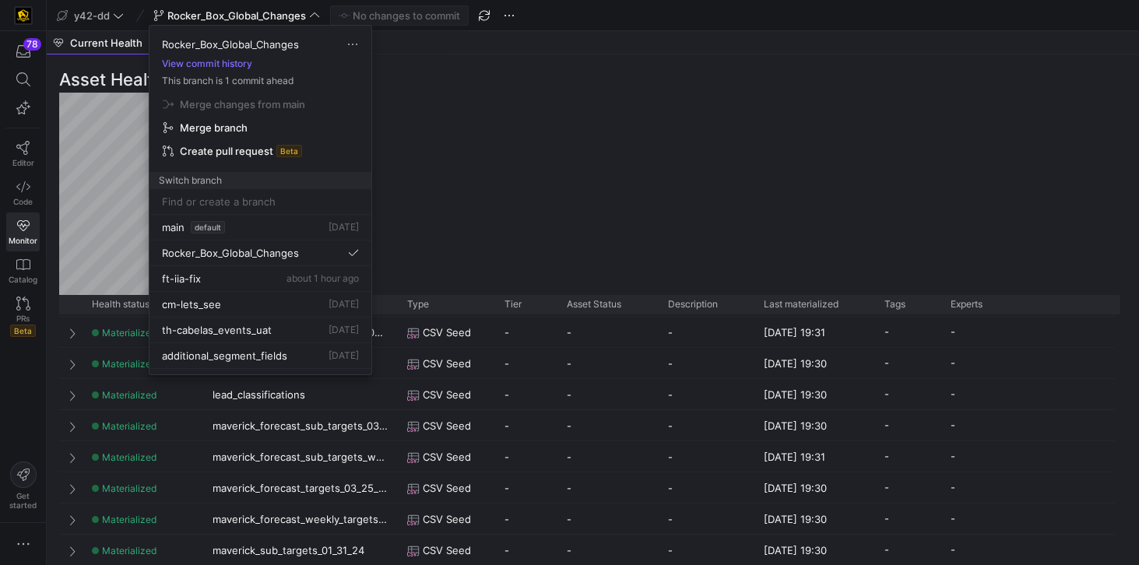
click at [618, 128] on div at bounding box center [569, 282] width 1139 height 565
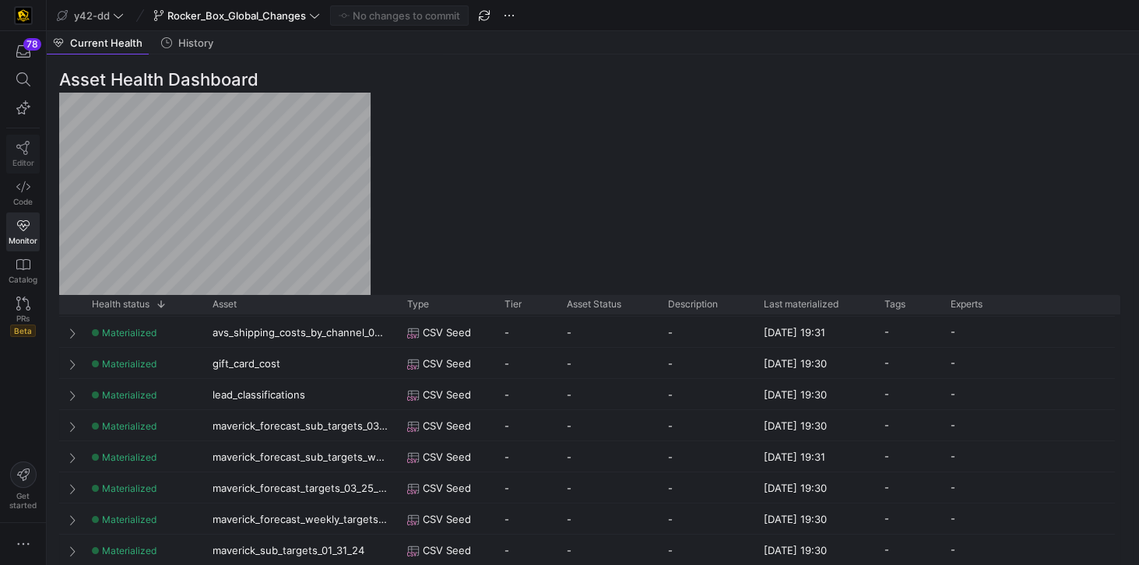
click at [32, 153] on link "Editor" at bounding box center [22, 154] width 33 height 39
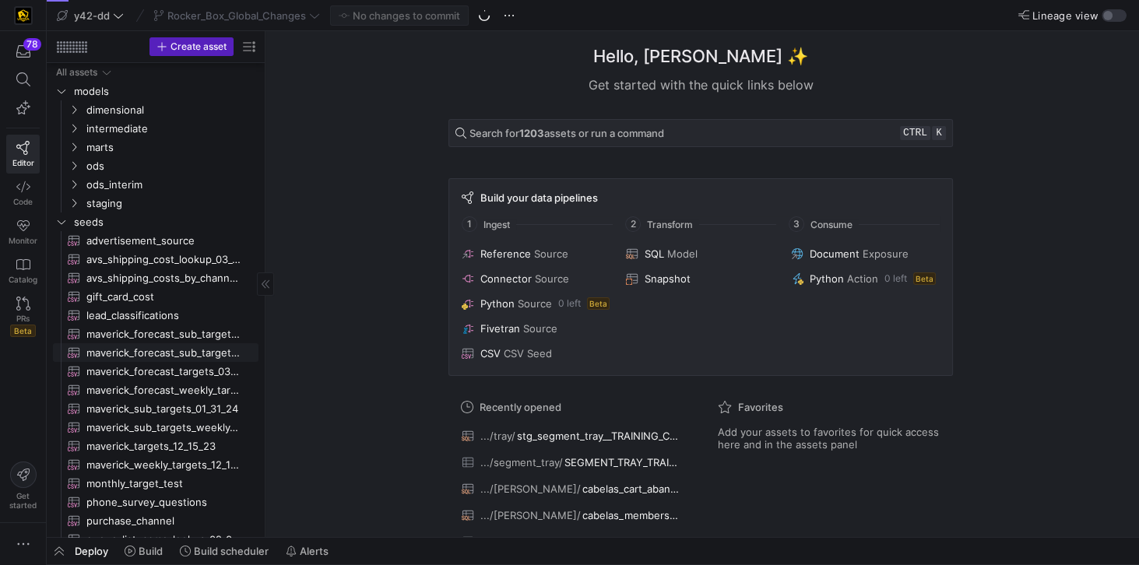
scroll to position [235, 0]
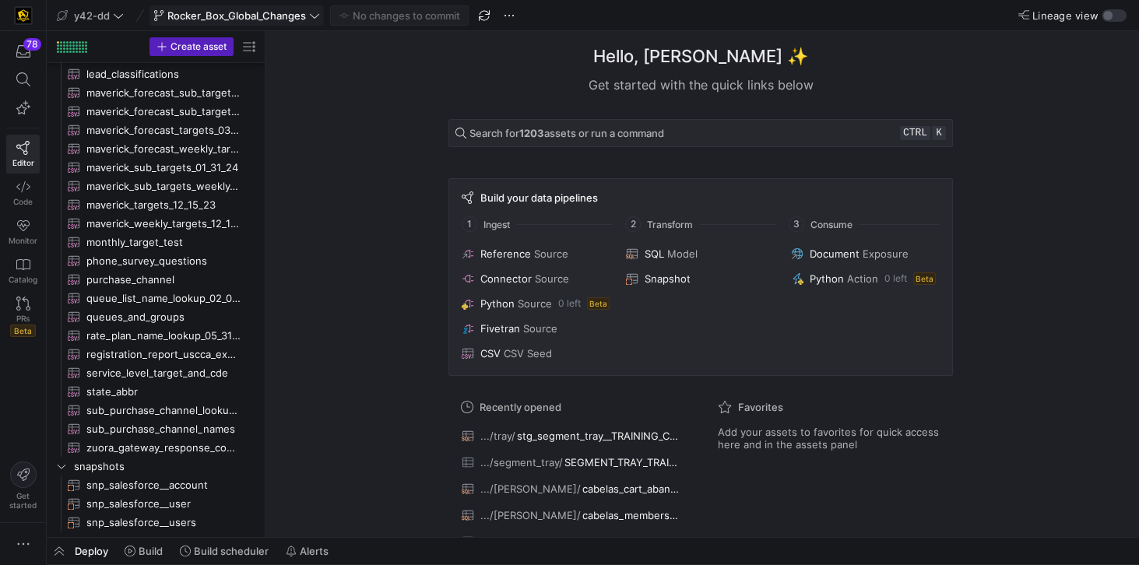
click at [318, 20] on icon at bounding box center [314, 15] width 11 height 11
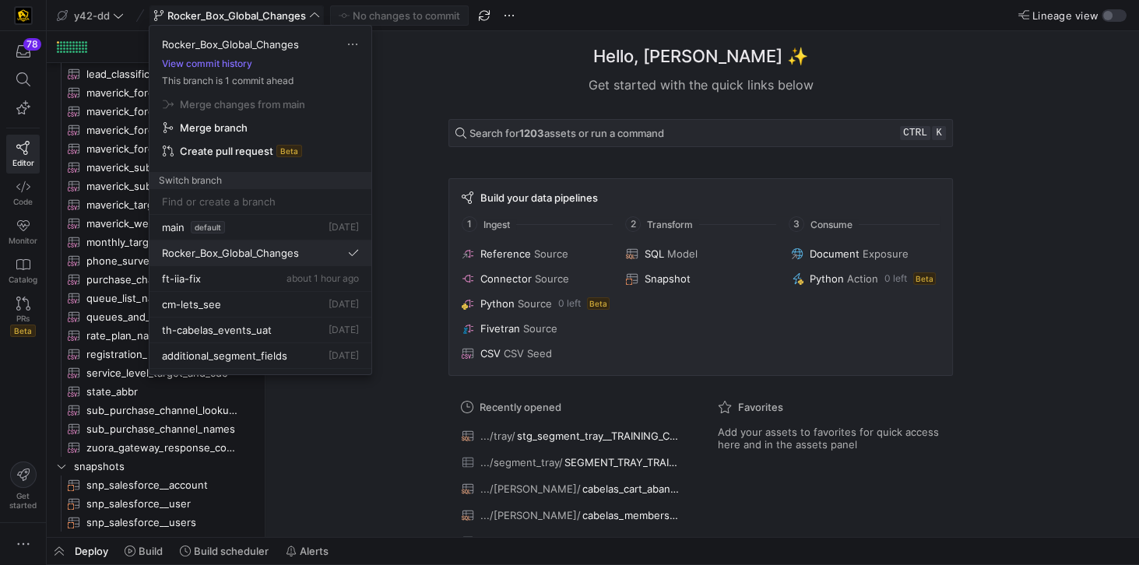
click at [305, 247] on div "Rocker_Box_Global_Changes" at bounding box center [260, 253] width 197 height 12
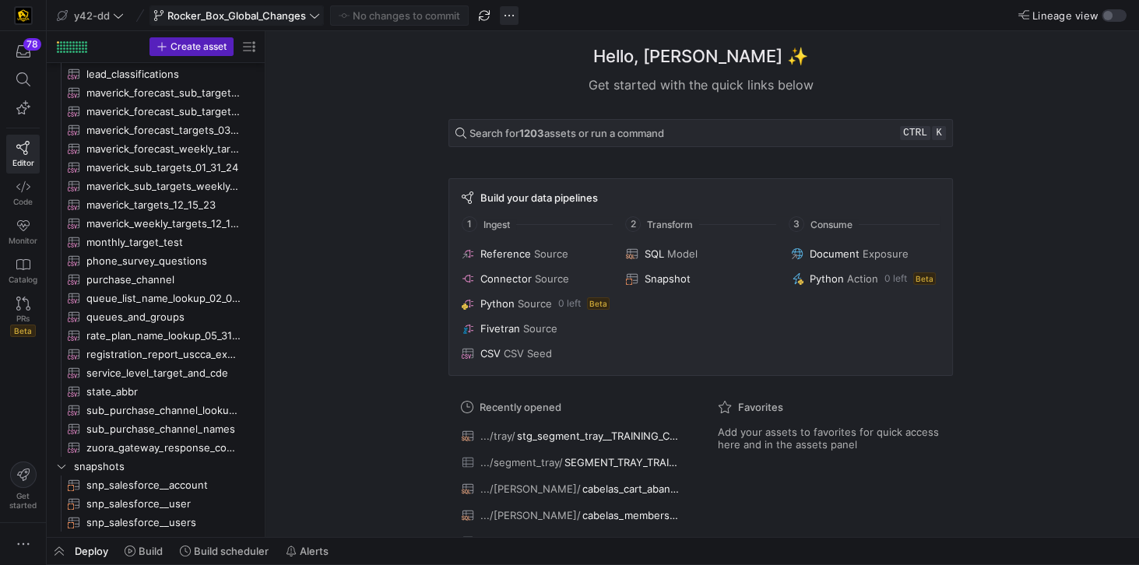
click at [505, 13] on span "button" at bounding box center [509, 15] width 19 height 19
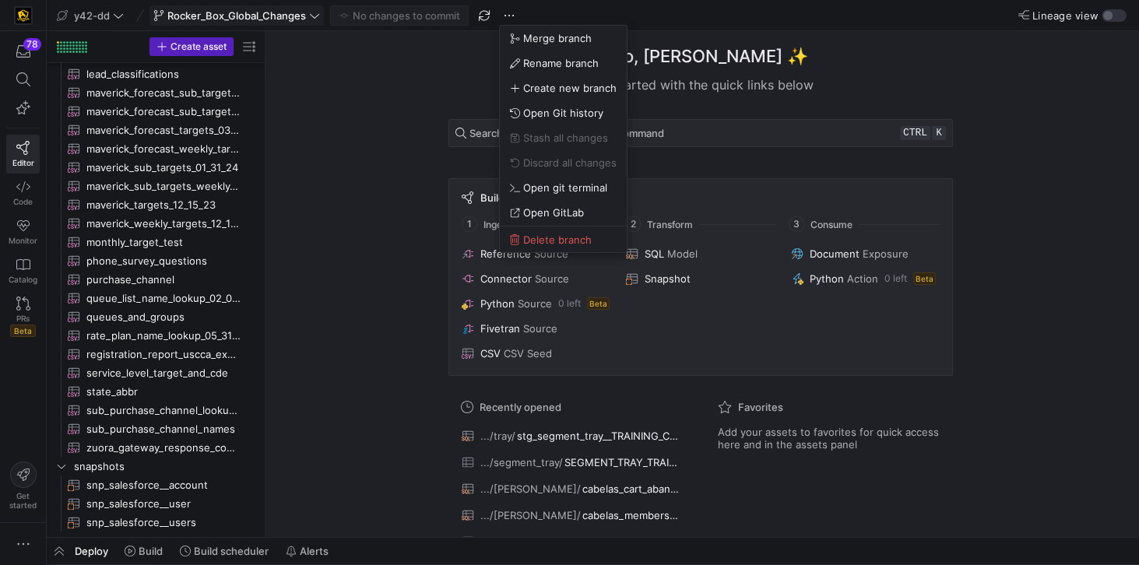
click at [316, 16] on div at bounding box center [569, 282] width 1139 height 565
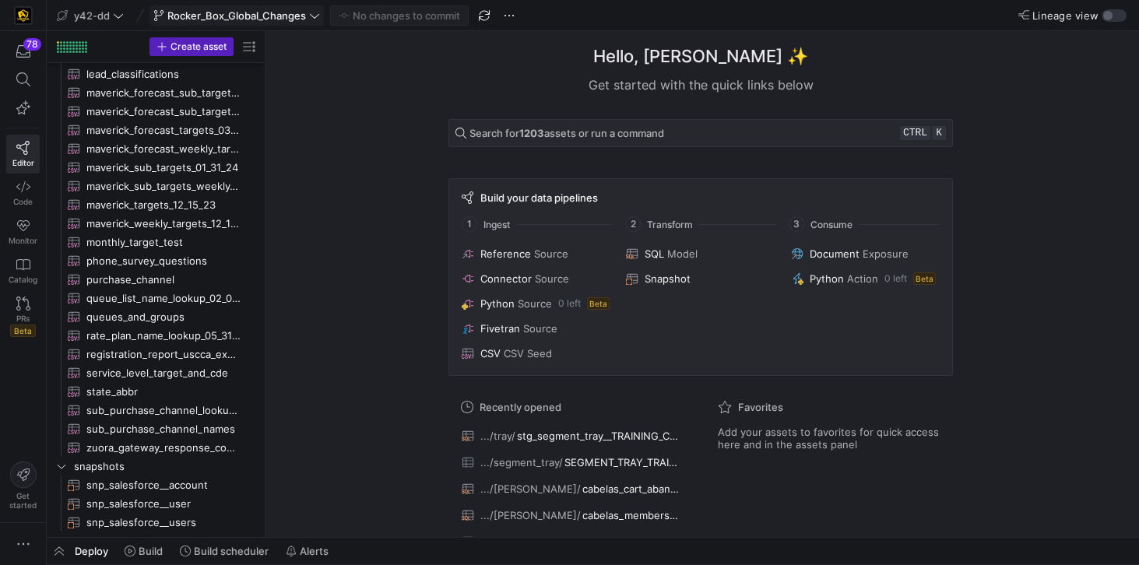
click at [316, 16] on icon at bounding box center [314, 15] width 11 height 11
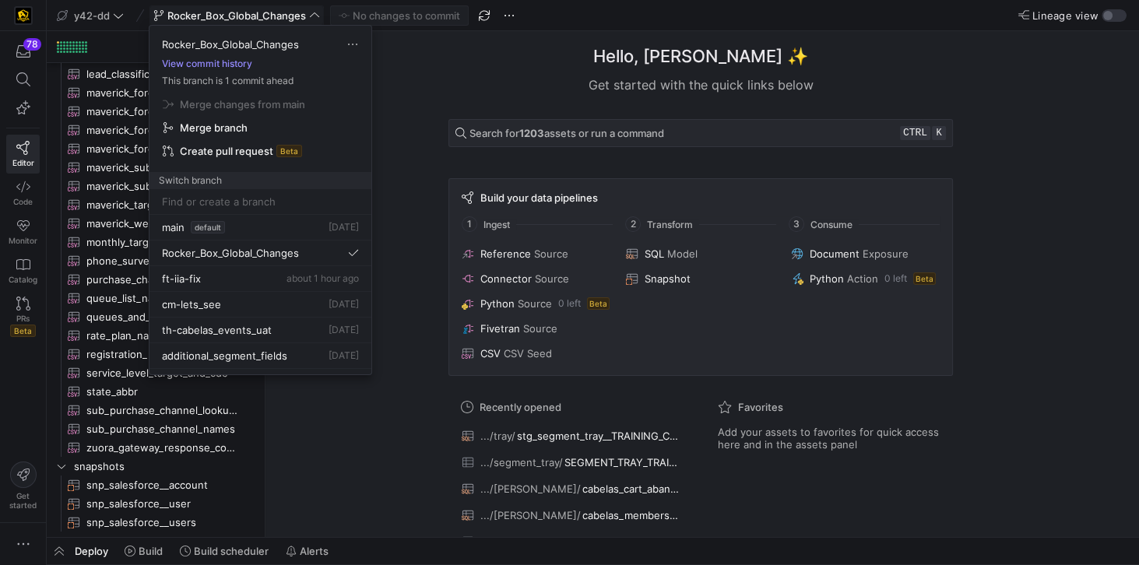
click at [230, 65] on button "View commit history" at bounding box center [206, 63] width 115 height 11
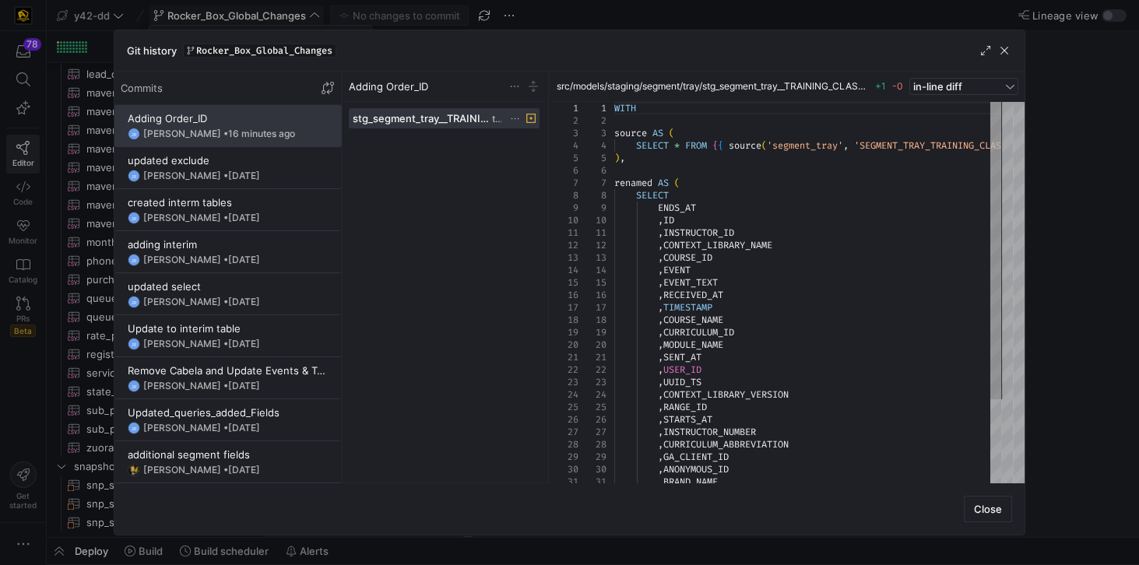
click at [277, 129] on div "JR [PERSON_NAME] • 16 minutes ago" at bounding box center [228, 134] width 201 height 12
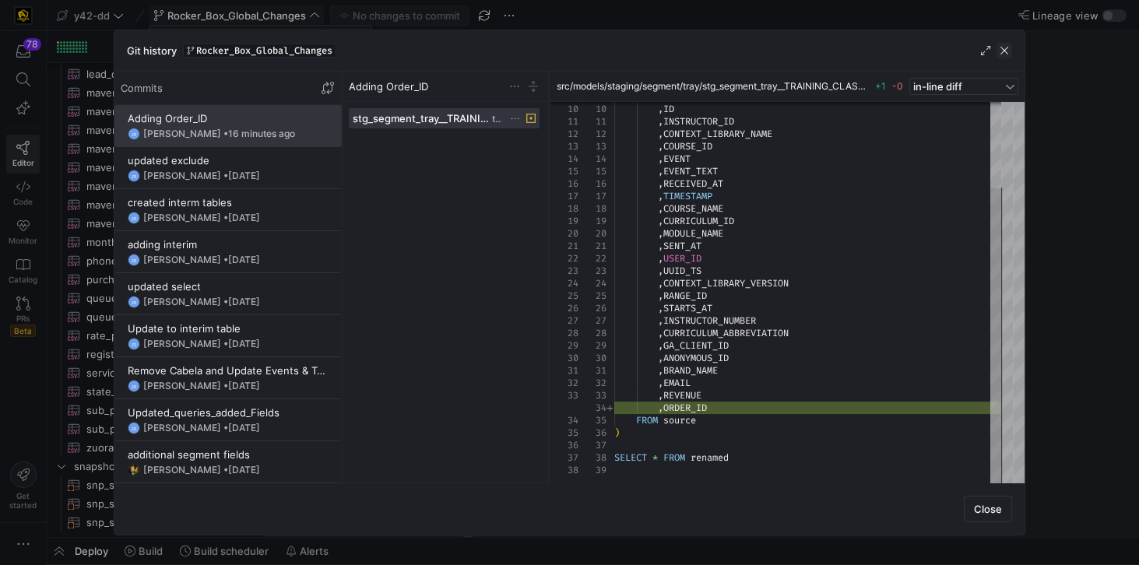
click at [1008, 53] on span "button" at bounding box center [1005, 51] width 16 height 16
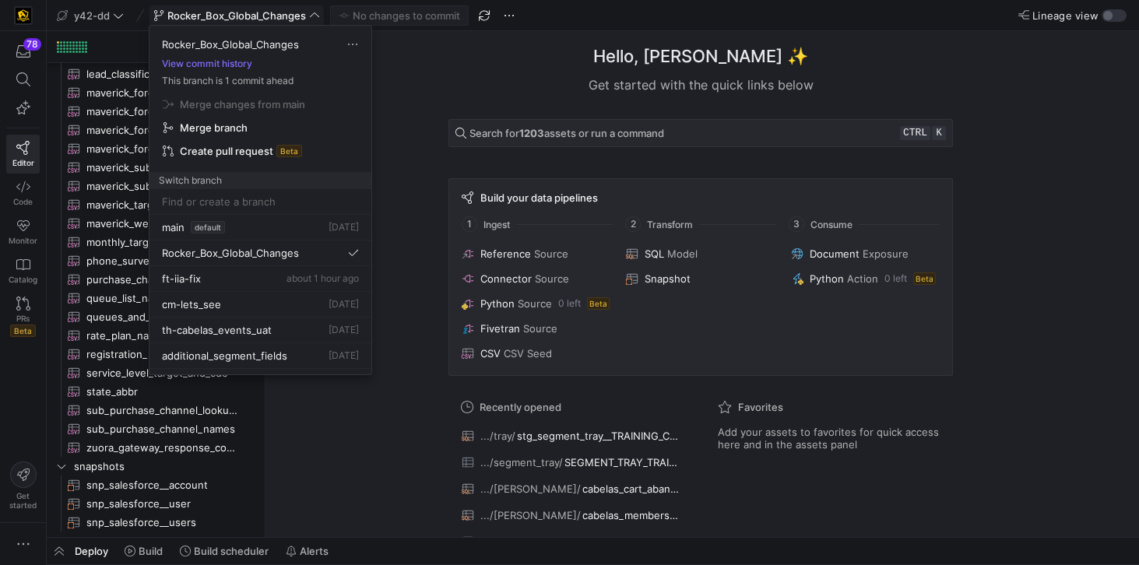
click at [490, 59] on div at bounding box center [569, 282] width 1139 height 565
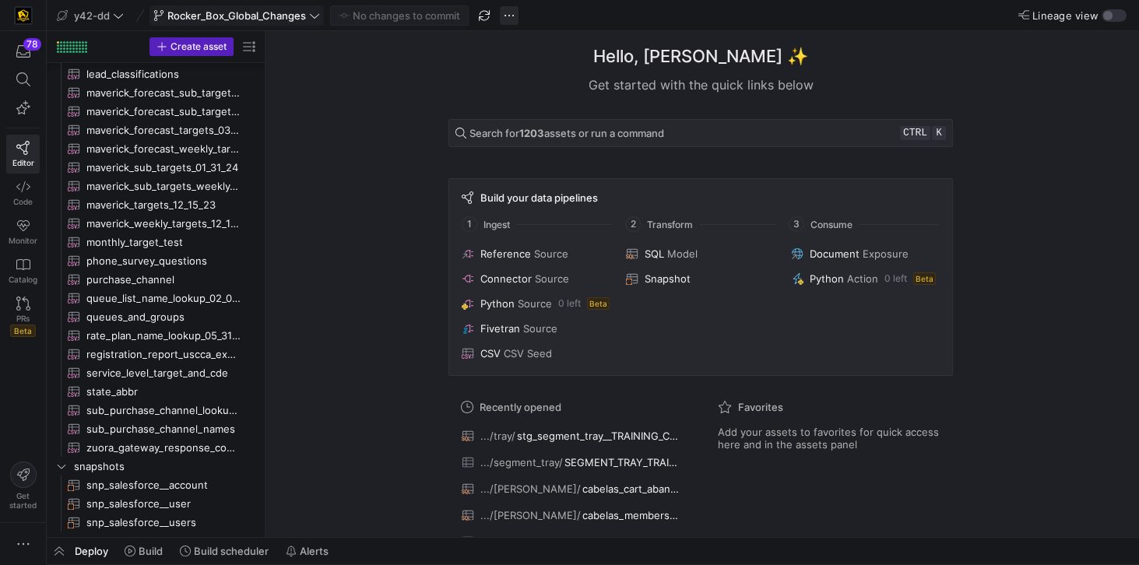
click at [509, 19] on span "button" at bounding box center [509, 15] width 19 height 19
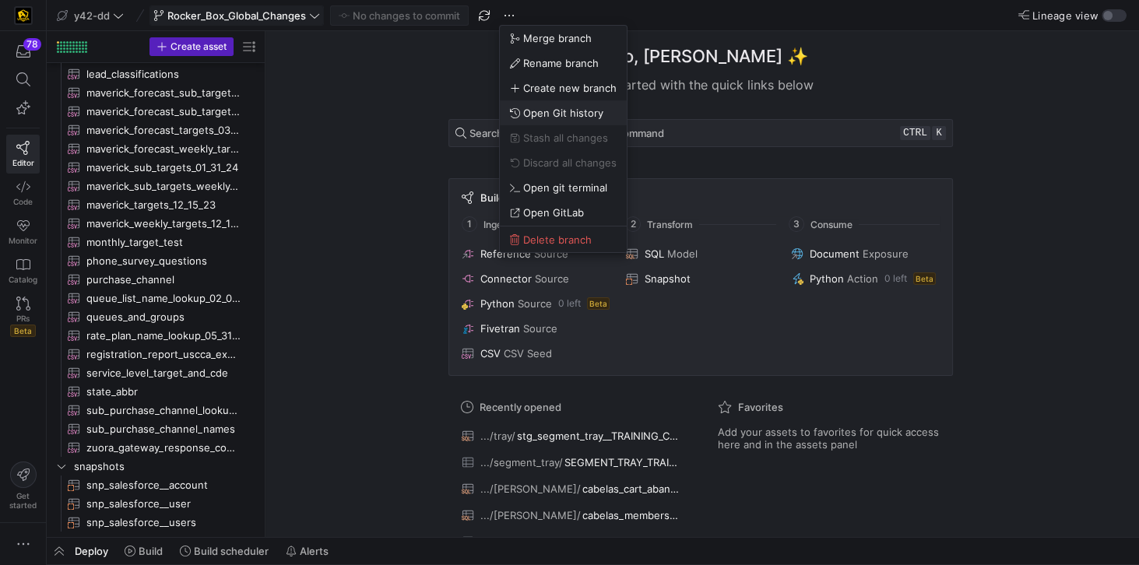
click at [543, 114] on span "Open Git history" at bounding box center [563, 113] width 80 height 12
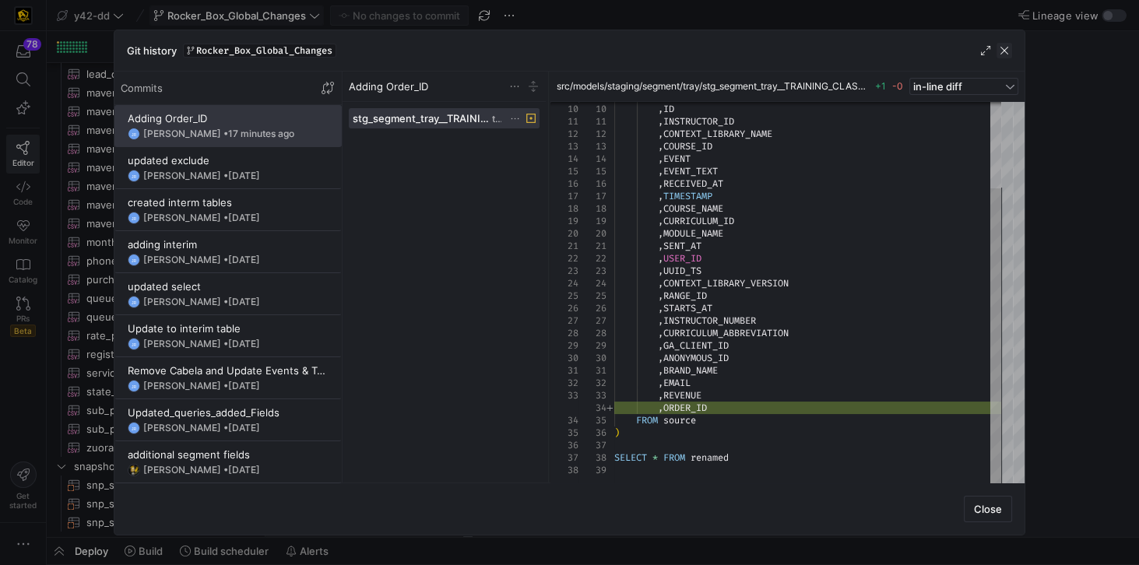
click at [1001, 45] on span "button" at bounding box center [1005, 51] width 16 height 16
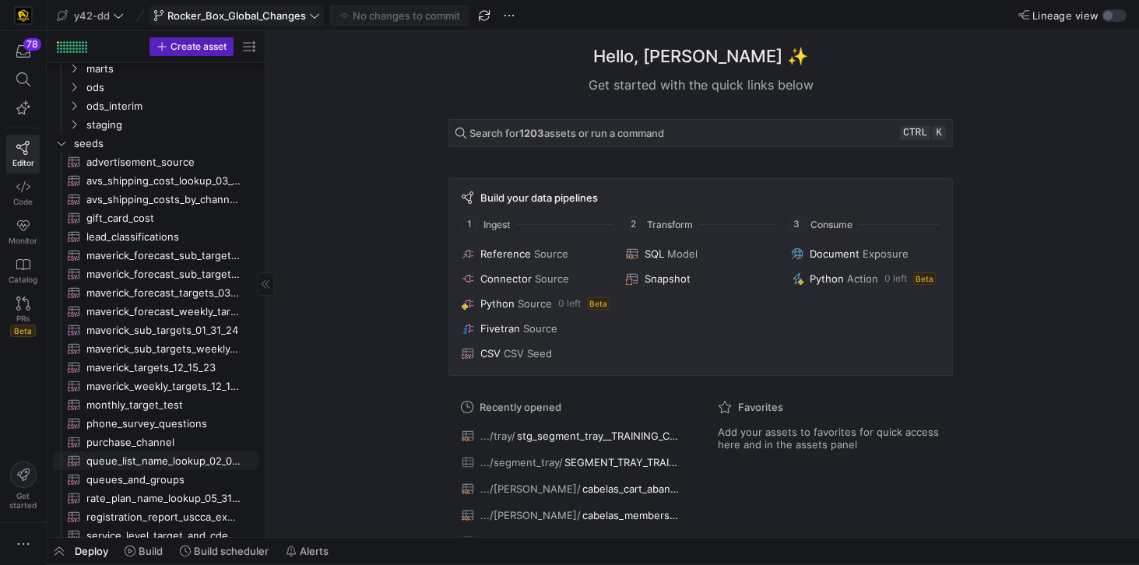
scroll to position [0, 0]
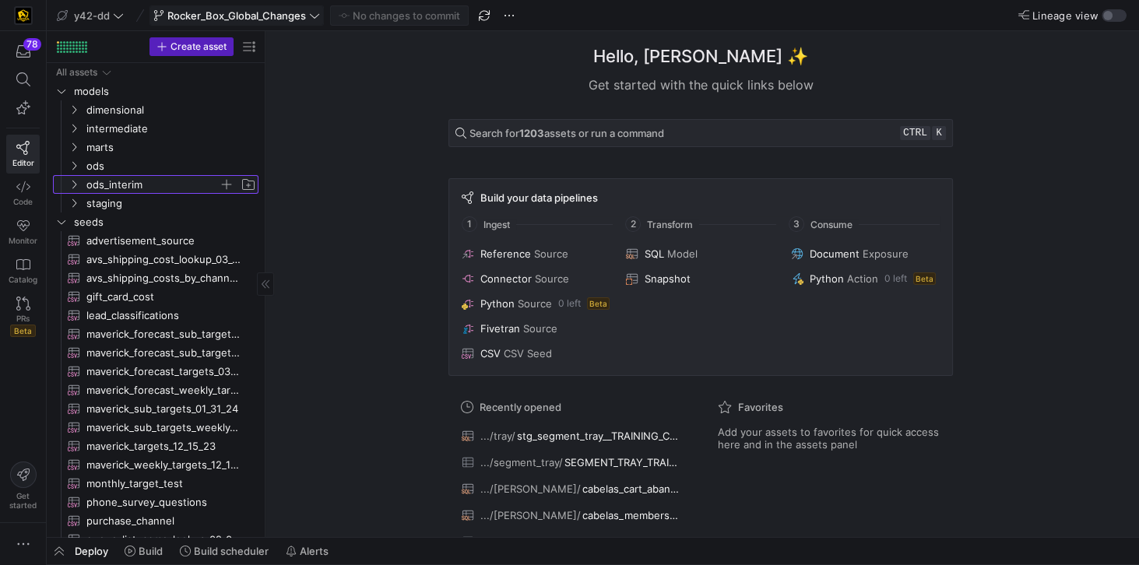
click at [114, 180] on span "ods_interim" at bounding box center [152, 185] width 132 height 18
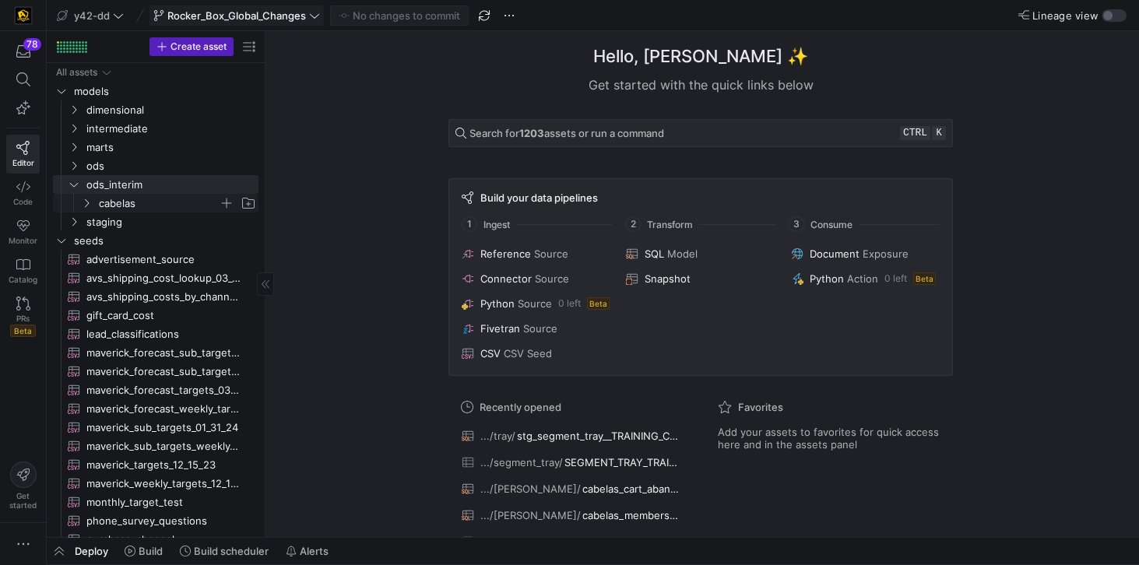
click at [114, 203] on span "cabelas" at bounding box center [159, 204] width 120 height 18
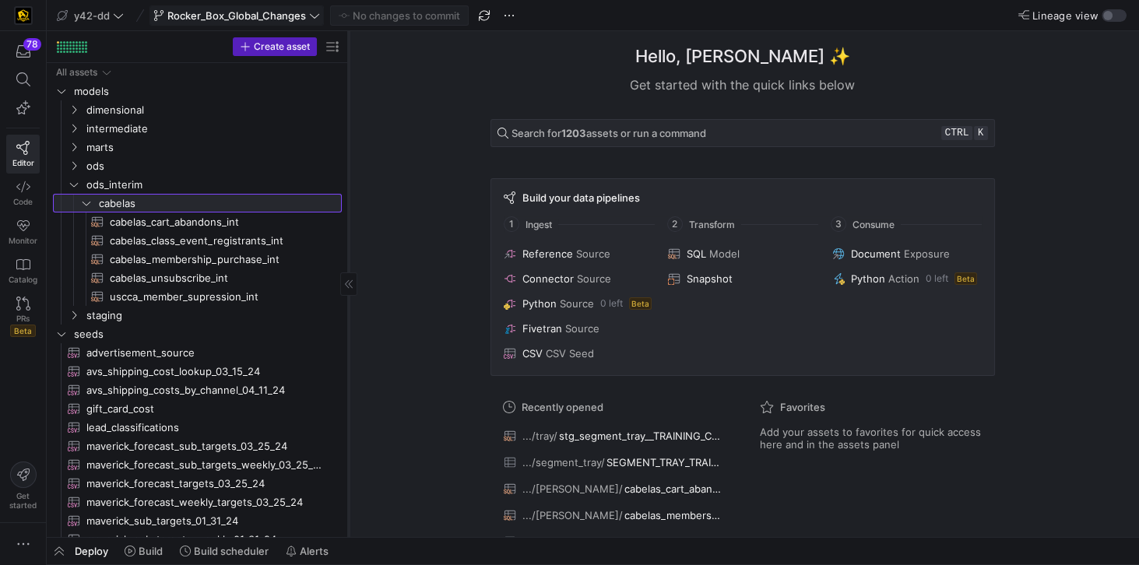
drag, startPoint x: 263, startPoint y: 360, endPoint x: 346, endPoint y: 364, distance: 83.4
click at [348, 364] on div at bounding box center [348, 284] width 1 height 506
click at [93, 168] on span "ods" at bounding box center [194, 166] width 216 height 18
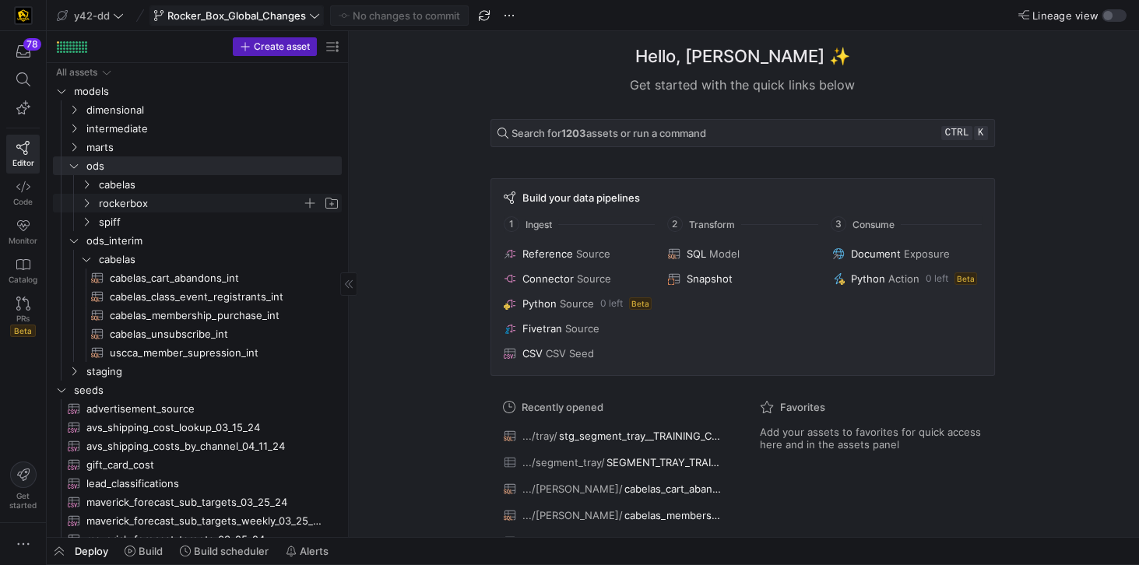
click at [112, 199] on span "rockerbox" at bounding box center [200, 204] width 203 height 18
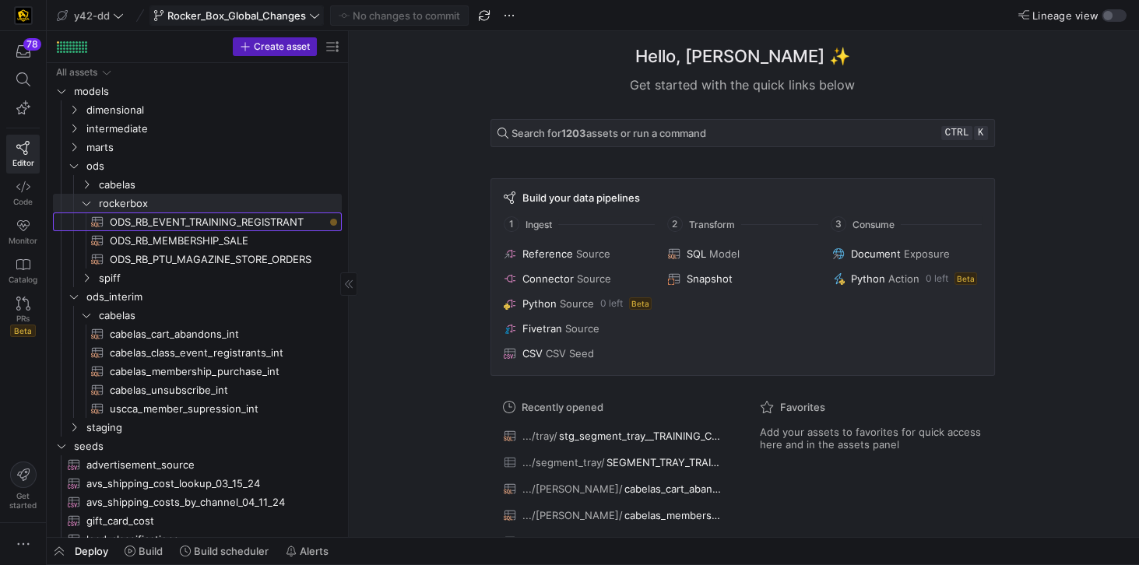
click at [249, 223] on span "ODS_RB_EVENT_TRAINING_REGISTRANT​​​​​​​​​​" at bounding box center [217, 222] width 214 height 18
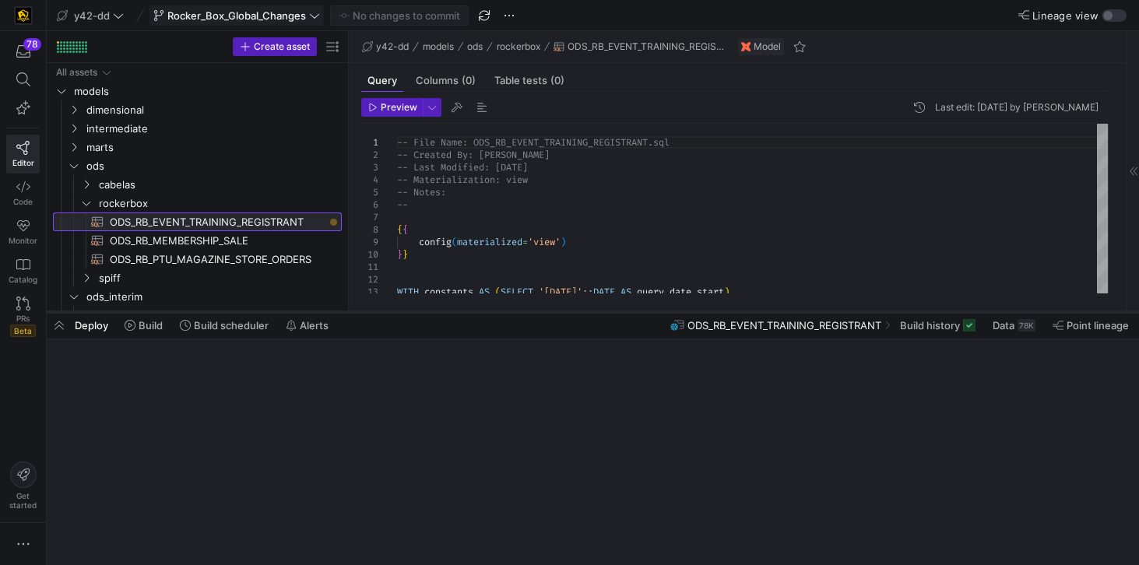
drag, startPoint x: 445, startPoint y: 540, endPoint x: 460, endPoint y: 314, distance: 226.3
click at [460, 314] on div at bounding box center [593, 312] width 1092 height 6
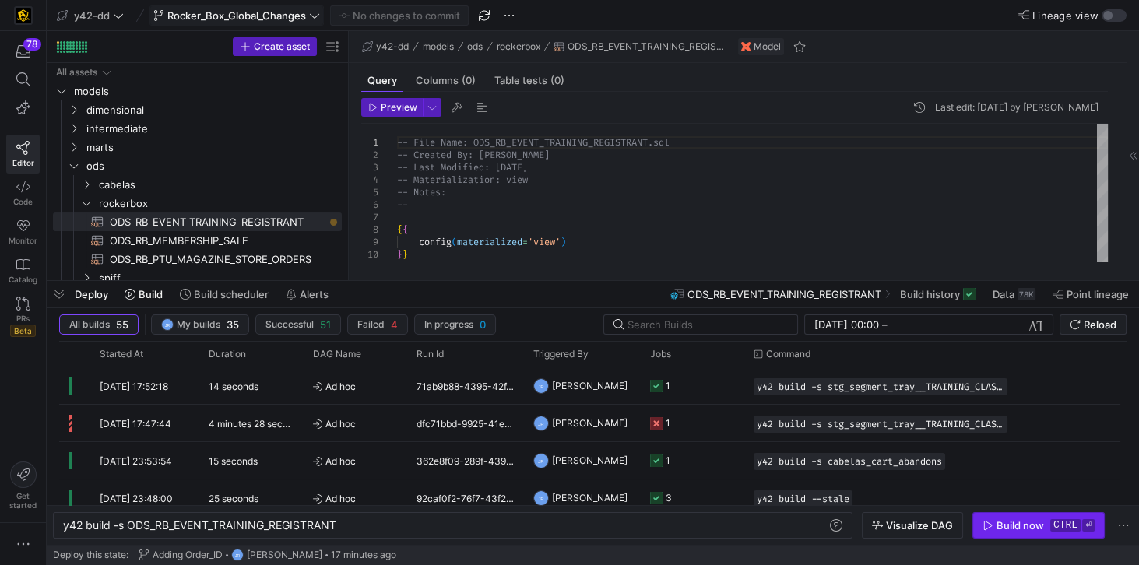
click at [1020, 530] on div "Build now" at bounding box center [1020, 525] width 47 height 12
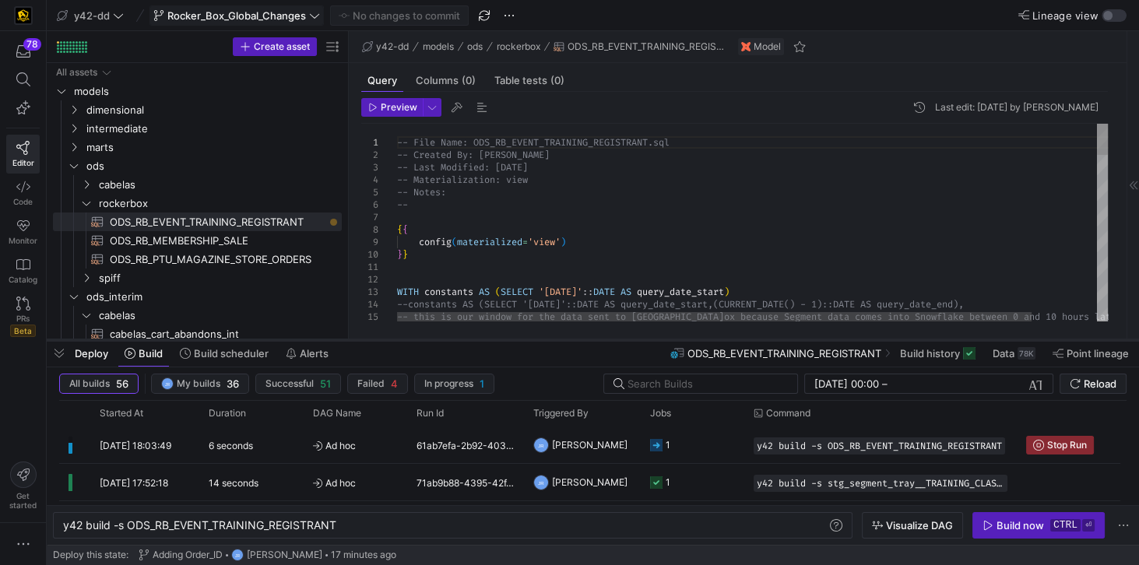
drag, startPoint x: 438, startPoint y: 283, endPoint x: 436, endPoint y: 342, distance: 59.2
click at [436, 342] on div at bounding box center [593, 340] width 1092 height 6
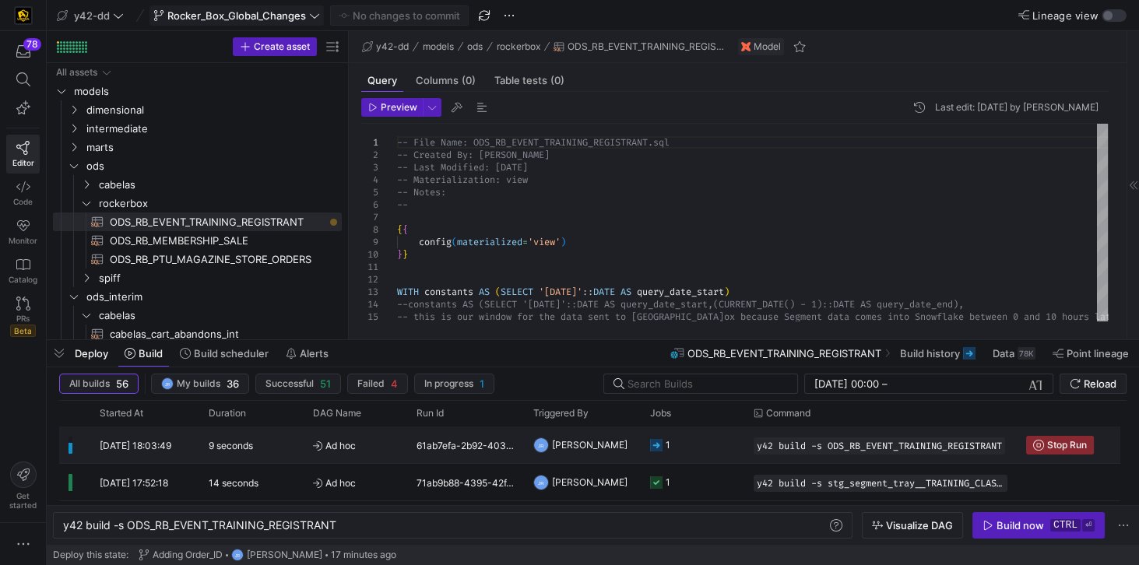
click at [588, 442] on span "[PERSON_NAME]" at bounding box center [590, 445] width 76 height 37
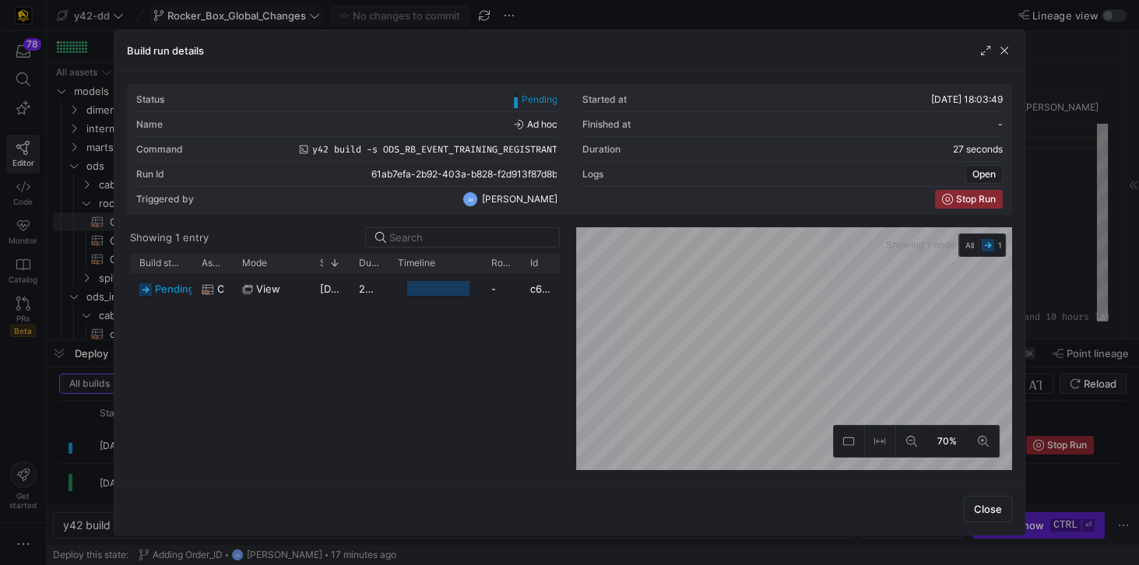
click at [456, 406] on div "pending ODS_RB_EVENT_TRAINING_REGISTRANT view [DATE] 18:03:51 24 seconds - c631…" at bounding box center [345, 371] width 430 height 197
drag, startPoint x: 385, startPoint y: 263, endPoint x: 448, endPoint y: 269, distance: 64.1
click at [449, 269] on div at bounding box center [452, 263] width 6 height 19
click at [1007, 53] on span "button" at bounding box center [1005, 51] width 16 height 16
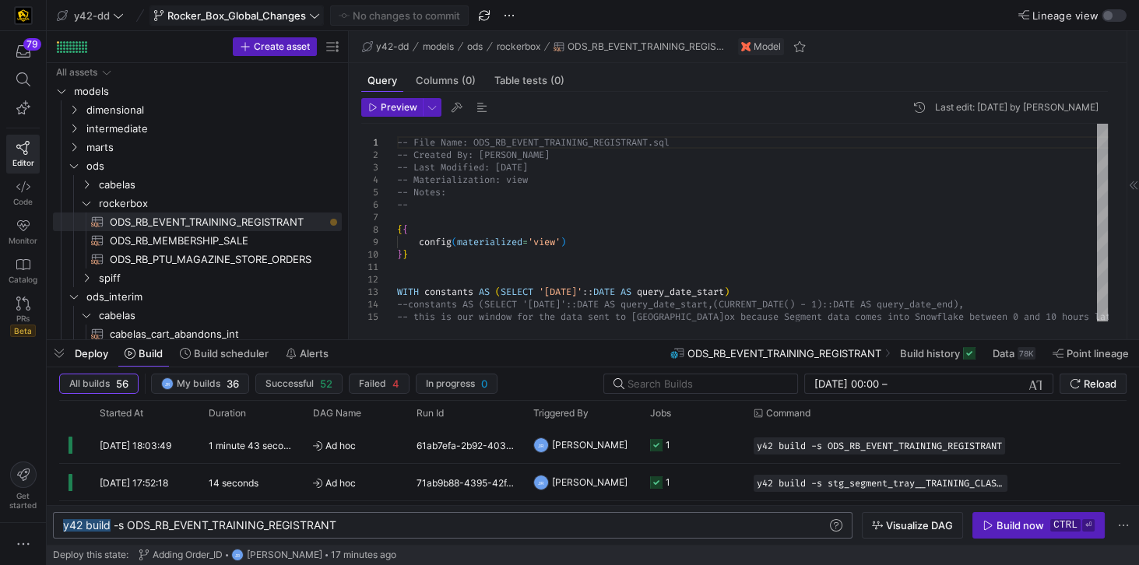
drag, startPoint x: 111, startPoint y: 526, endPoint x: 61, endPoint y: 527, distance: 49.8
click at [63, 527] on div "y42 build -s ODS_RB_EVENT_TRAINING_REGISTRANT" at bounding box center [446, 525] width 766 height 12
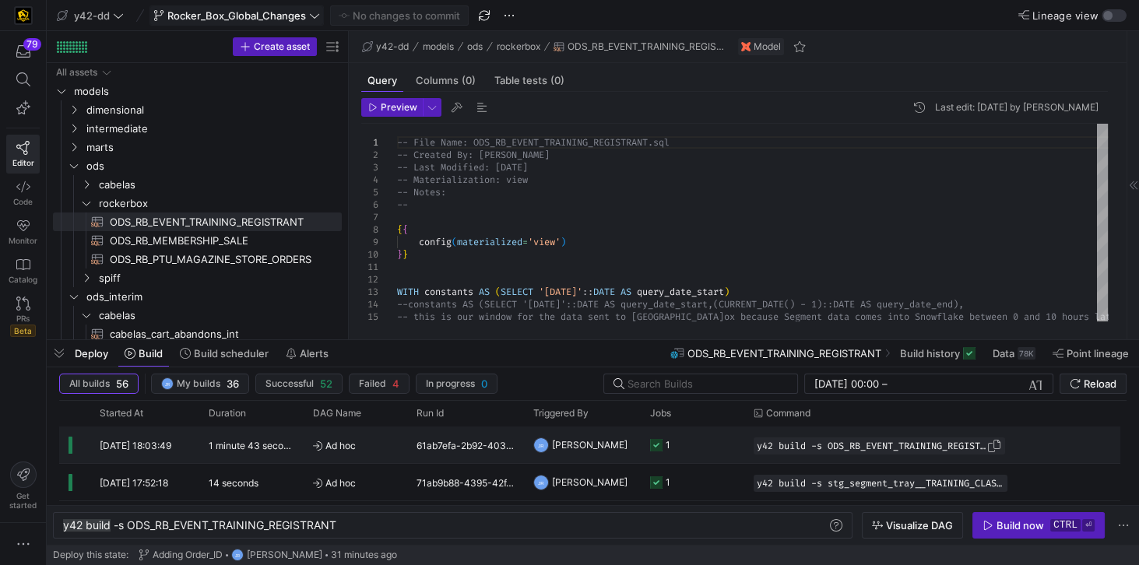
click at [820, 449] on span "y42 build -s ODS_RB_EVENT_TRAINING_REGISTRANT" at bounding box center [872, 446] width 230 height 11
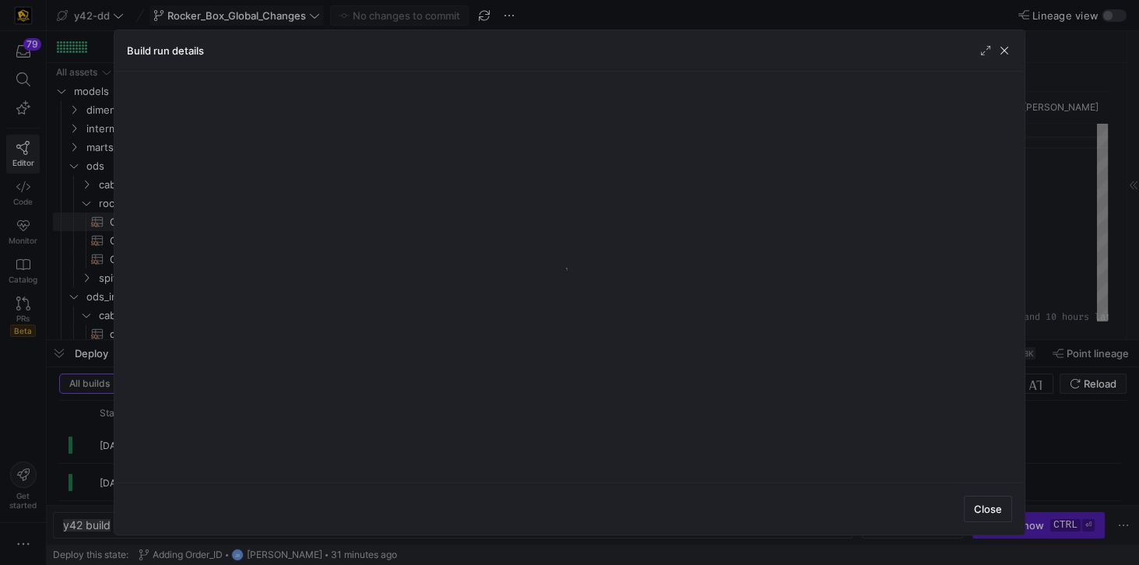
click at [820, 449] on y42-logo-loader at bounding box center [569, 277] width 884 height 386
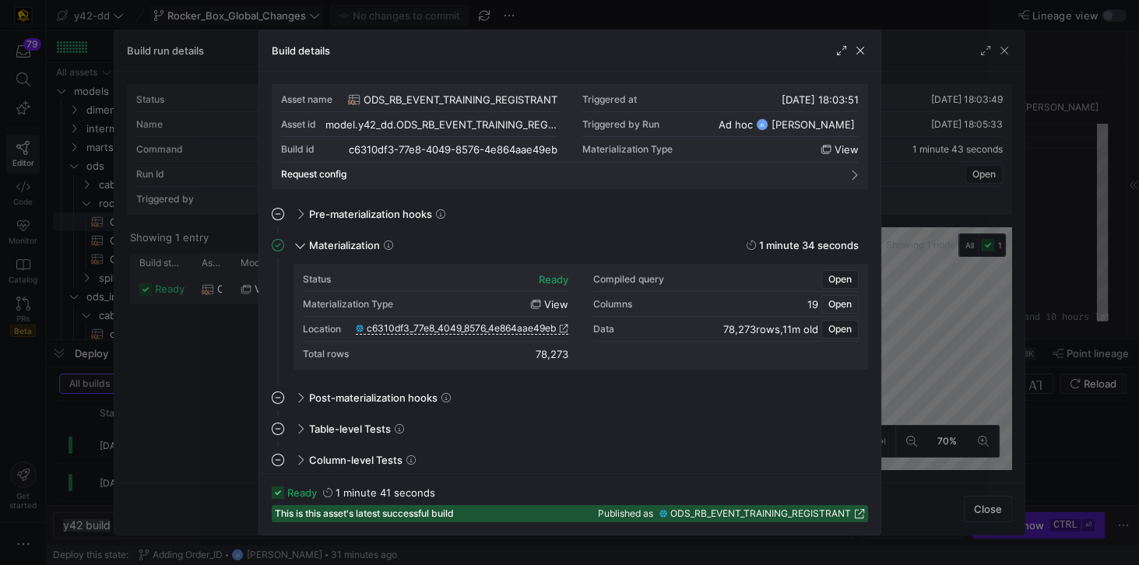
click at [829, 300] on span "Open" at bounding box center [839, 304] width 23 height 11
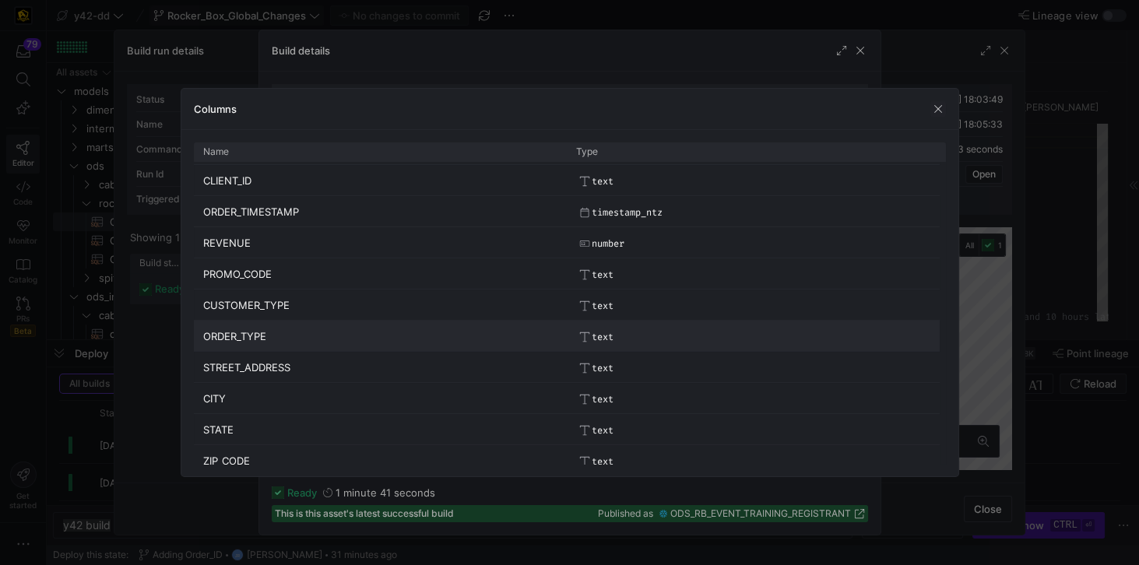
scroll to position [288, 0]
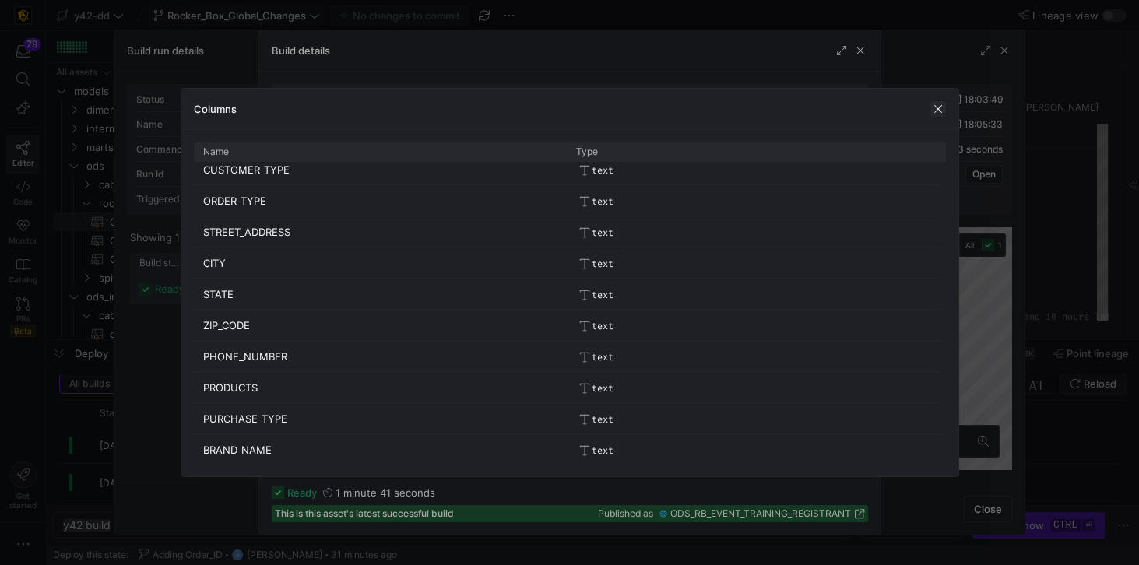
click at [934, 109] on span "button" at bounding box center [938, 109] width 16 height 16
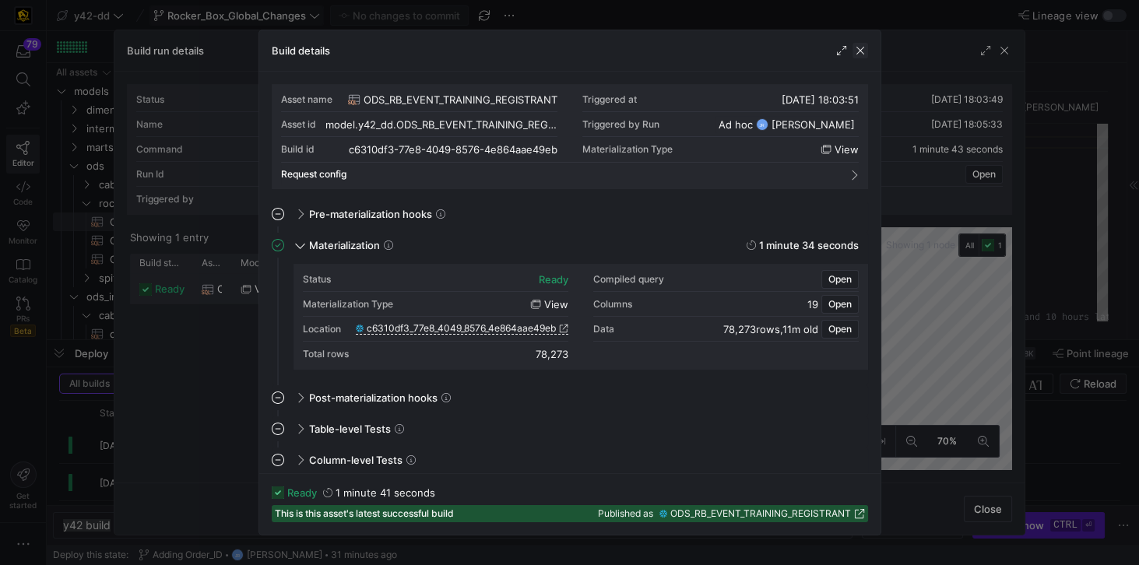
click at [855, 51] on span "button" at bounding box center [861, 51] width 16 height 16
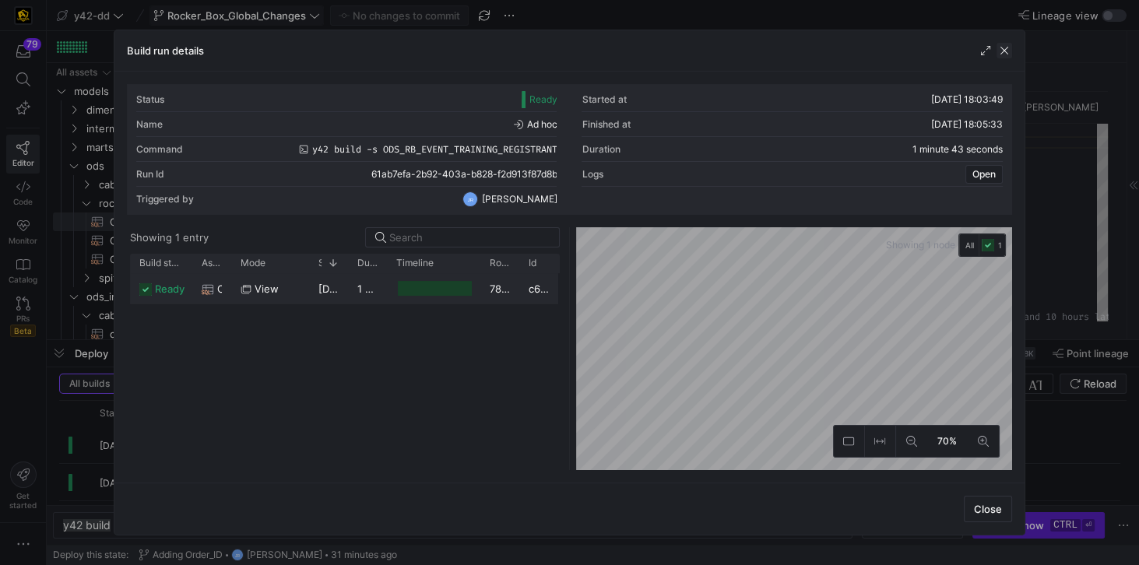
click at [1001, 51] on span "button" at bounding box center [1005, 51] width 16 height 16
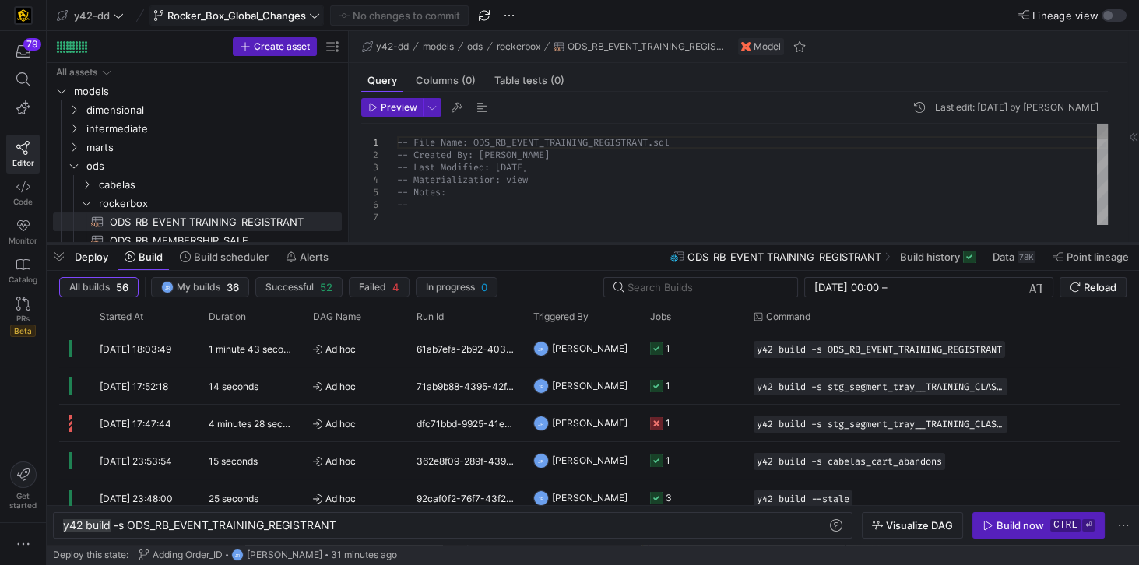
drag, startPoint x: 331, startPoint y: 341, endPoint x: 353, endPoint y: 244, distance: 99.1
click at [353, 244] on div at bounding box center [593, 244] width 1092 height 6
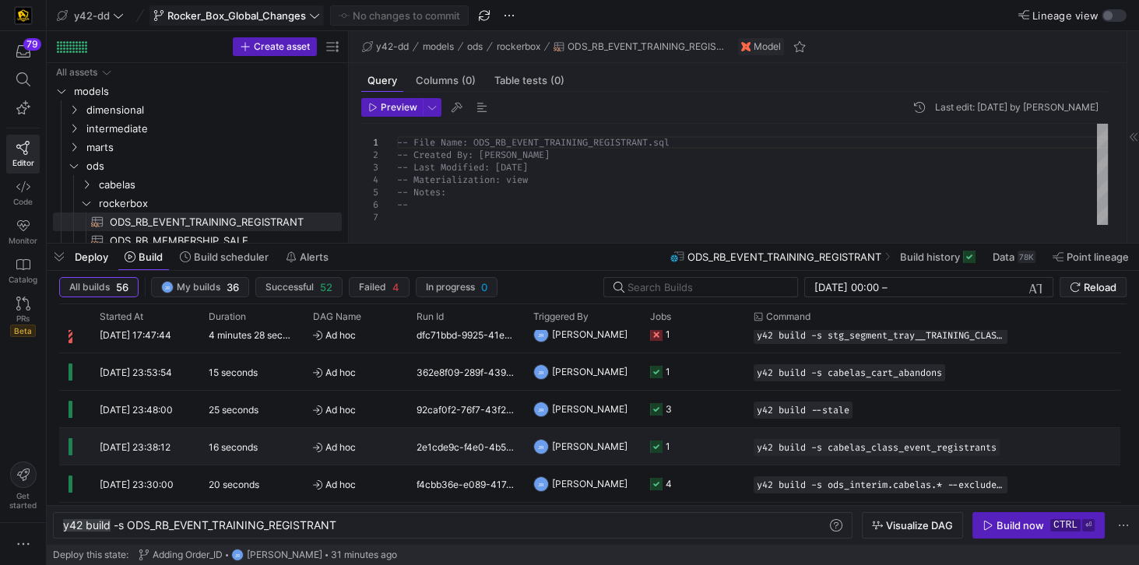
scroll to position [133, 0]
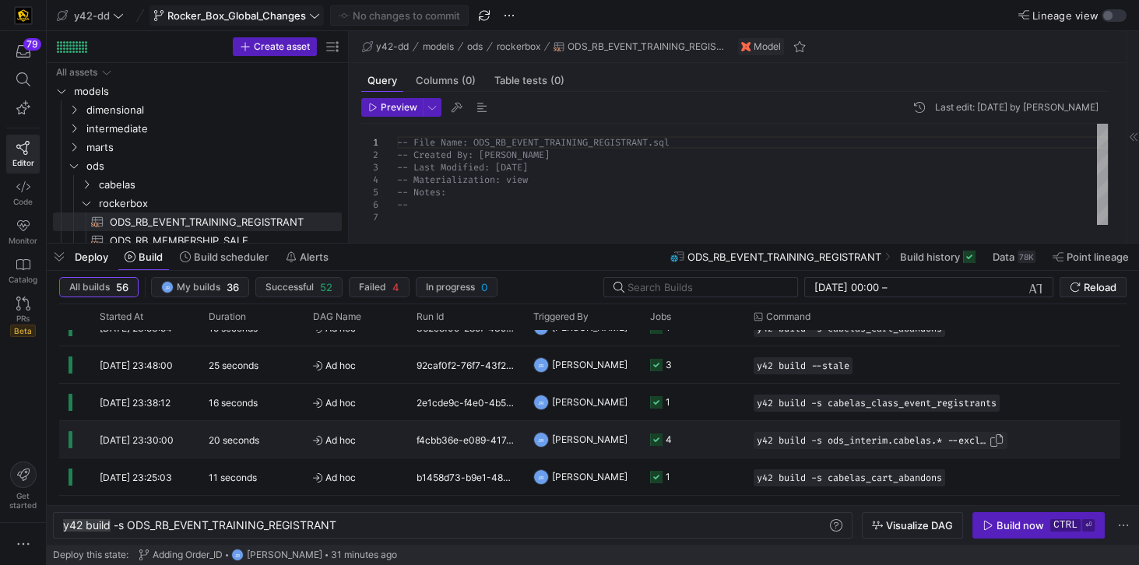
click at [995, 441] on span "Press SPACE to select this row." at bounding box center [997, 441] width 16 height 16
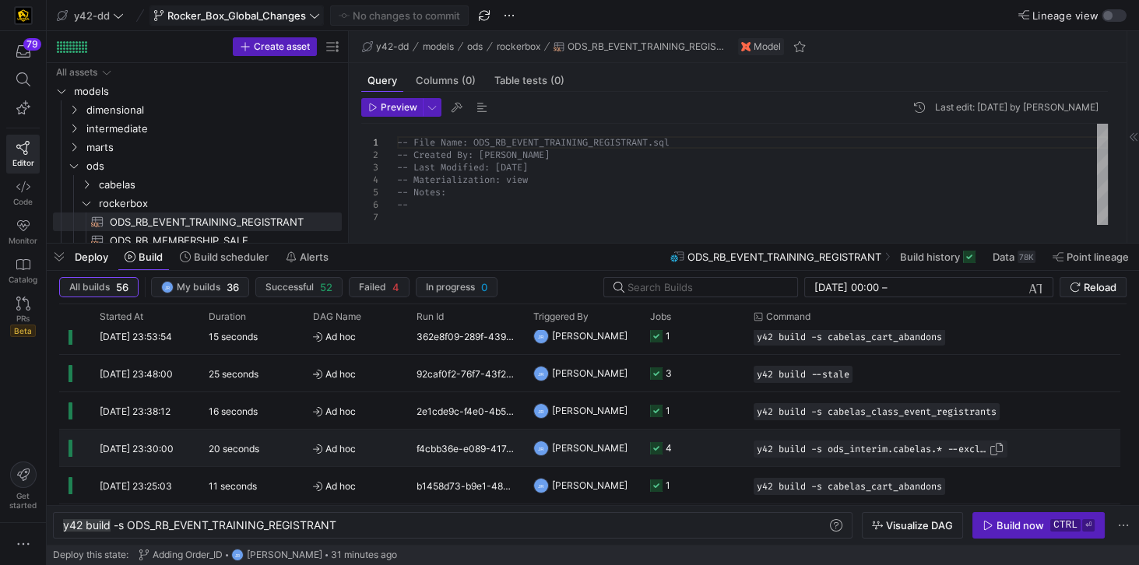
scroll to position [0, 0]
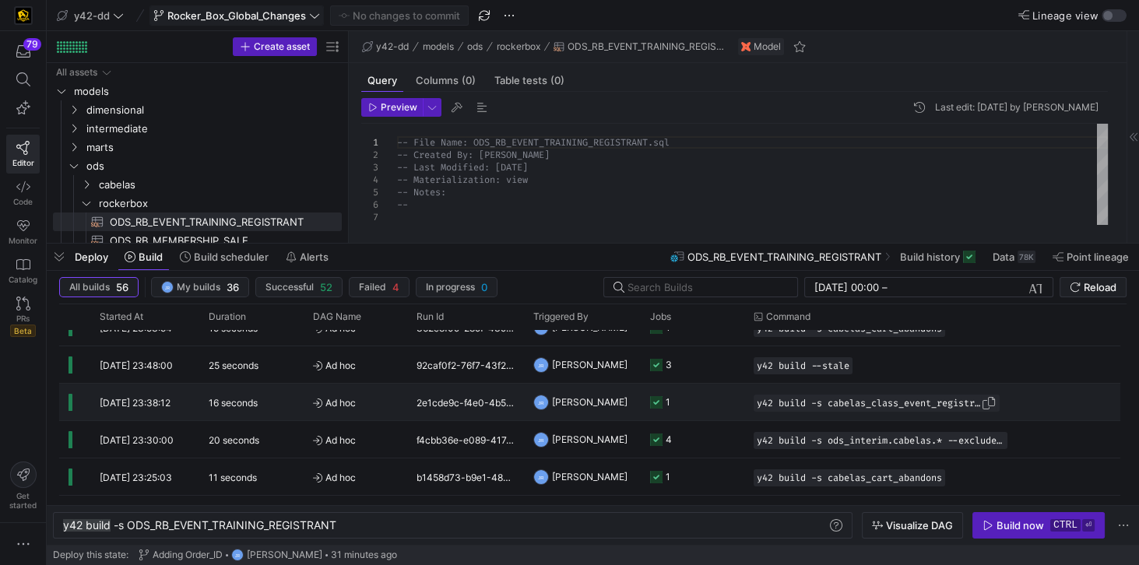
click at [997, 402] on span "Press SPACE to select this row." at bounding box center [989, 404] width 16 height 16
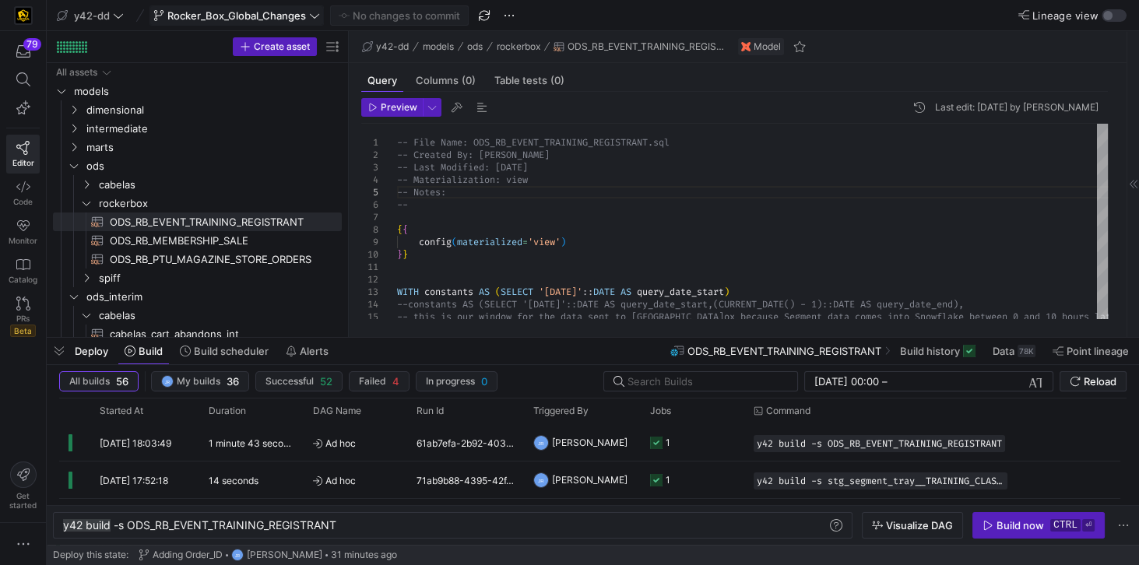
drag, startPoint x: 589, startPoint y: 246, endPoint x: 562, endPoint y: 340, distance: 97.9
click at [562, 340] on div at bounding box center [593, 338] width 1092 height 6
click at [883, 441] on span "y42 build -s ODS_RB_EVENT_TRAINING_REGISTRANT" at bounding box center [872, 443] width 230 height 11
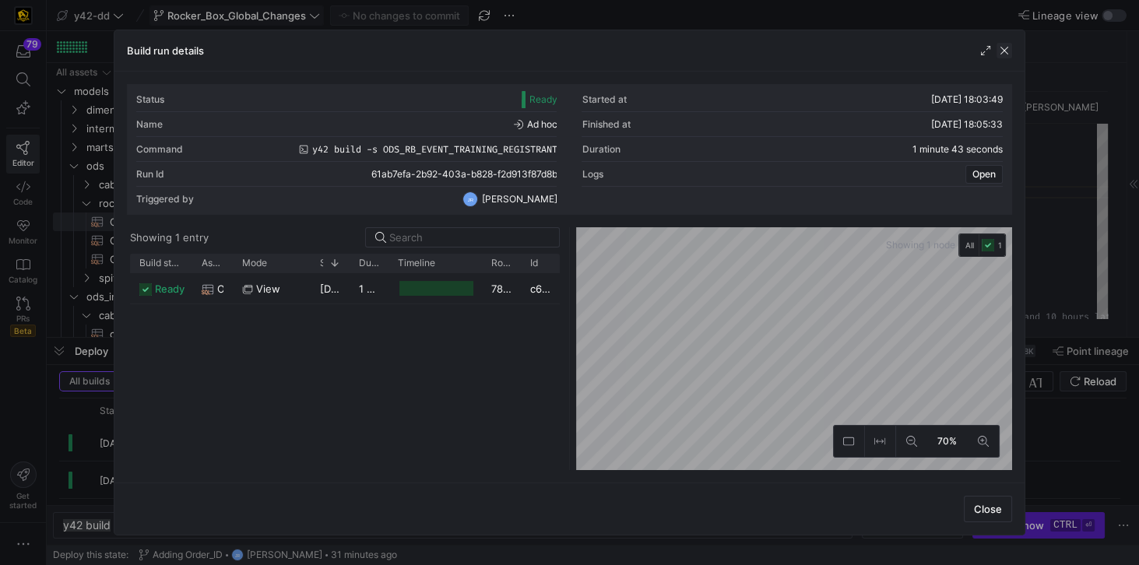
click at [1007, 47] on span "button" at bounding box center [1005, 51] width 16 height 16
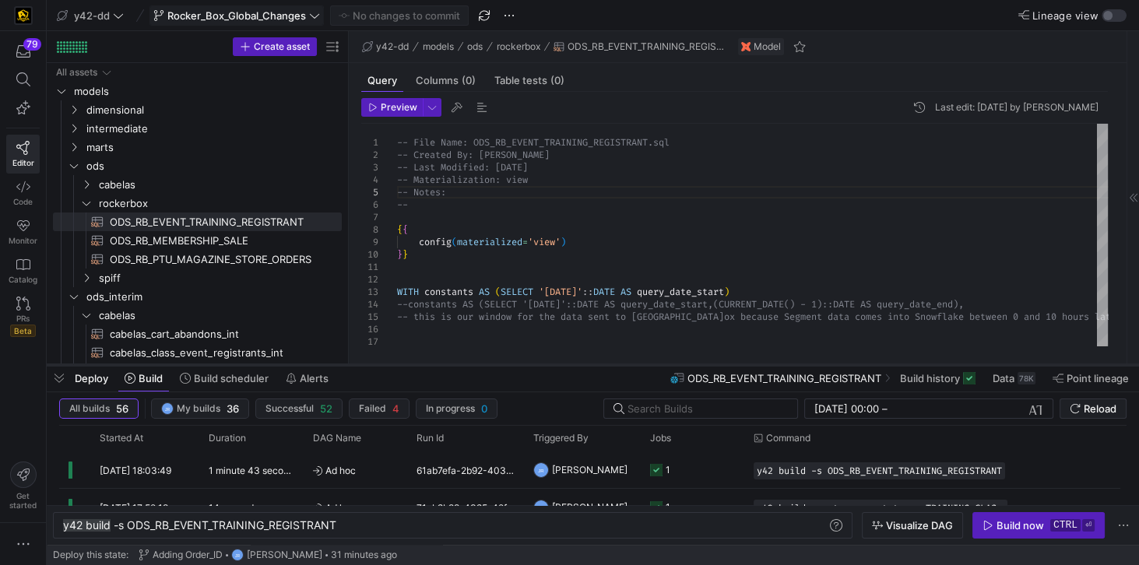
drag, startPoint x: 617, startPoint y: 338, endPoint x: 614, endPoint y: 365, distance: 27.5
click at [614, 365] on div at bounding box center [593, 365] width 1092 height 6
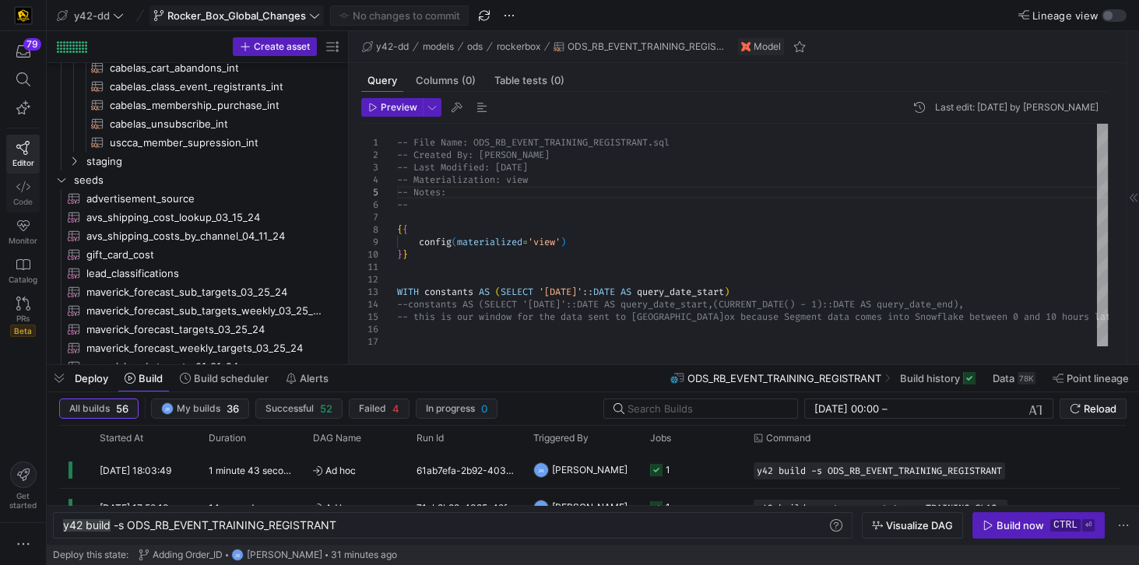
click at [23, 181] on icon at bounding box center [23, 186] width 14 height 11
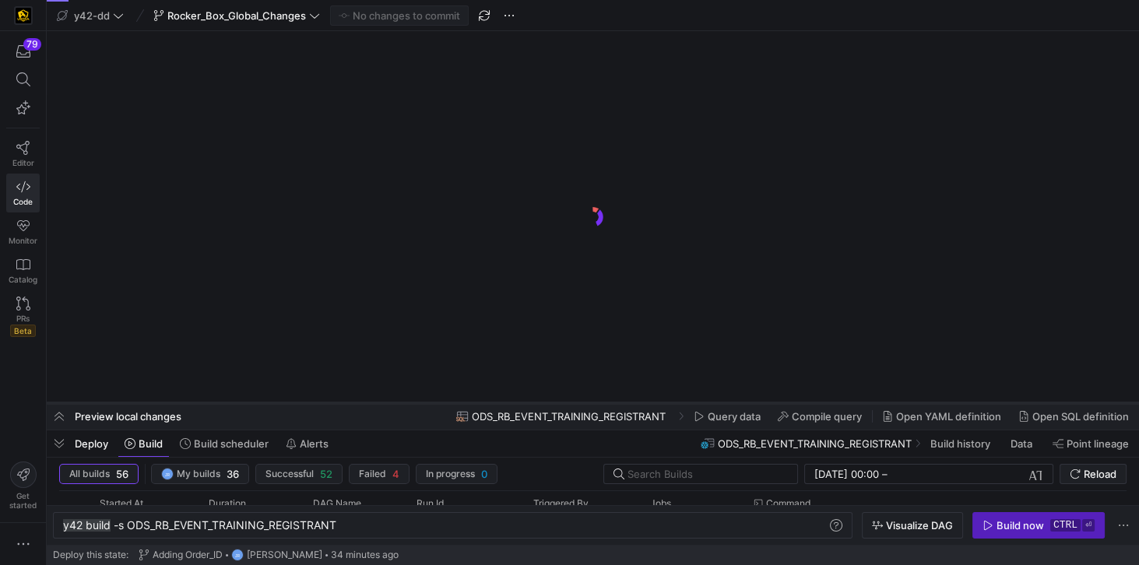
drag, startPoint x: 248, startPoint y: 365, endPoint x: 252, endPoint y: 412, distance: 46.9
click at [252, 406] on div at bounding box center [593, 403] width 1092 height 6
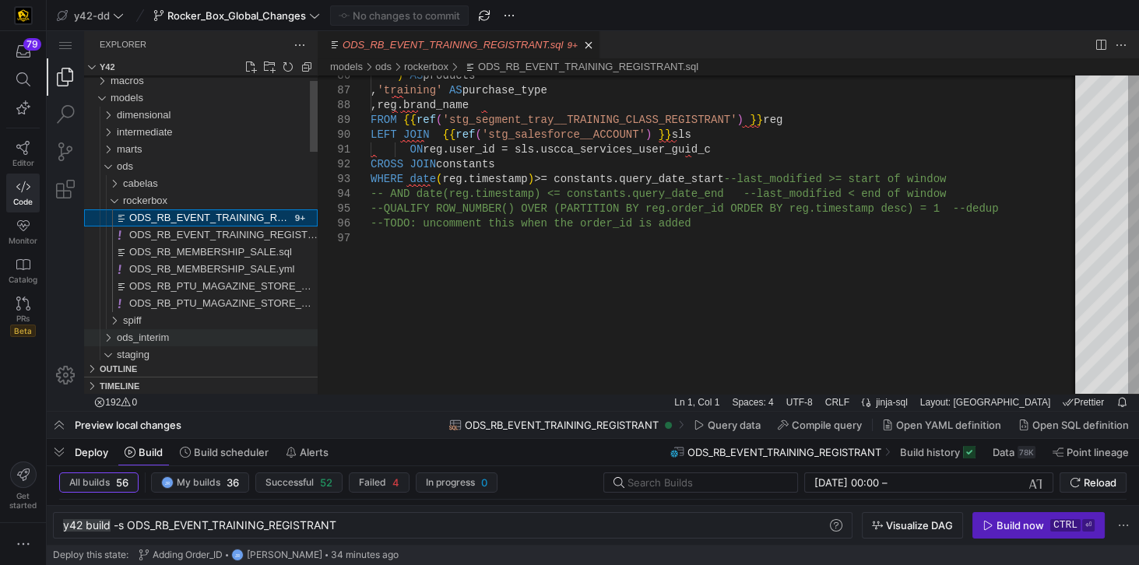
click at [106, 337] on div "ods_interim" at bounding box center [105, 337] width 30 height 17
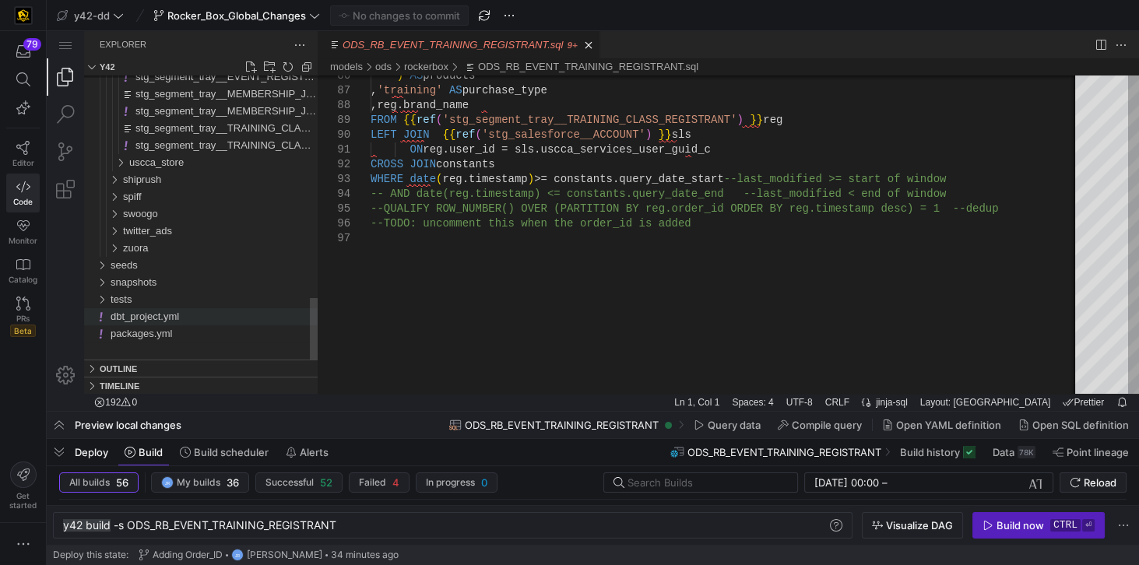
click at [141, 321] on span "dbt_project.yml" at bounding box center [145, 317] width 69 height 12
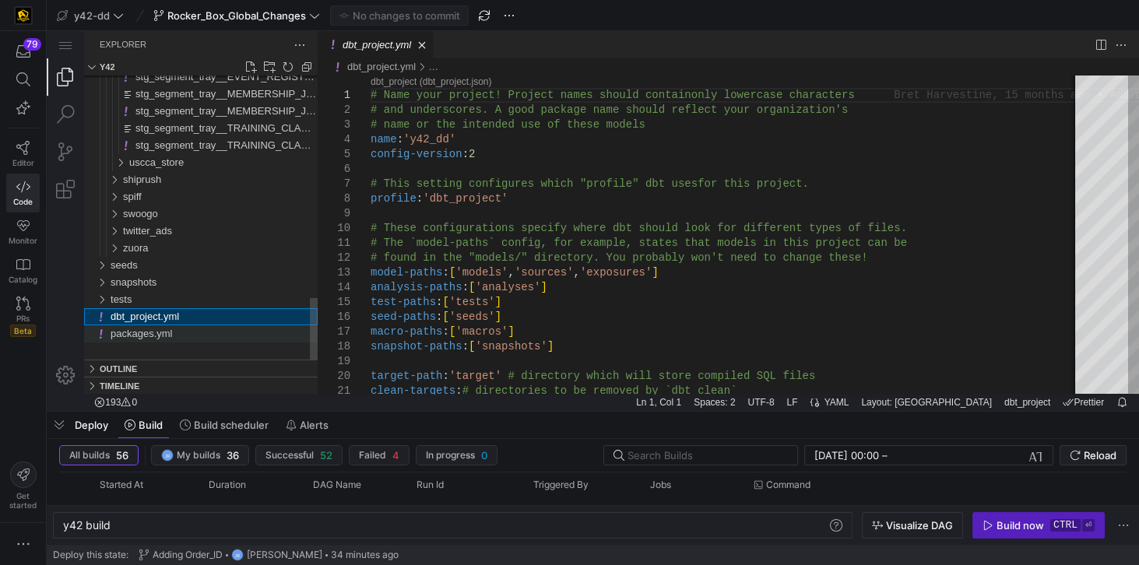
click at [163, 336] on span "packages.yml" at bounding box center [142, 334] width 62 height 12
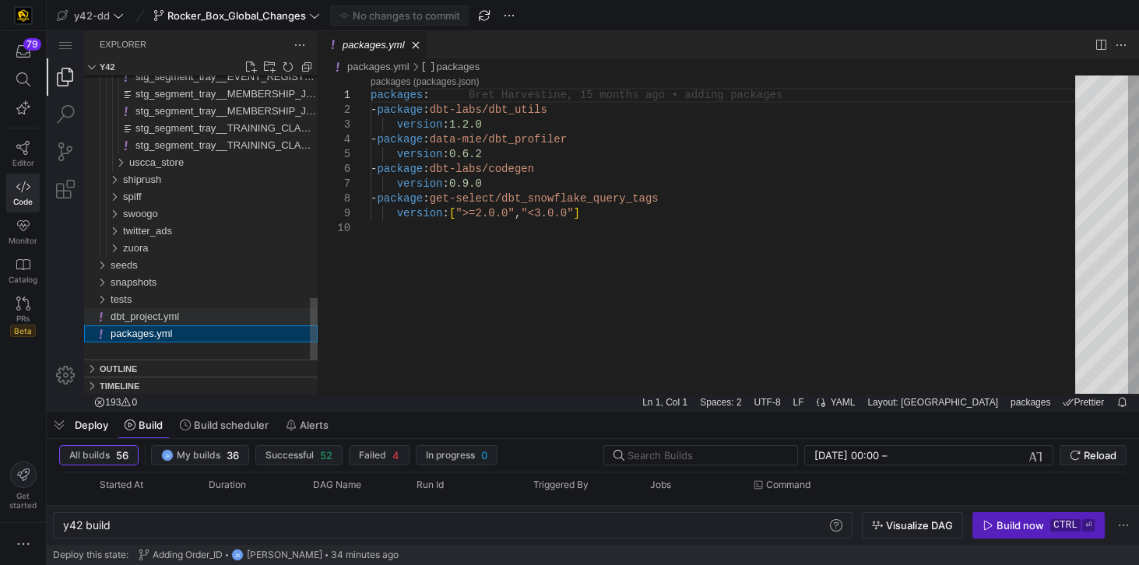
click at [131, 318] on span "dbt_project.yml" at bounding box center [145, 317] width 69 height 12
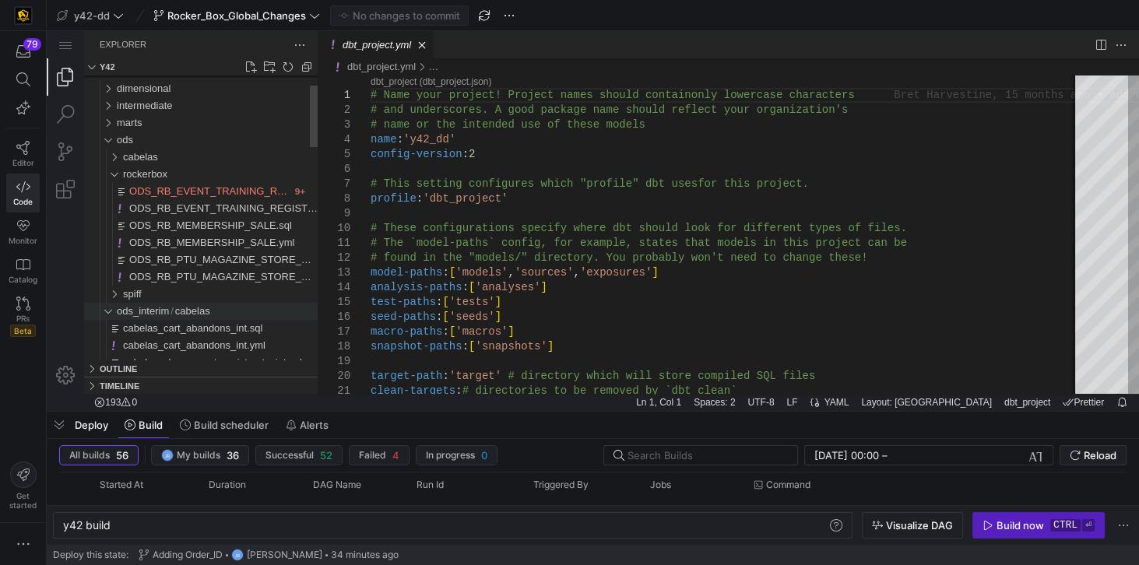
click at [109, 312] on div "cabelas" at bounding box center [105, 311] width 30 height 17
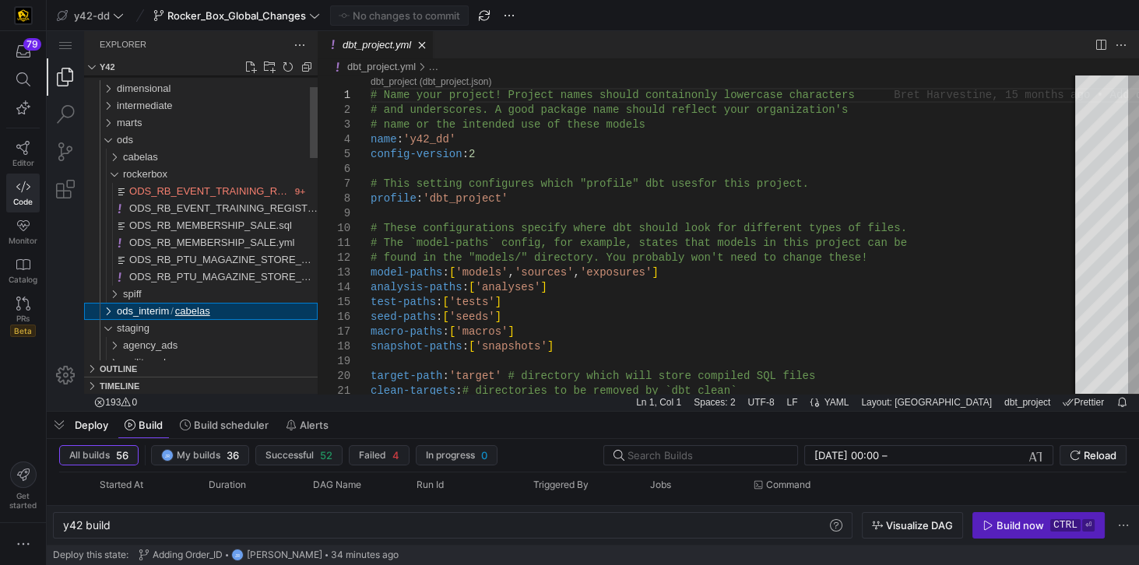
click at [109, 312] on div "cabelas" at bounding box center [105, 311] width 30 height 17
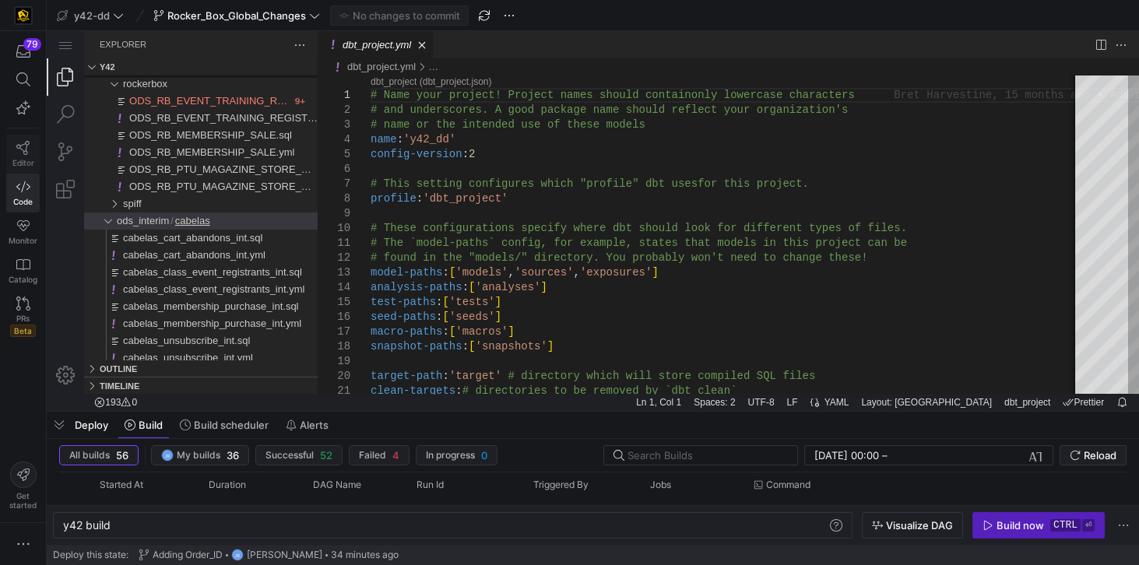
click at [21, 141] on icon at bounding box center [23, 148] width 14 height 14
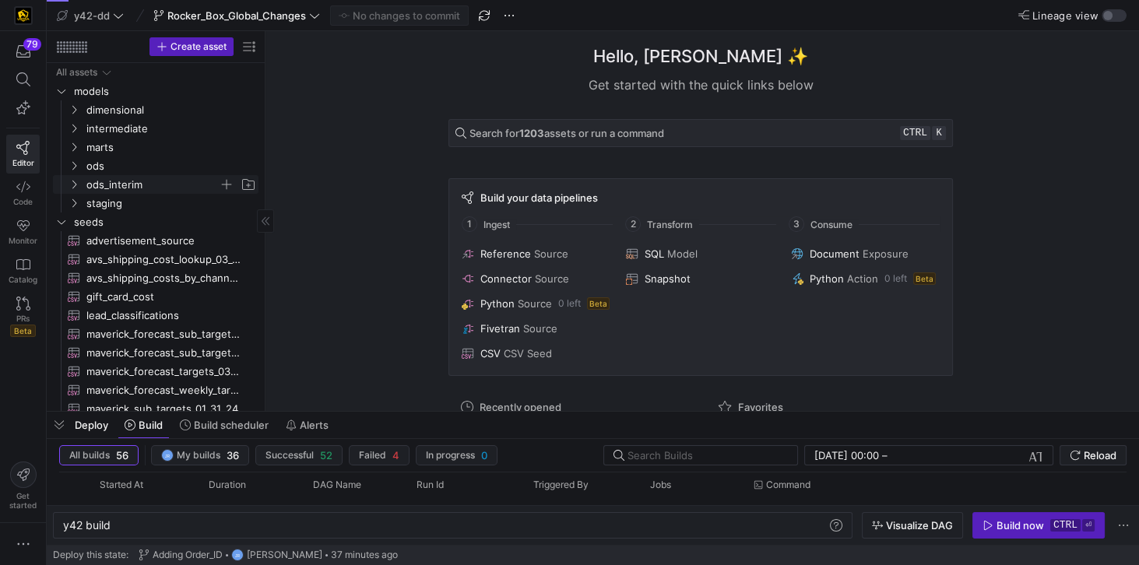
click at [77, 185] on icon "Press SPACE to select this row." at bounding box center [74, 184] width 11 height 9
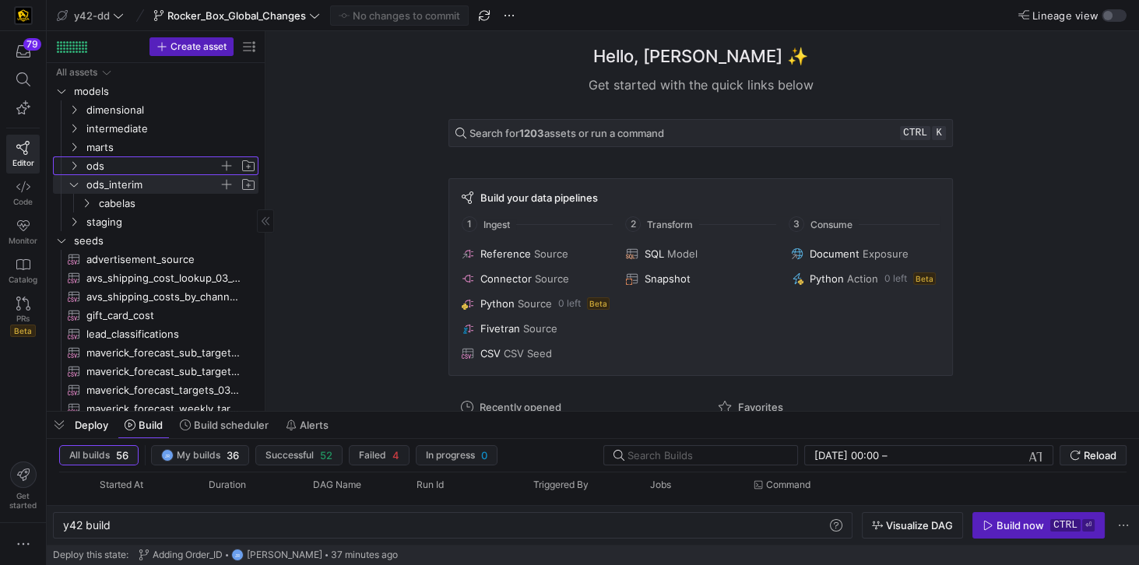
click at [77, 167] on icon "Press SPACE to select this row." at bounding box center [74, 165] width 11 height 9
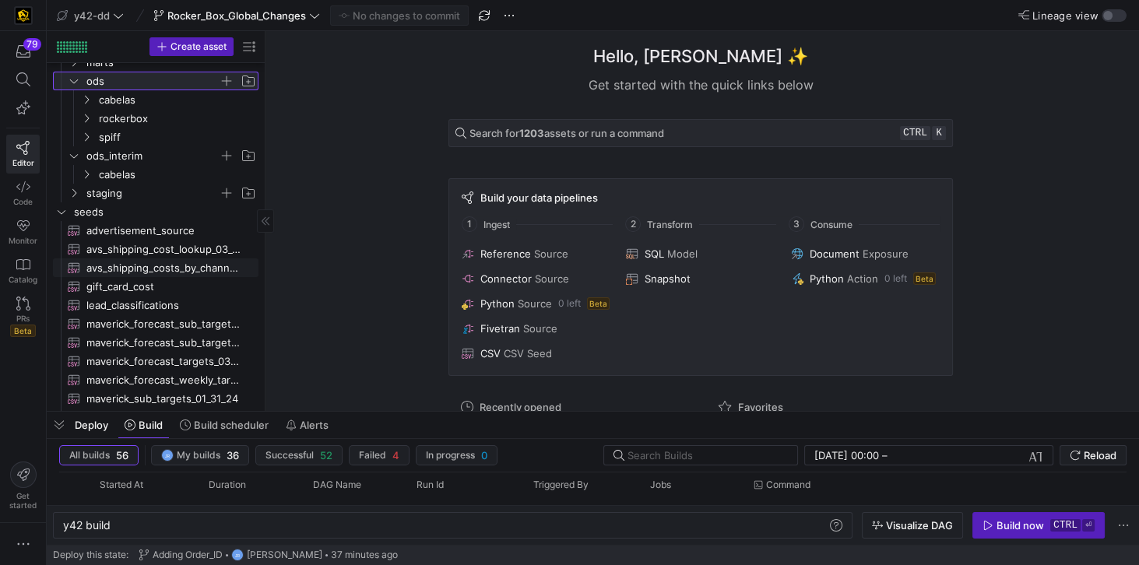
scroll to position [89, 0]
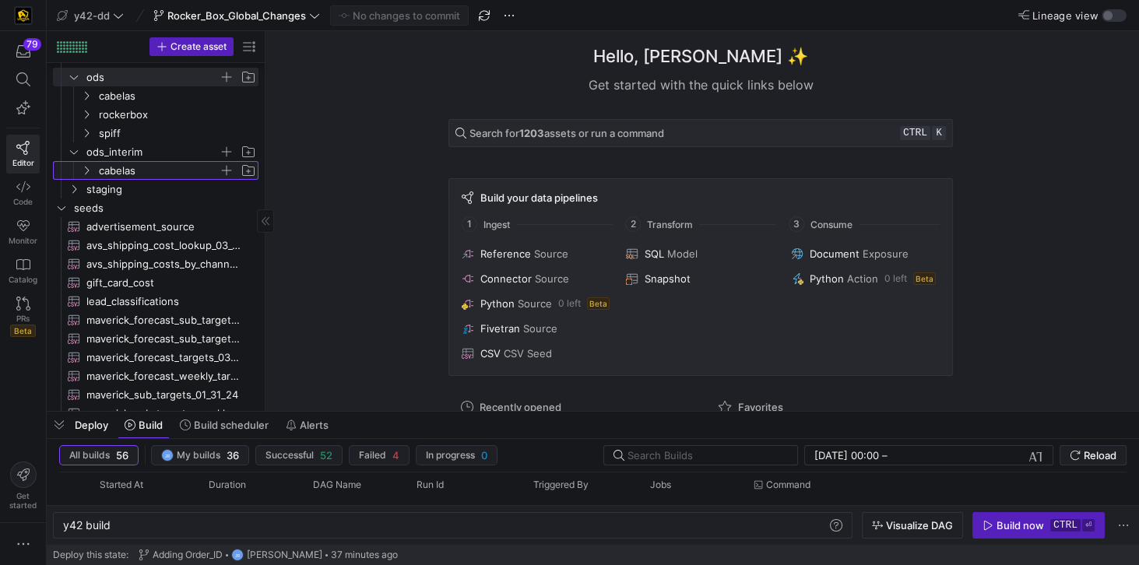
click at [84, 170] on icon "Press SPACE to select this row." at bounding box center [86, 170] width 11 height 9
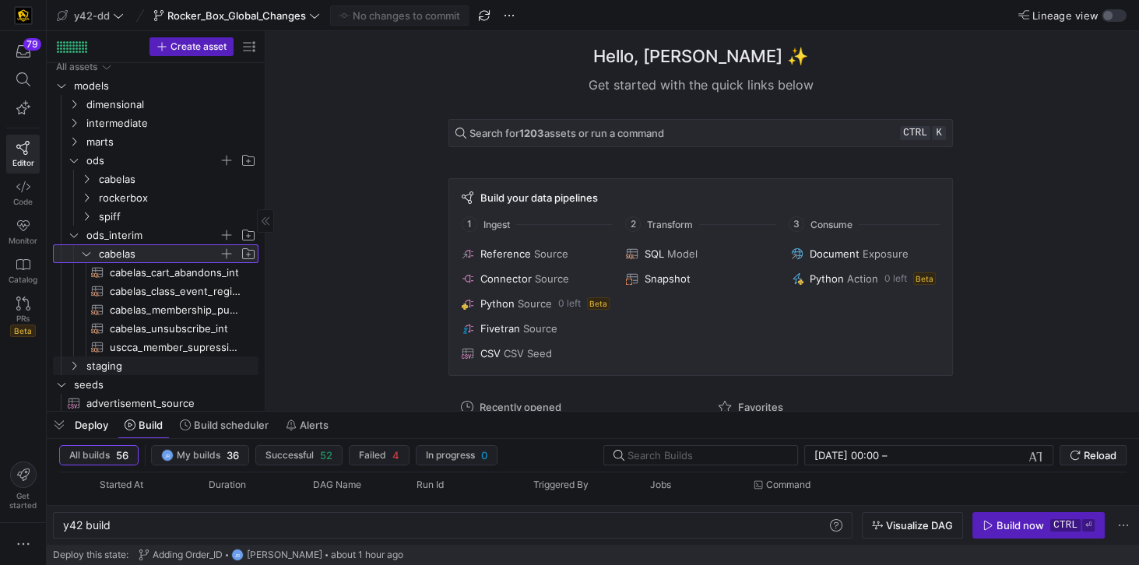
scroll to position [0, 0]
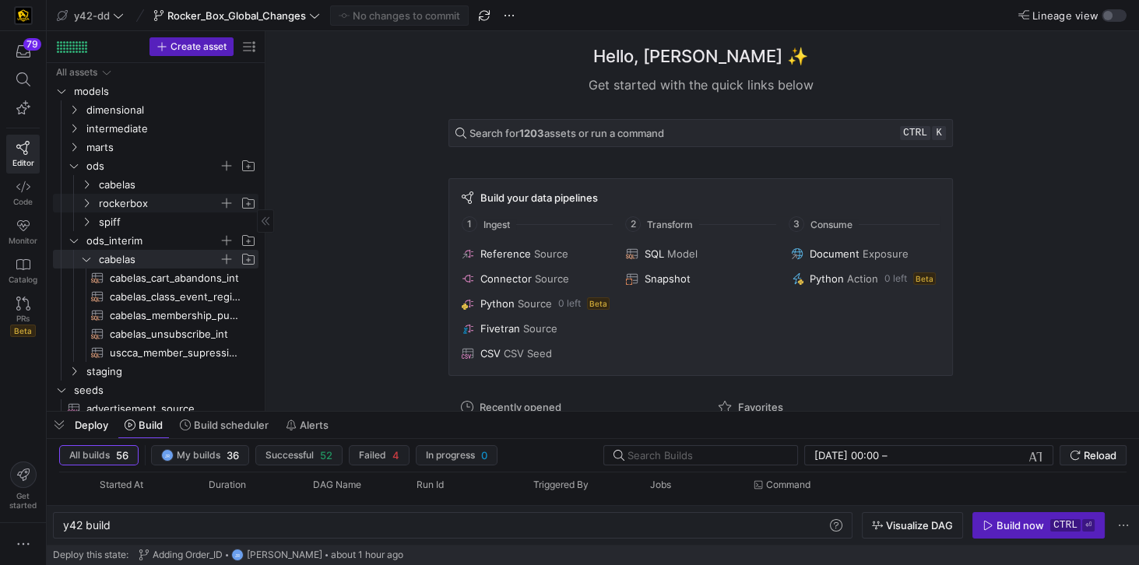
click at [138, 208] on span "rockerbox" at bounding box center [159, 204] width 120 height 18
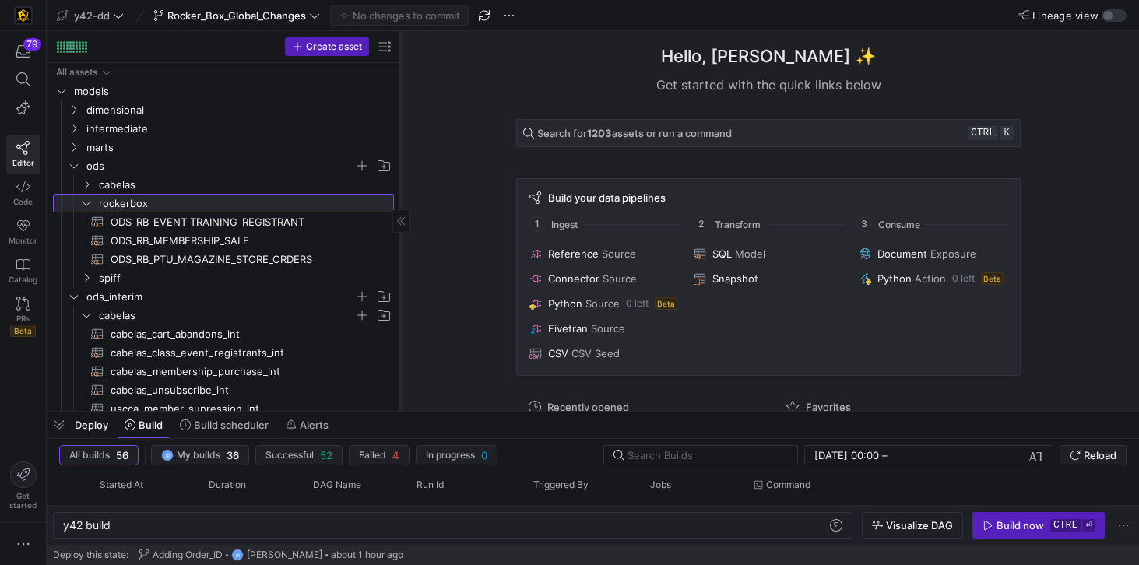
drag, startPoint x: 263, startPoint y: 265, endPoint x: 399, endPoint y: 275, distance: 135.8
click at [400, 275] on div at bounding box center [400, 221] width 1 height 380
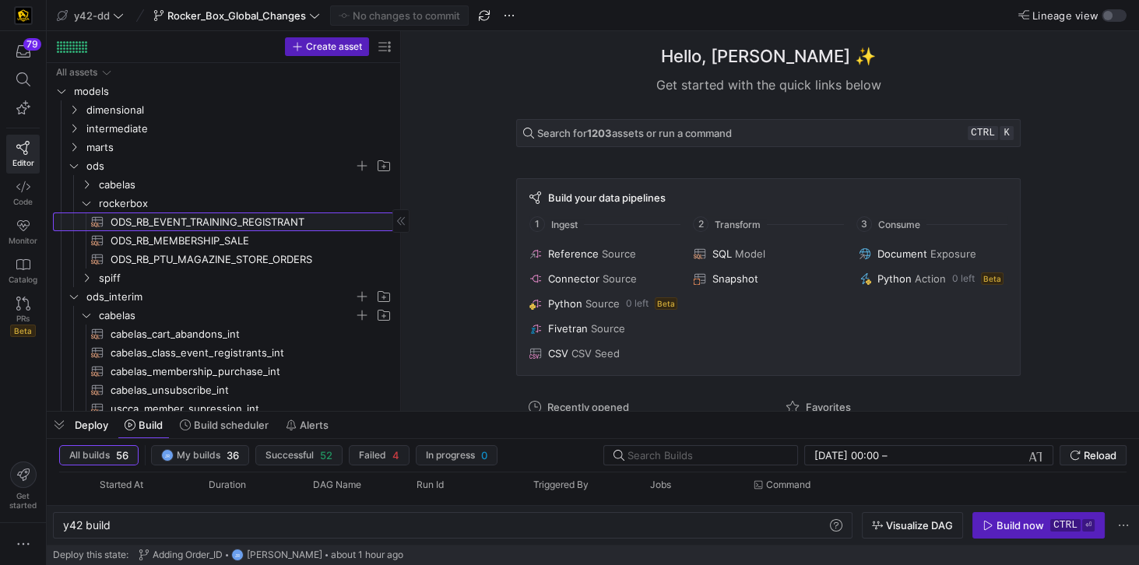
click at [213, 219] on span "ODS_RB_EVENT_TRAINING_REGISTRANT​​​​​​​​​​" at bounding box center [243, 222] width 265 height 18
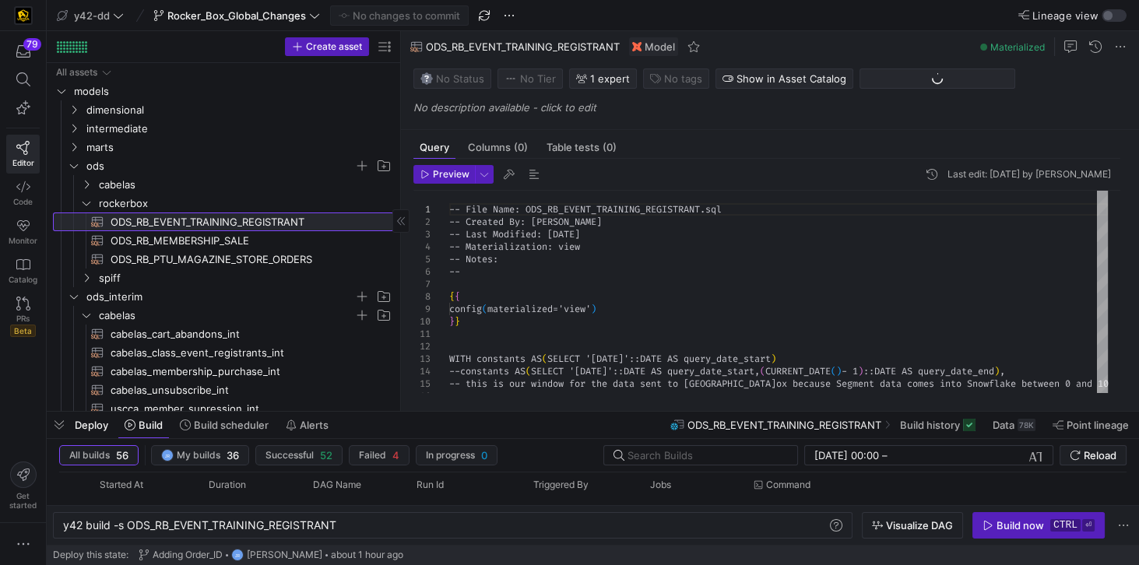
type textarea "y42 build -s ODS_RB_EVENT_TRAINING_REGISTRANT"
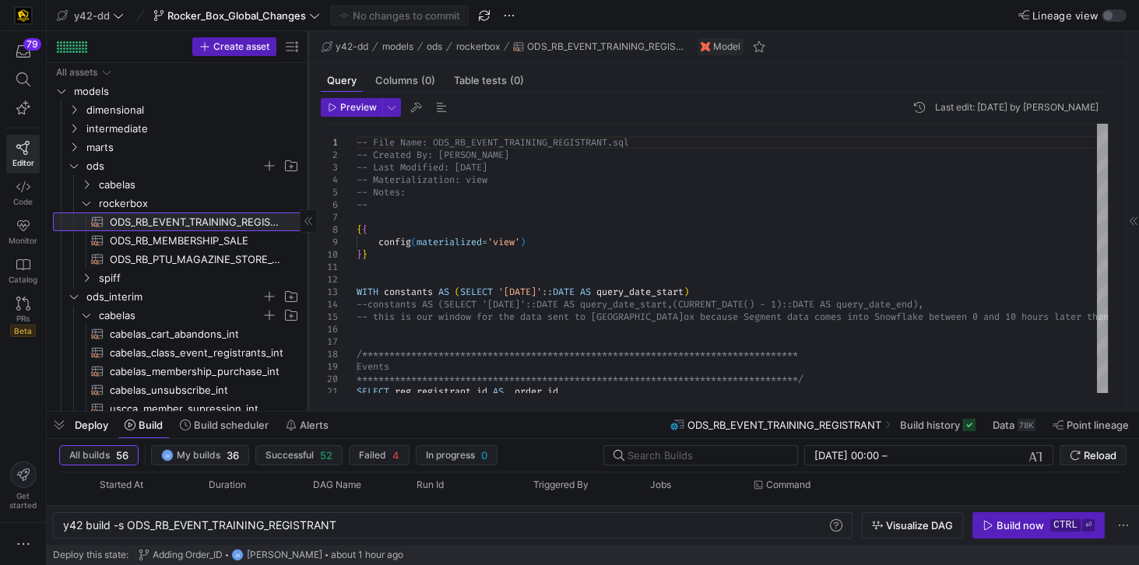
drag, startPoint x: 400, startPoint y: 260, endPoint x: 308, endPoint y: 250, distance: 93.2
click at [308, 250] on div at bounding box center [308, 221] width 1 height 380
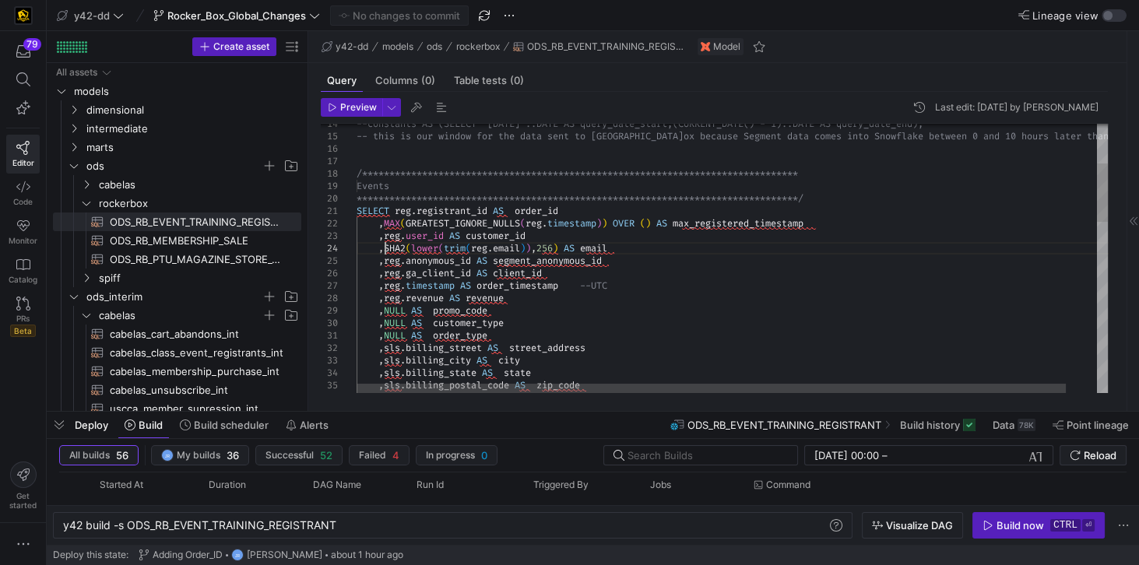
click at [385, 246] on div "**********" at bounding box center [749, 558] width 784 height 1230
click at [564, 248] on div "**********" at bounding box center [749, 558] width 784 height 1230
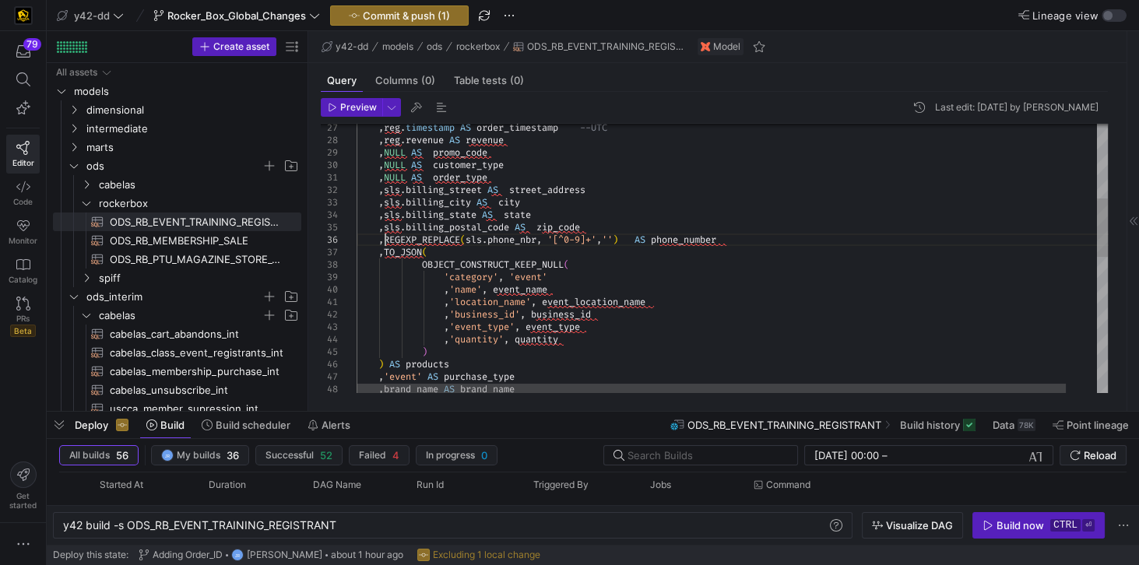
click at [384, 237] on div ", sls . billing_state [US_STATE] state , sls . billing_street AS street_address…" at bounding box center [749, 400] width 784 height 1230
click at [632, 241] on div ", sls . billing_state [US_STATE] state , sls . billing_street AS street_address…" at bounding box center [749, 400] width 784 height 1230
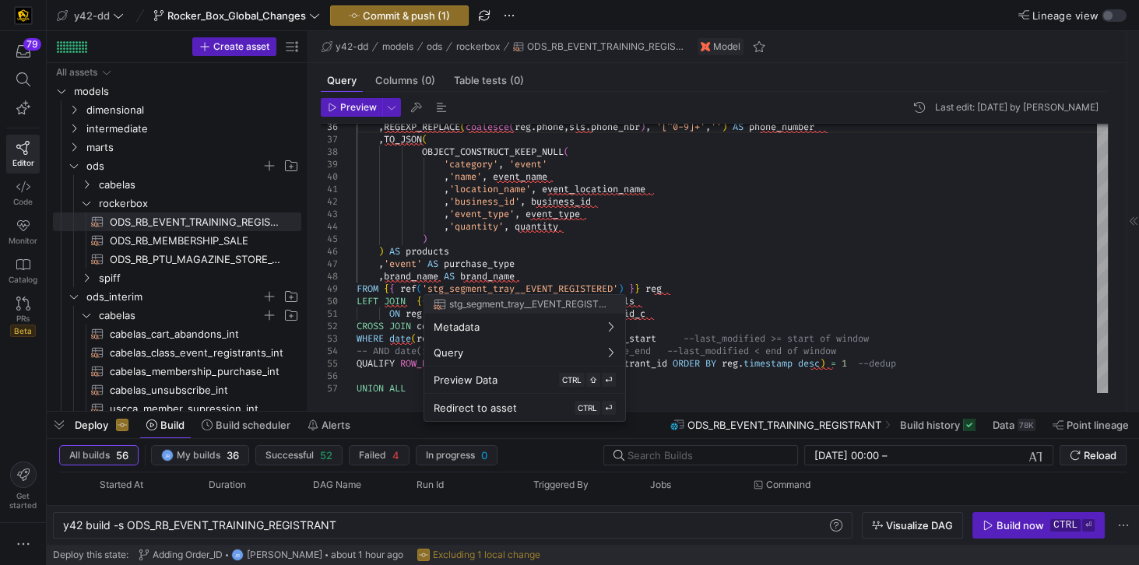
click at [531, 271] on div at bounding box center [569, 282] width 1139 height 565
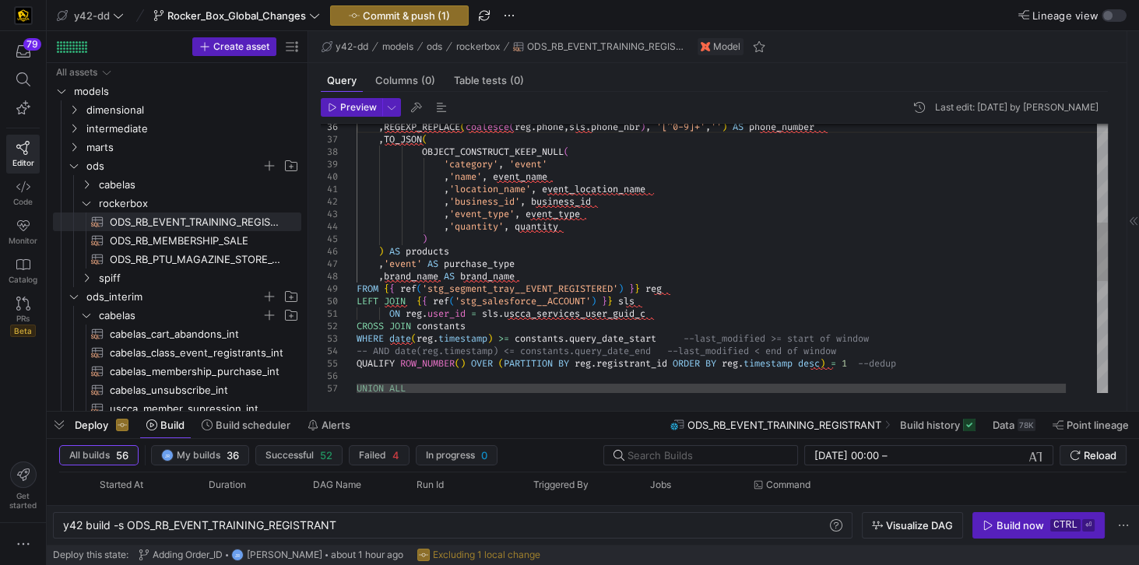
scroll to position [0, 313]
drag, startPoint x: 381, startPoint y: 265, endPoint x: 522, endPoint y: 276, distance: 142.1
click at [522, 276] on div ", REGEXP_REPLACE ( coalesce ( reg . phone , sls . phone_nbr ) , '[^0-9]+' , '' …" at bounding box center [749, 287] width 784 height 1230
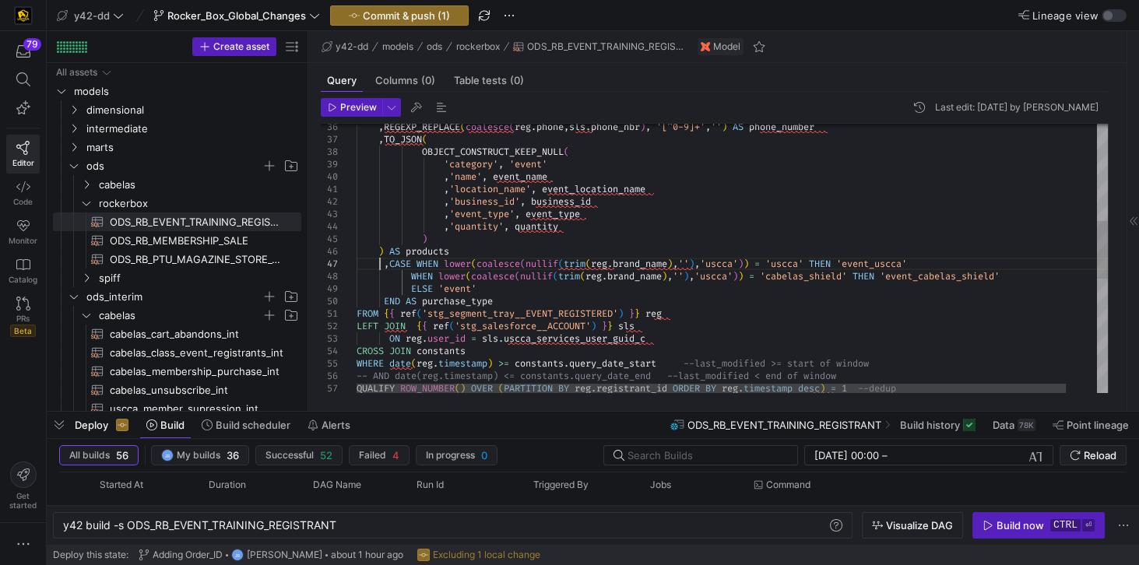
click at [378, 264] on div ", REGEXP_REPLACE ( coalesce ( reg . phone , sls . phone_nbr ) , '[^0-9]+' , '' …" at bounding box center [749, 299] width 784 height 1255
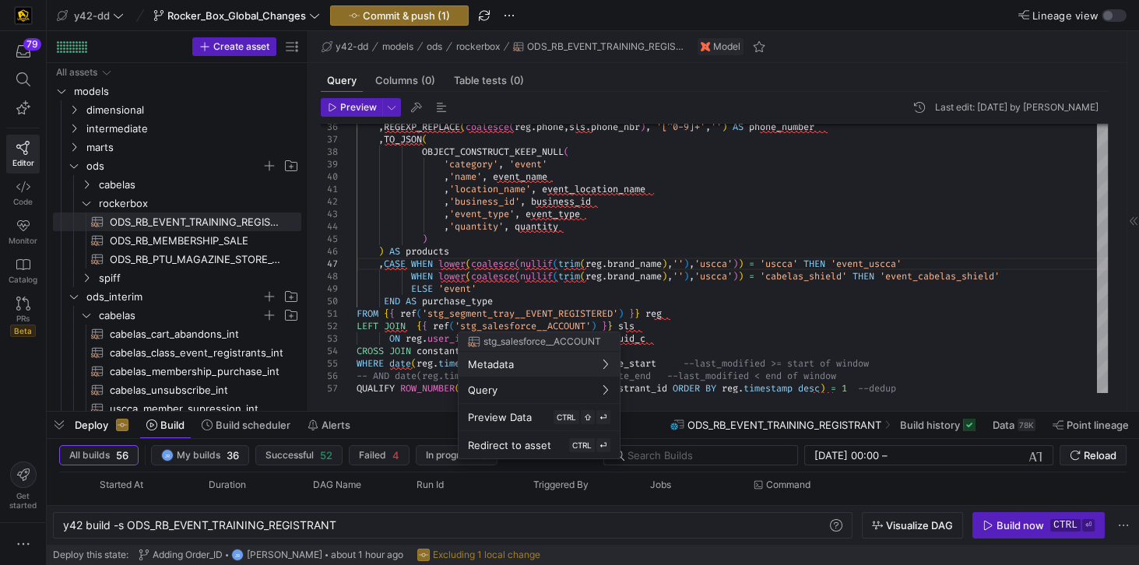
click at [837, 309] on div at bounding box center [569, 282] width 1139 height 565
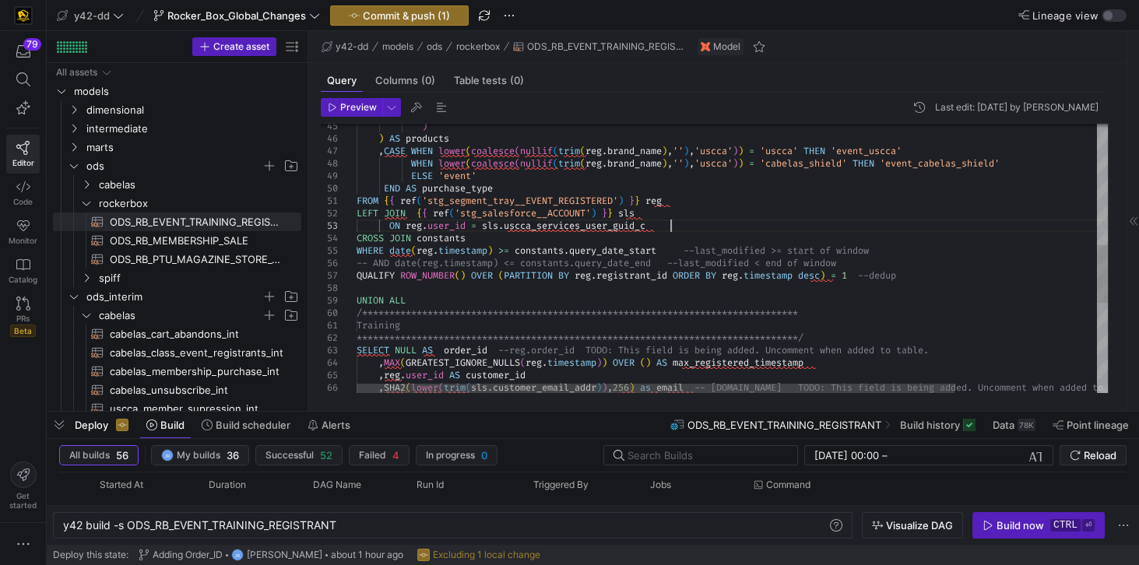
scroll to position [0, 22]
click at [670, 230] on div ") ) AS products , CASE WHEN lower ( coalesce ( nullif ( trim ( reg . brand_name…" at bounding box center [822, 186] width 930 height 1255
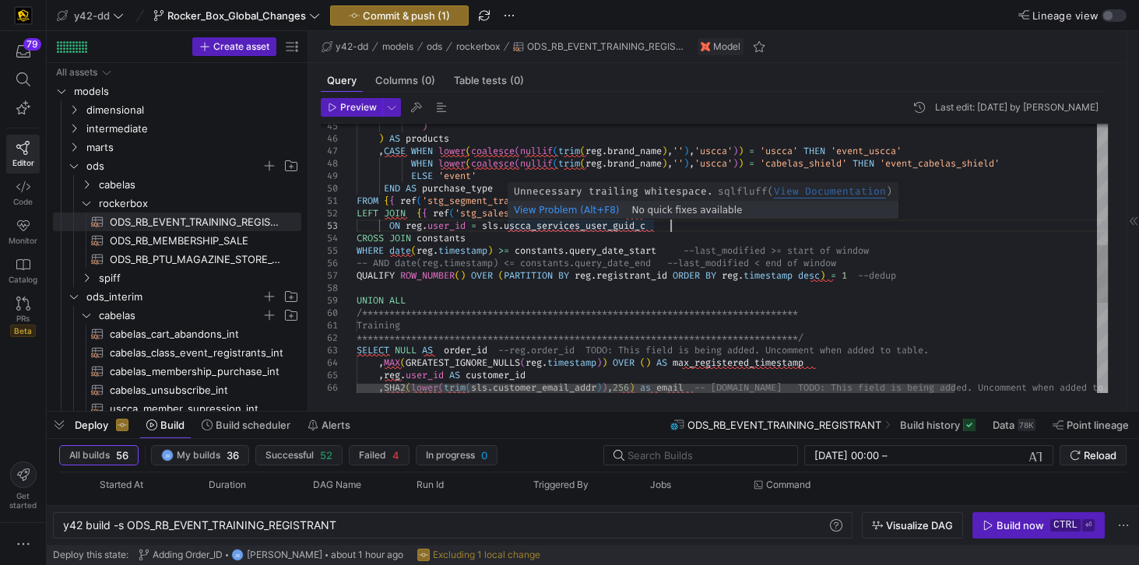
click at [654, 228] on div ") ) AS products , CASE WHEN lower ( coalesce ( nullif ( trim ( reg . brand_name…" at bounding box center [822, 186] width 930 height 1255
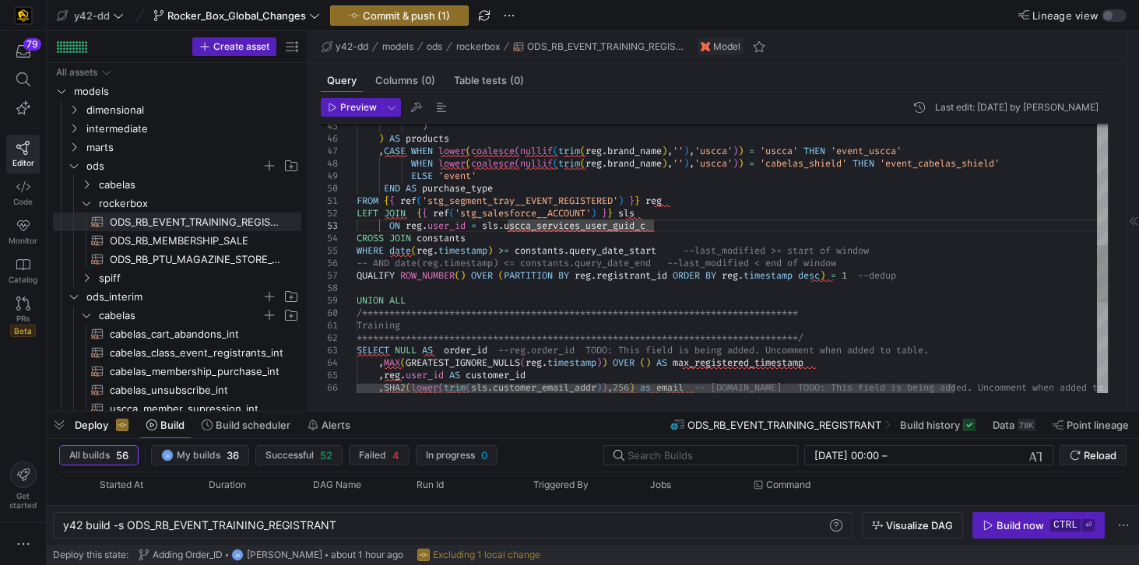
scroll to position [37, 33]
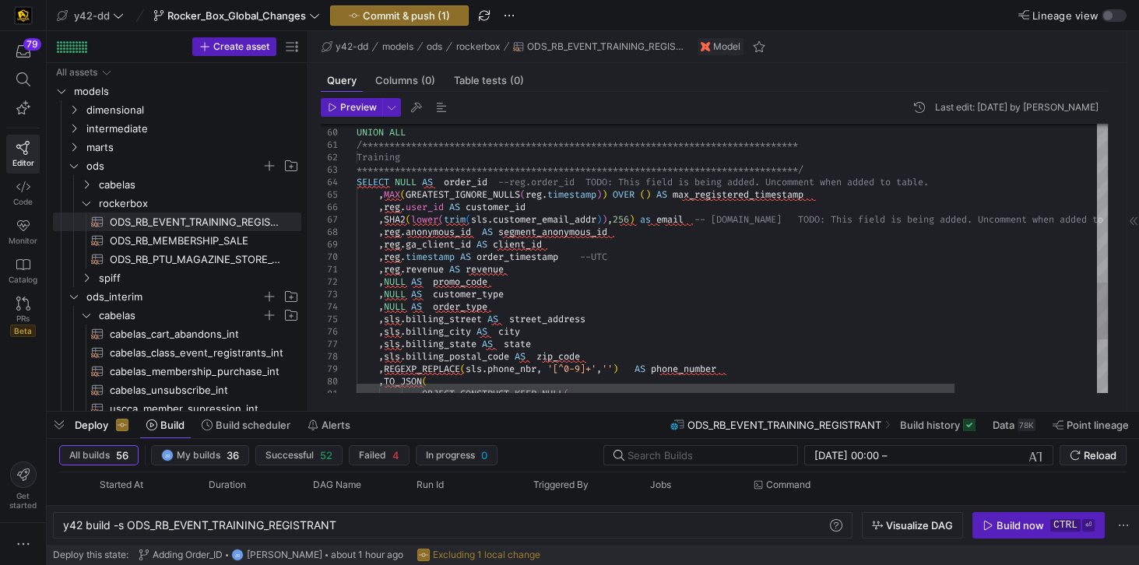
click at [476, 181] on div "**********" at bounding box center [822, 12] width 930 height 1267
click at [424, 181] on div "**********" at bounding box center [822, 12] width 930 height 1267
drag, startPoint x: 396, startPoint y: 180, endPoint x: 508, endPoint y: 182, distance: 112.1
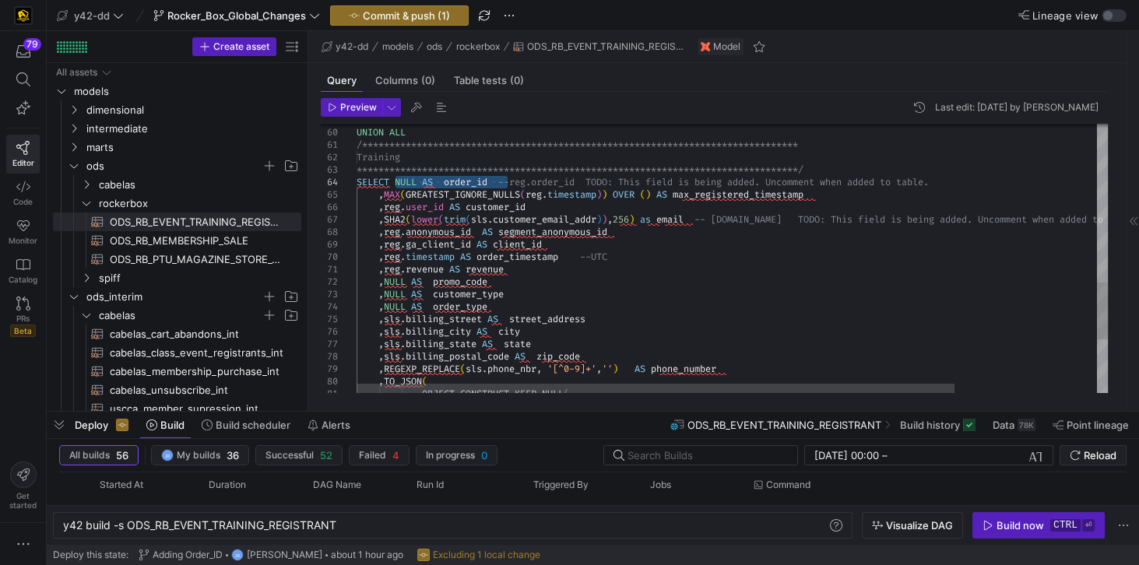
click at [508, 182] on div "**********" at bounding box center [822, 12] width 930 height 1267
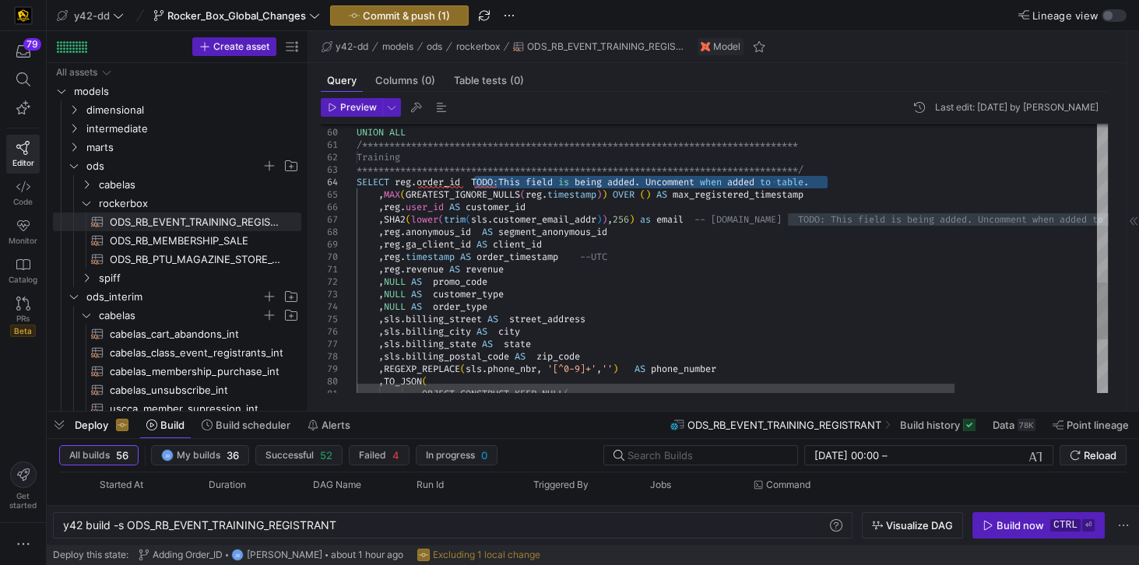
drag, startPoint x: 473, startPoint y: 179, endPoint x: 842, endPoint y: 176, distance: 369.1
click at [842, 176] on div "**********" at bounding box center [822, 12] width 930 height 1267
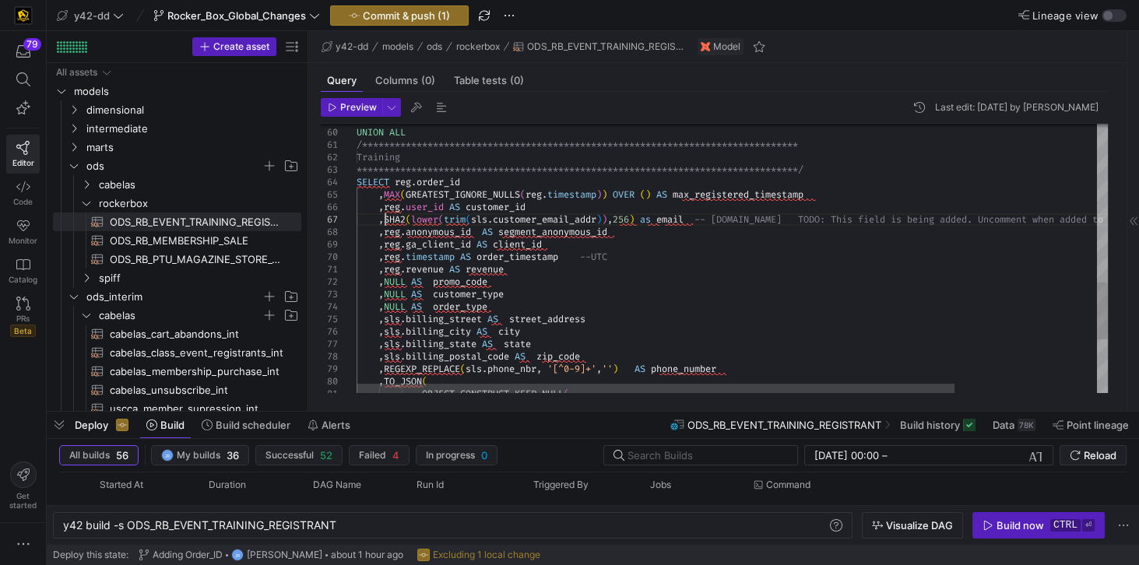
click at [384, 217] on div "**********" at bounding box center [822, 12] width 930 height 1267
click at [645, 219] on div "**********" at bounding box center [822, 12] width 930 height 1267
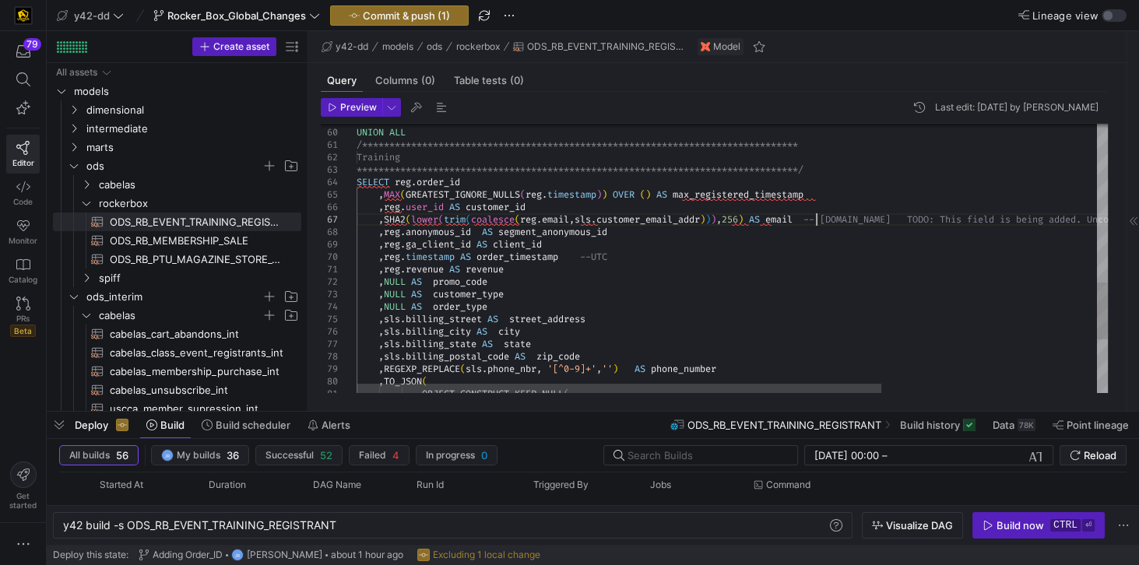
click at [817, 219] on div "**********" at bounding box center [886, 12] width 1059 height 1267
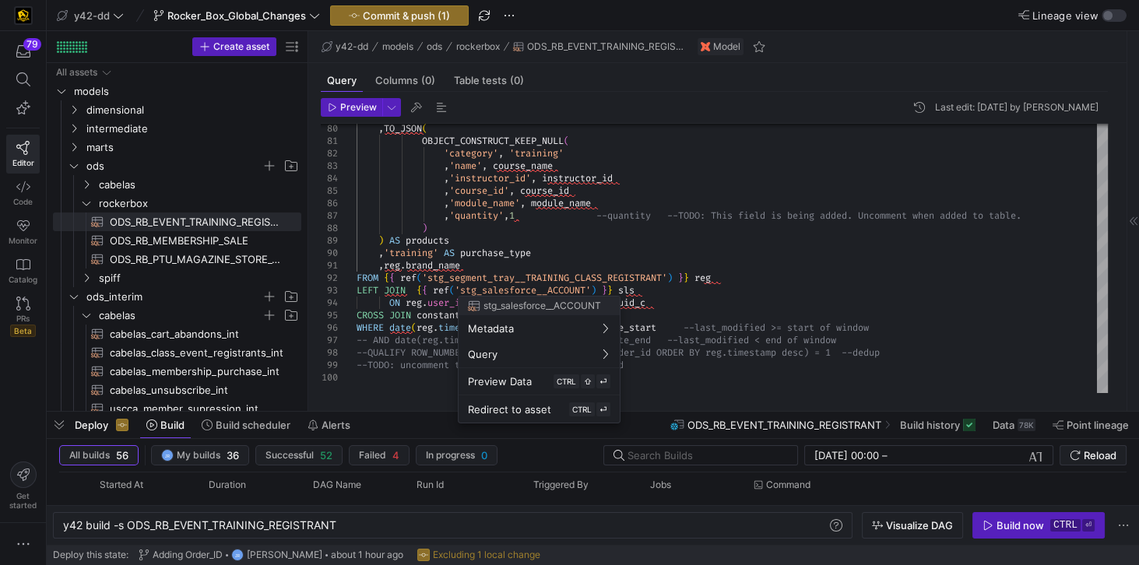
click at [394, 280] on div at bounding box center [569, 282] width 1139 height 565
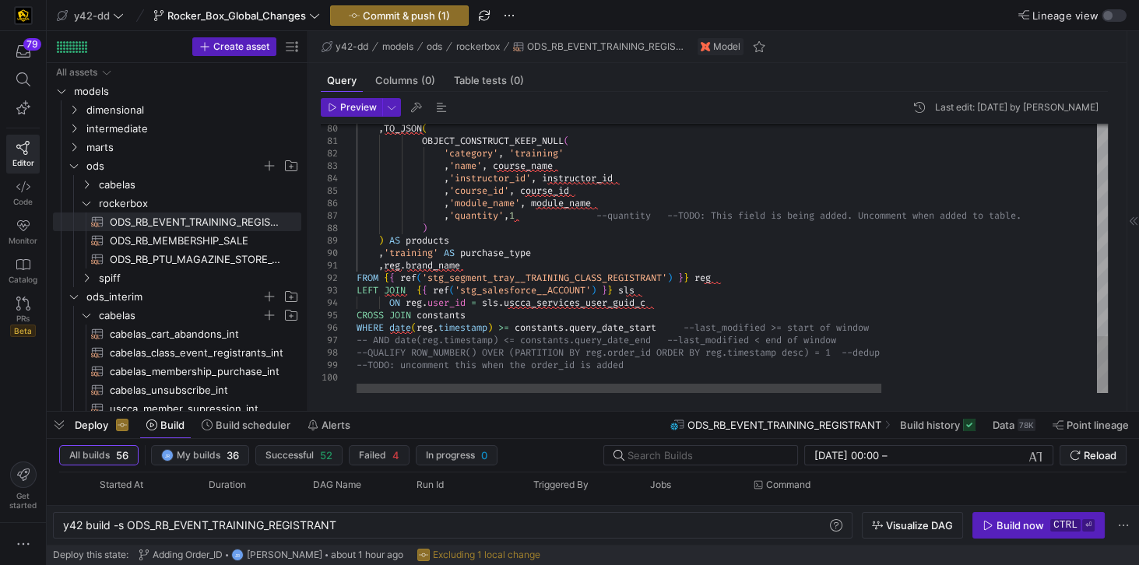
scroll to position [75, 448]
drag, startPoint x: 380, startPoint y: 254, endPoint x: 498, endPoint y: 258, distance: 118.4
type textarea "WHEN lower(coalesce(nullif(trim(reg.brand_name),''),'uscca')) = 'cabelas_shield…"
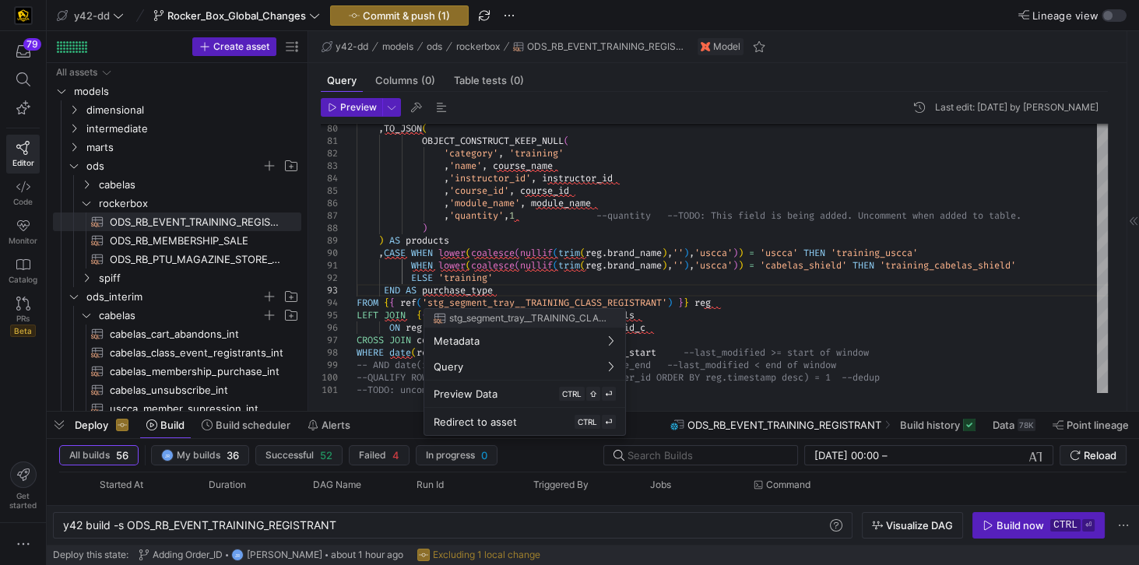
click at [497, 287] on div at bounding box center [569, 282] width 1139 height 565
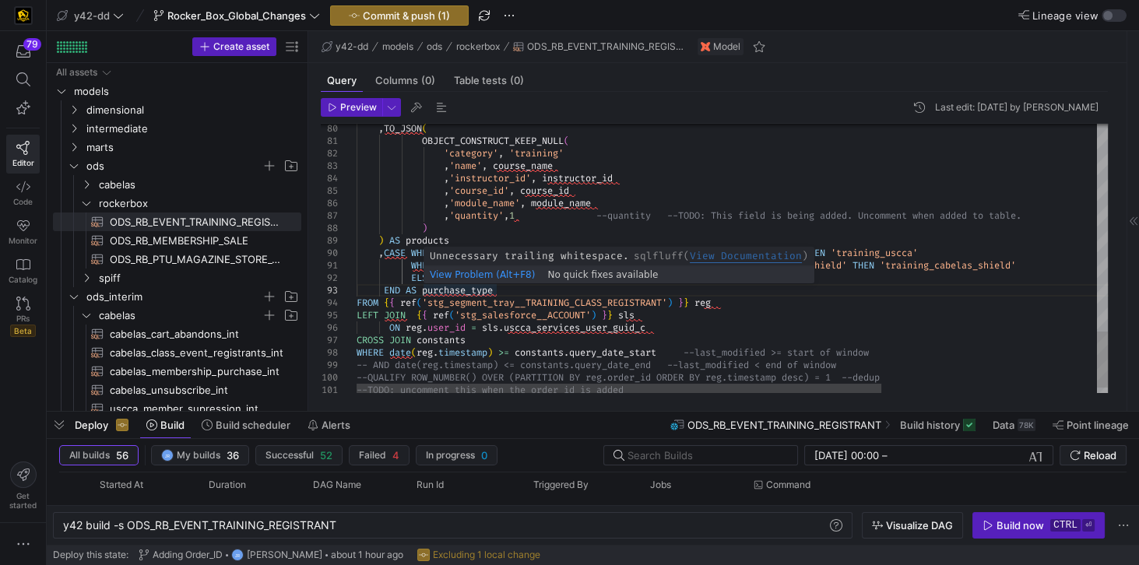
scroll to position [75, 156]
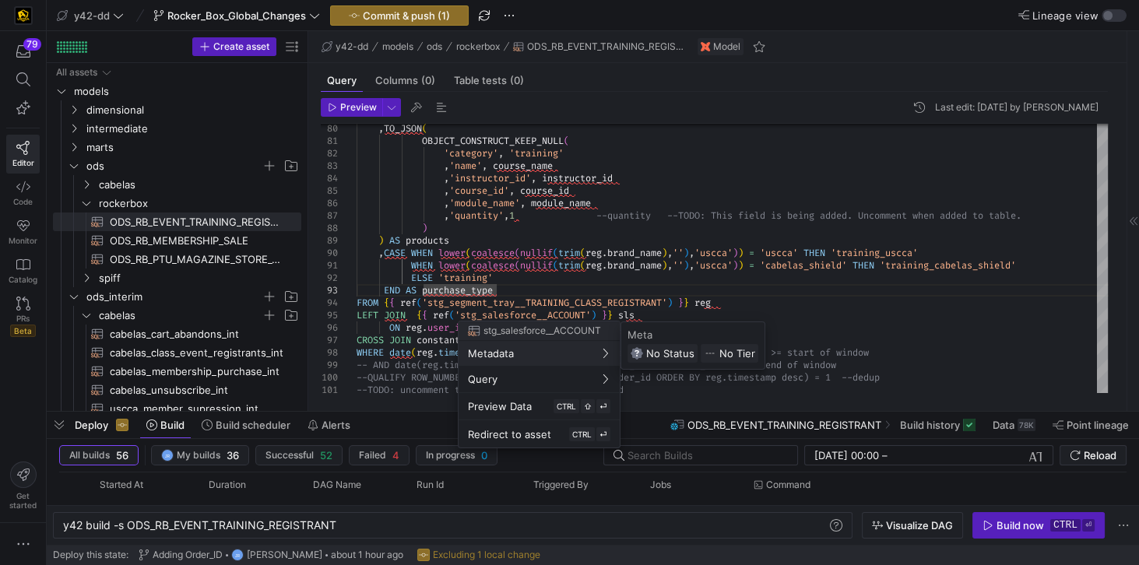
click at [833, 278] on div at bounding box center [569, 282] width 1139 height 565
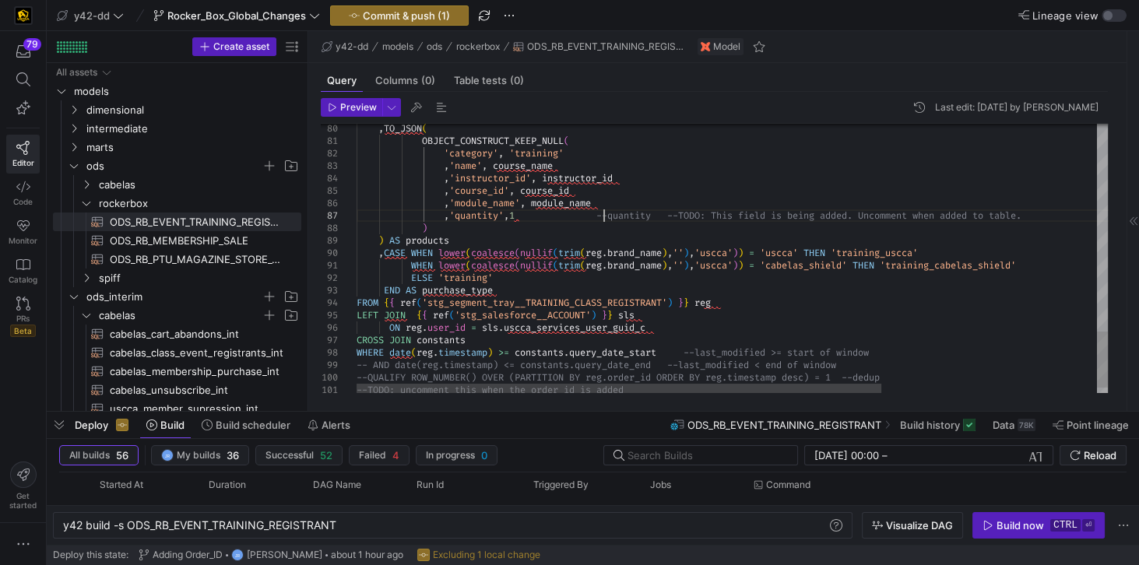
scroll to position [75, 140]
drag, startPoint x: 606, startPoint y: 215, endPoint x: 670, endPoint y: 215, distance: 64.6
drag, startPoint x: 621, startPoint y: 214, endPoint x: 975, endPoint y: 215, distance: 354.2
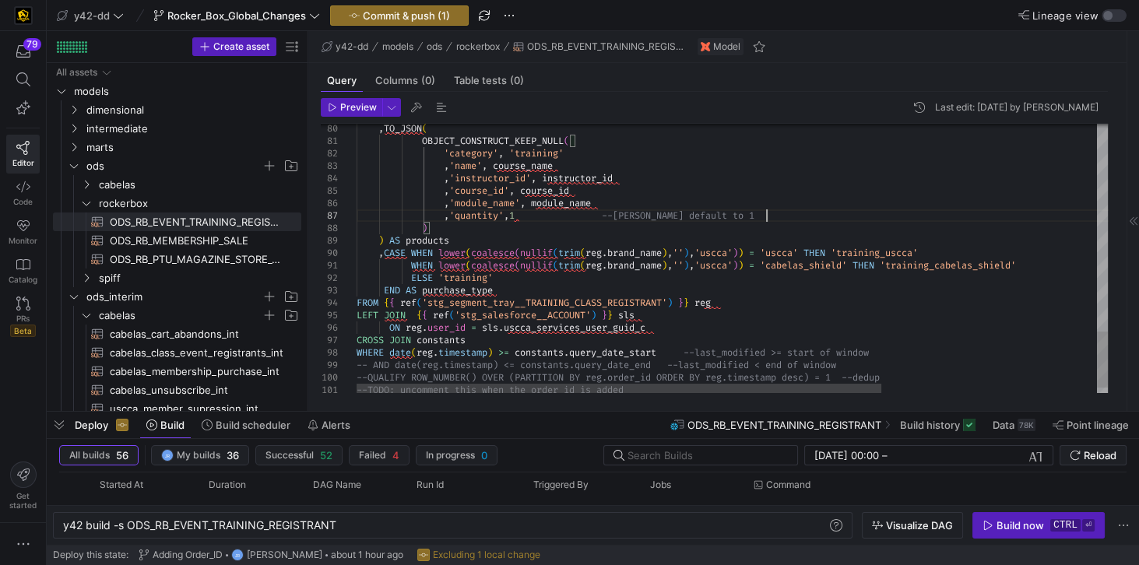
scroll to position [75, 408]
drag, startPoint x: 611, startPoint y: 216, endPoint x: 774, endPoint y: 216, distance: 162.7
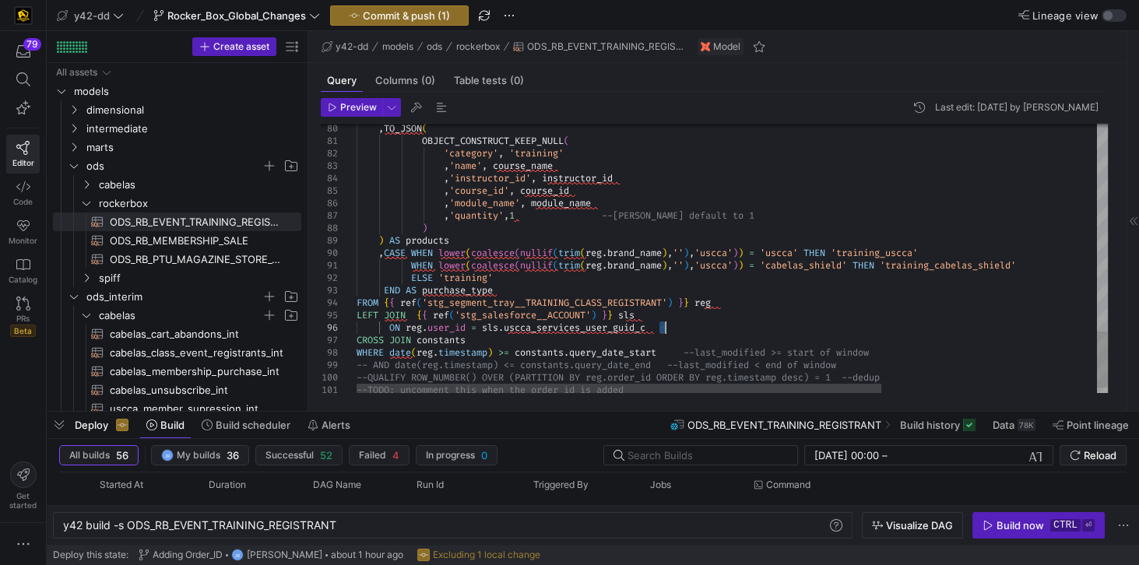
scroll to position [75, 33]
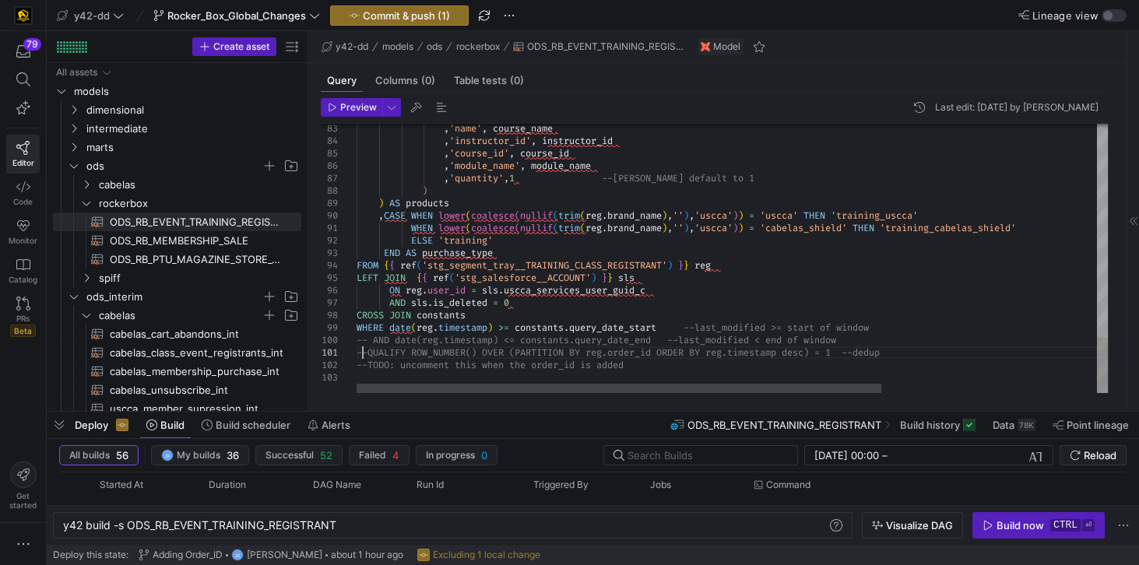
scroll to position [36, 33]
drag, startPoint x: 644, startPoint y: 367, endPoint x: 350, endPoint y: 367, distance: 293.5
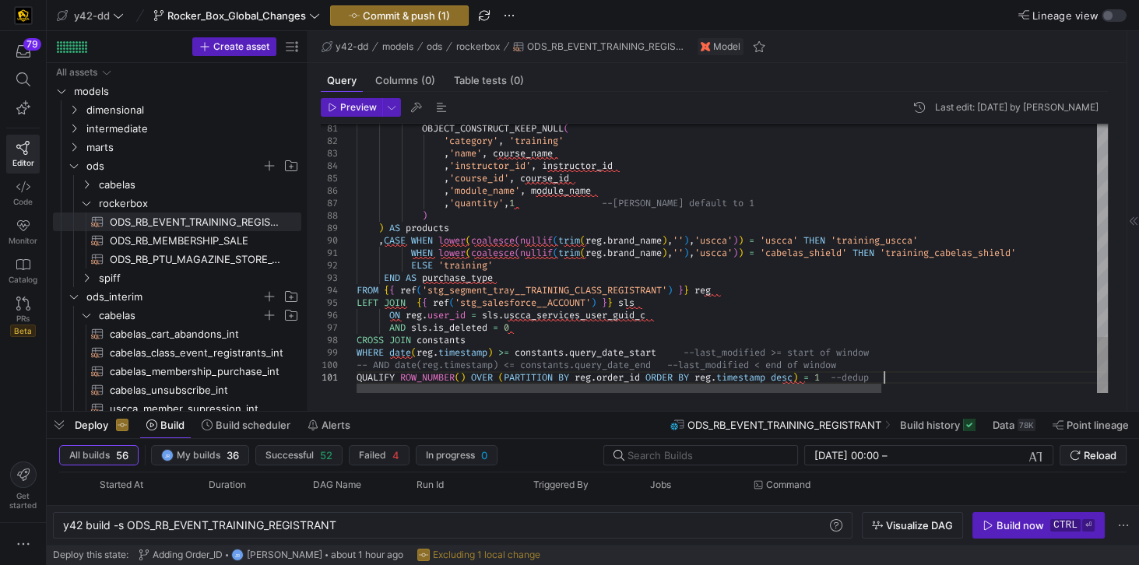
scroll to position [11, 33]
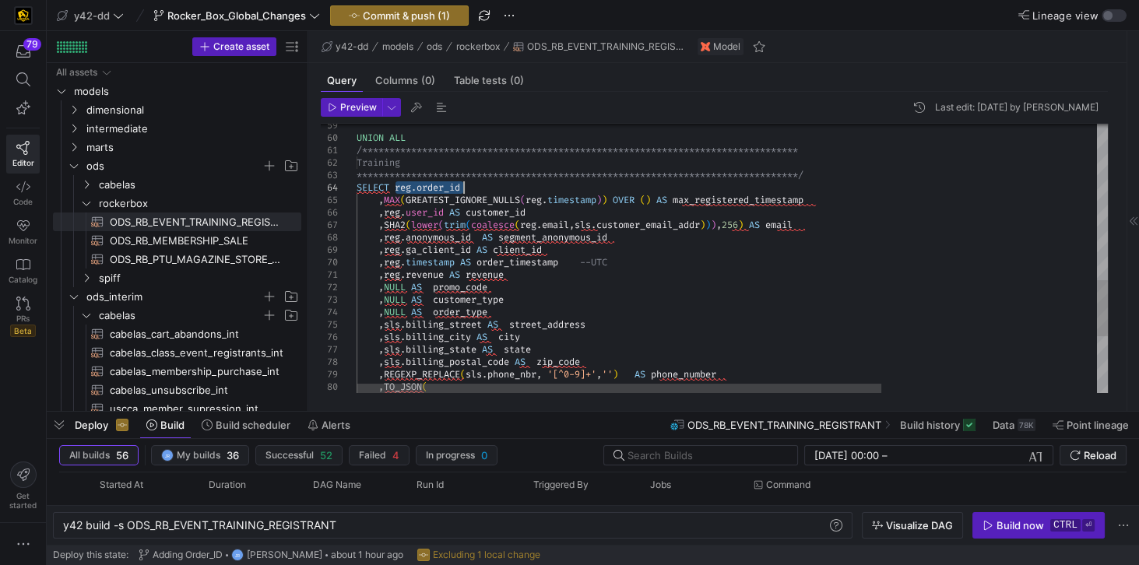
drag, startPoint x: 397, startPoint y: 188, endPoint x: 479, endPoint y: 188, distance: 81.8
click at [479, 188] on div ", REGEXP_REPLACE ( sls . phone_nbr , '[^0-9]+' , '' ) AS phone_number , TO_JSON…" at bounding box center [886, 24] width 1059 height 1280
click at [777, 169] on div ", REGEXP_REPLACE ( sls . phone_nbr , '[^0-9]+' , '' ) AS phone_number , TO_JSON…" at bounding box center [886, 24] width 1059 height 1280
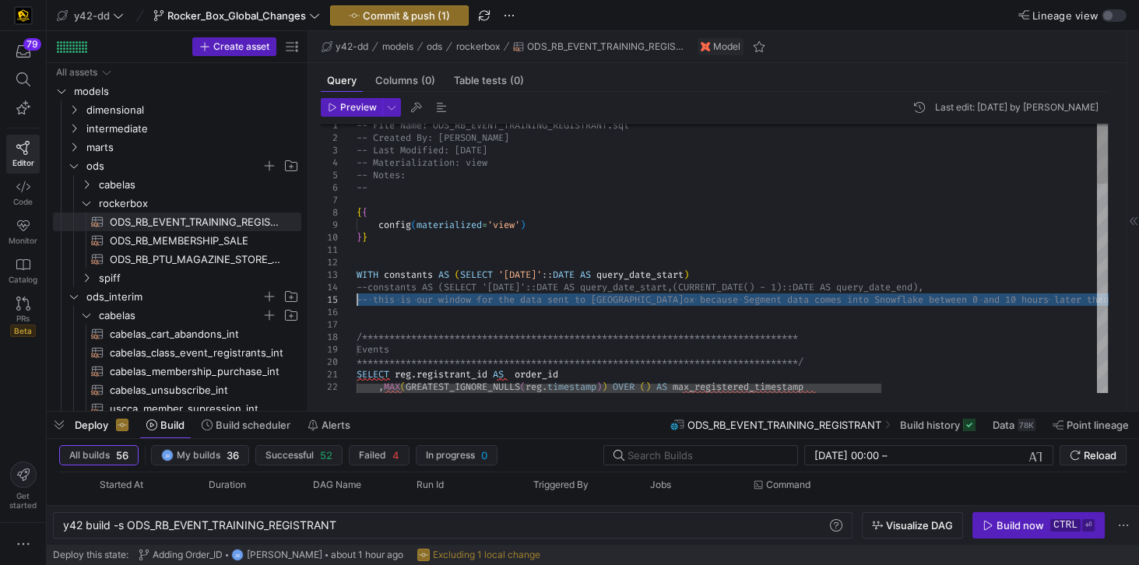
drag, startPoint x: 371, startPoint y: 311, endPoint x: 350, endPoint y: 302, distance: 23.0
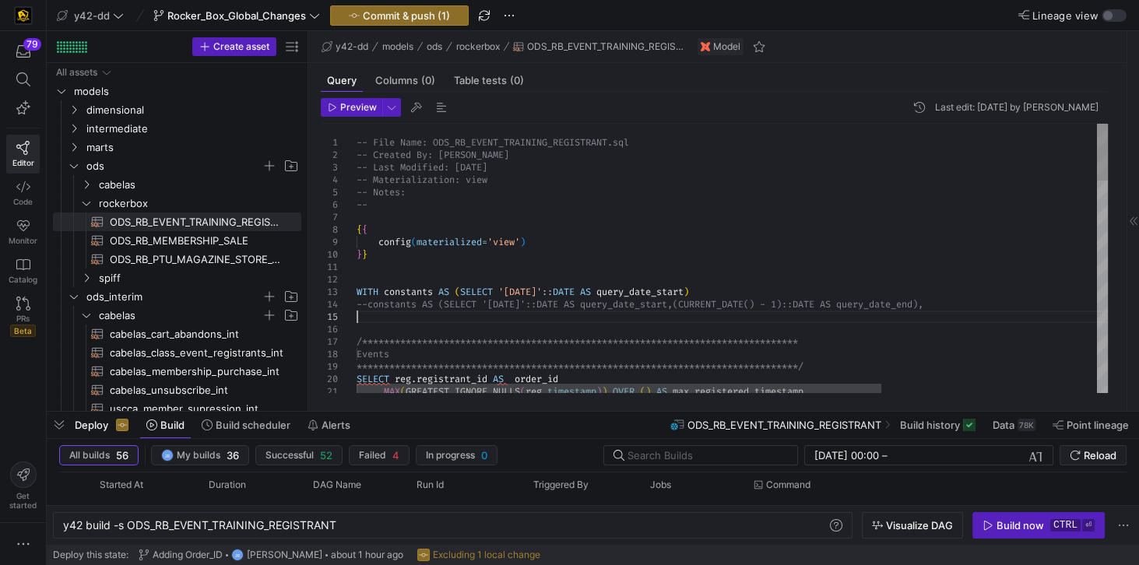
type textarea "-- File Name: ODS_RB_EVENT_TRAINING_REGISTRANT.sql -- Created By: [PERSON_NAME]…"
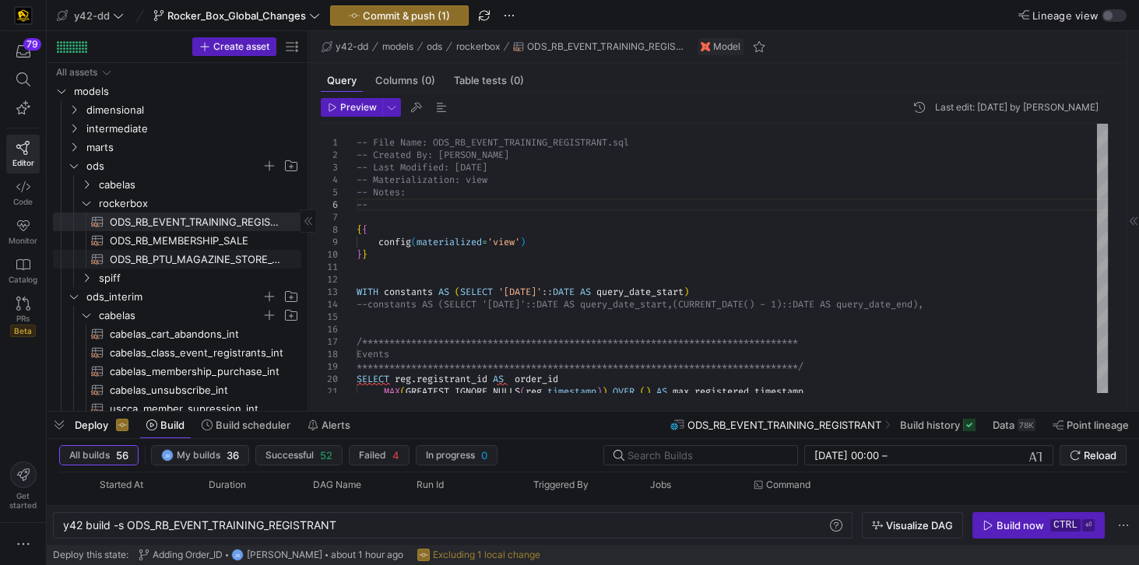
click at [189, 263] on span "ODS_RB_PTU_MAGAZINE_STORE_ORDERS​​​​​​​​​​" at bounding box center [197, 260] width 174 height 18
type textarea "y42 build -s ODS_RB_PTU_MAGAZINE_STORE_ORDERS"
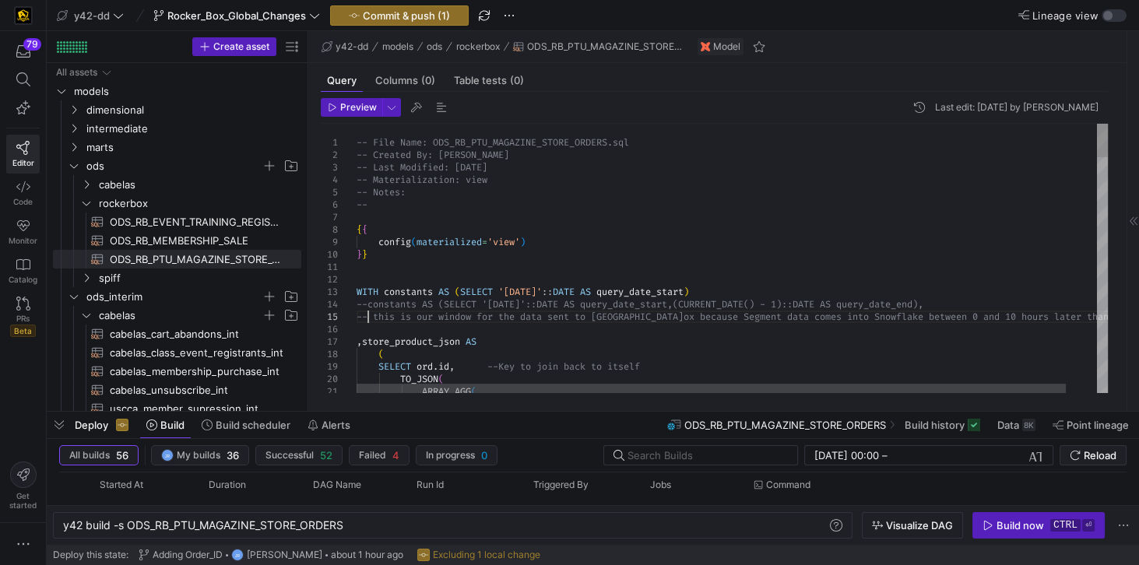
scroll to position [11, 0]
drag, startPoint x: 366, startPoint y: 322, endPoint x: 346, endPoint y: 316, distance: 20.4
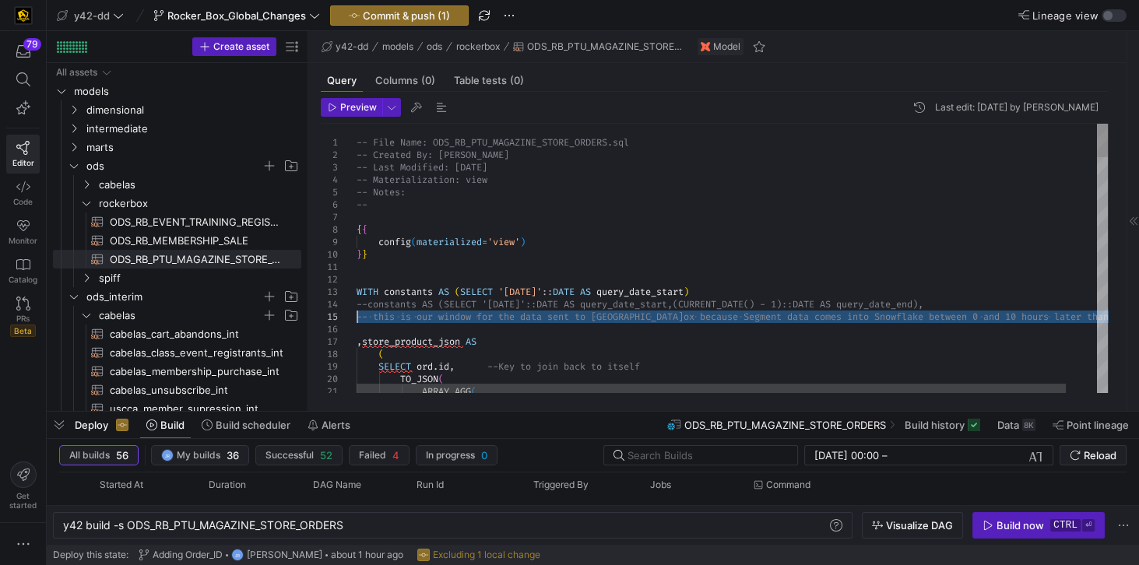
drag, startPoint x: 374, startPoint y: 325, endPoint x: 356, endPoint y: 319, distance: 19.0
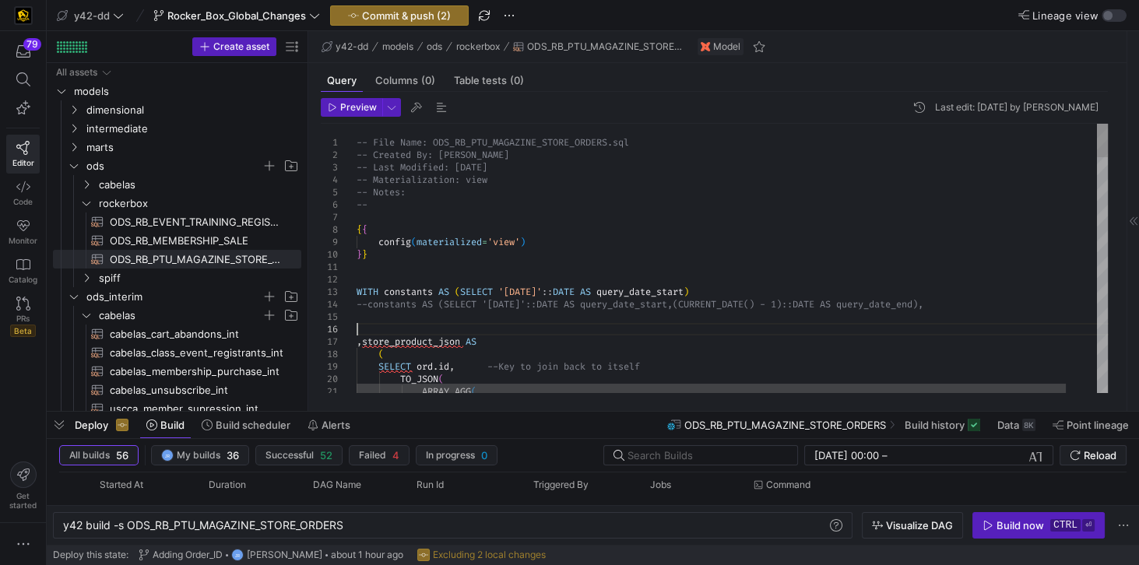
scroll to position [62, 0]
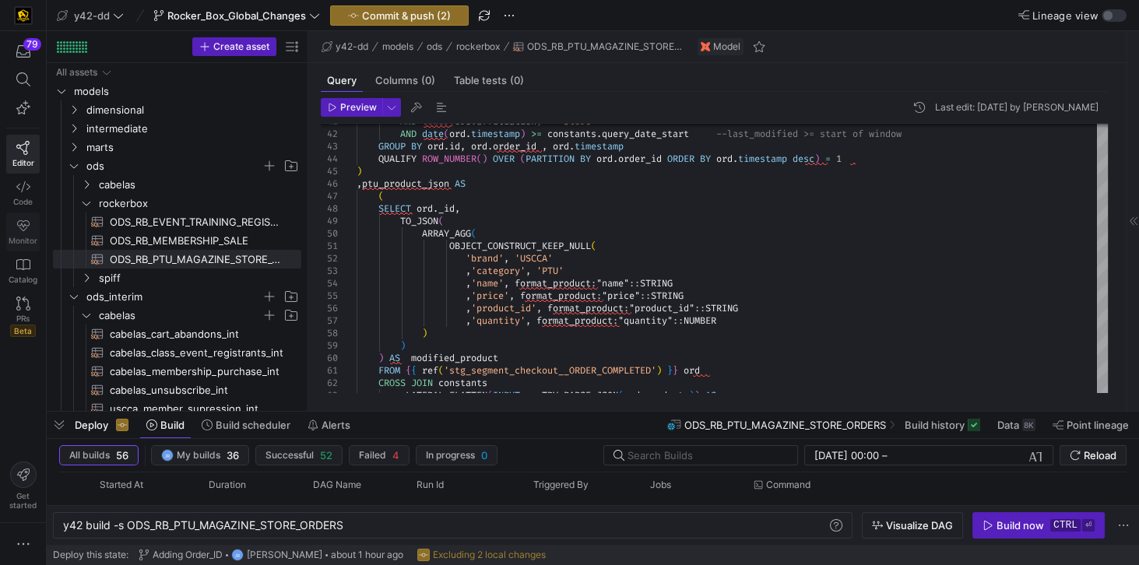
type textarea "WITH constants AS (SELECT '[DATE]'::DATE AS query_date_start) --constants AS (S…"
